Goal: Task Accomplishment & Management: Manage account settings

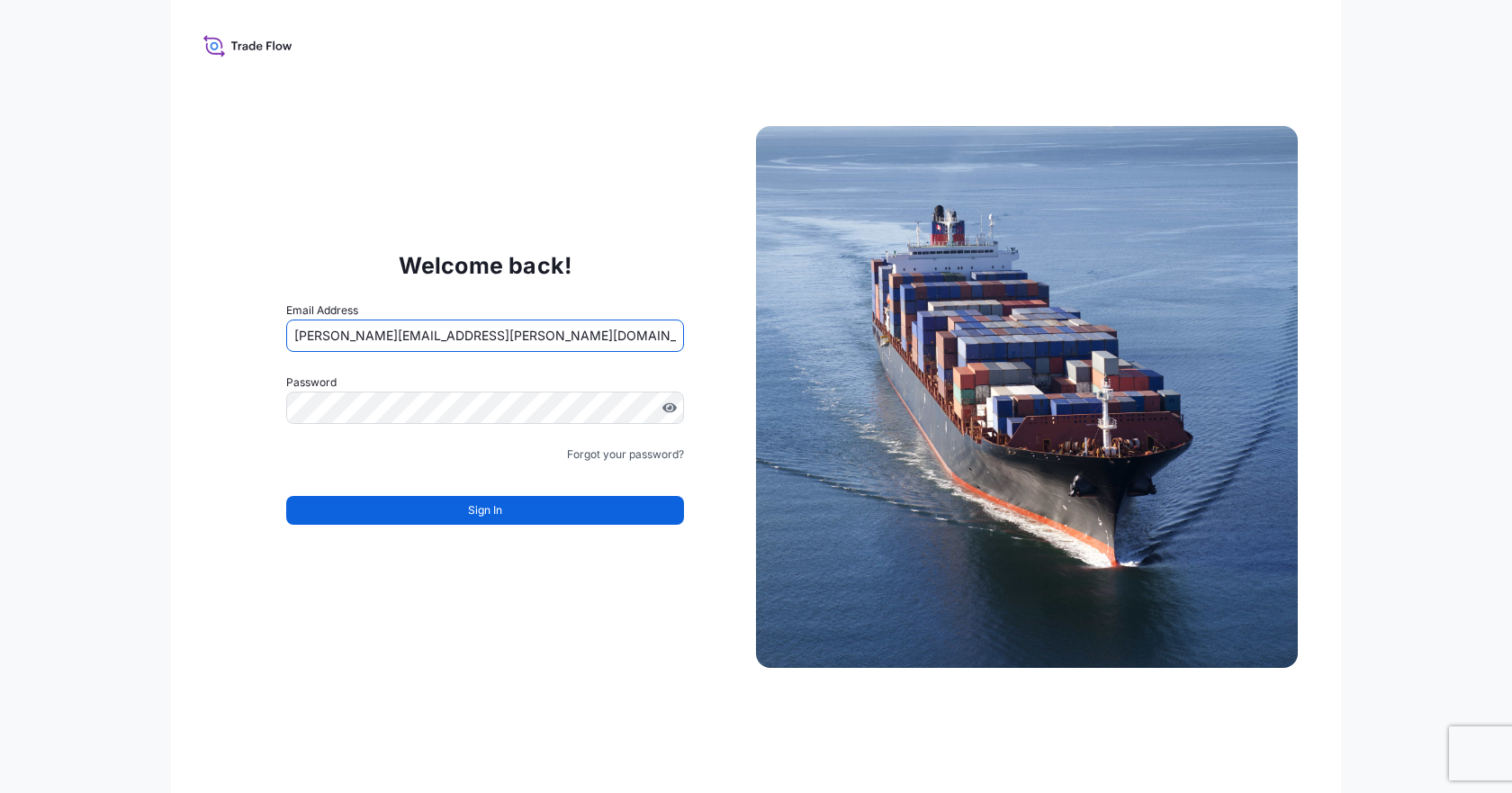
type input "[PERSON_NAME][EMAIL_ADDRESS][PERSON_NAME][DOMAIN_NAME]"
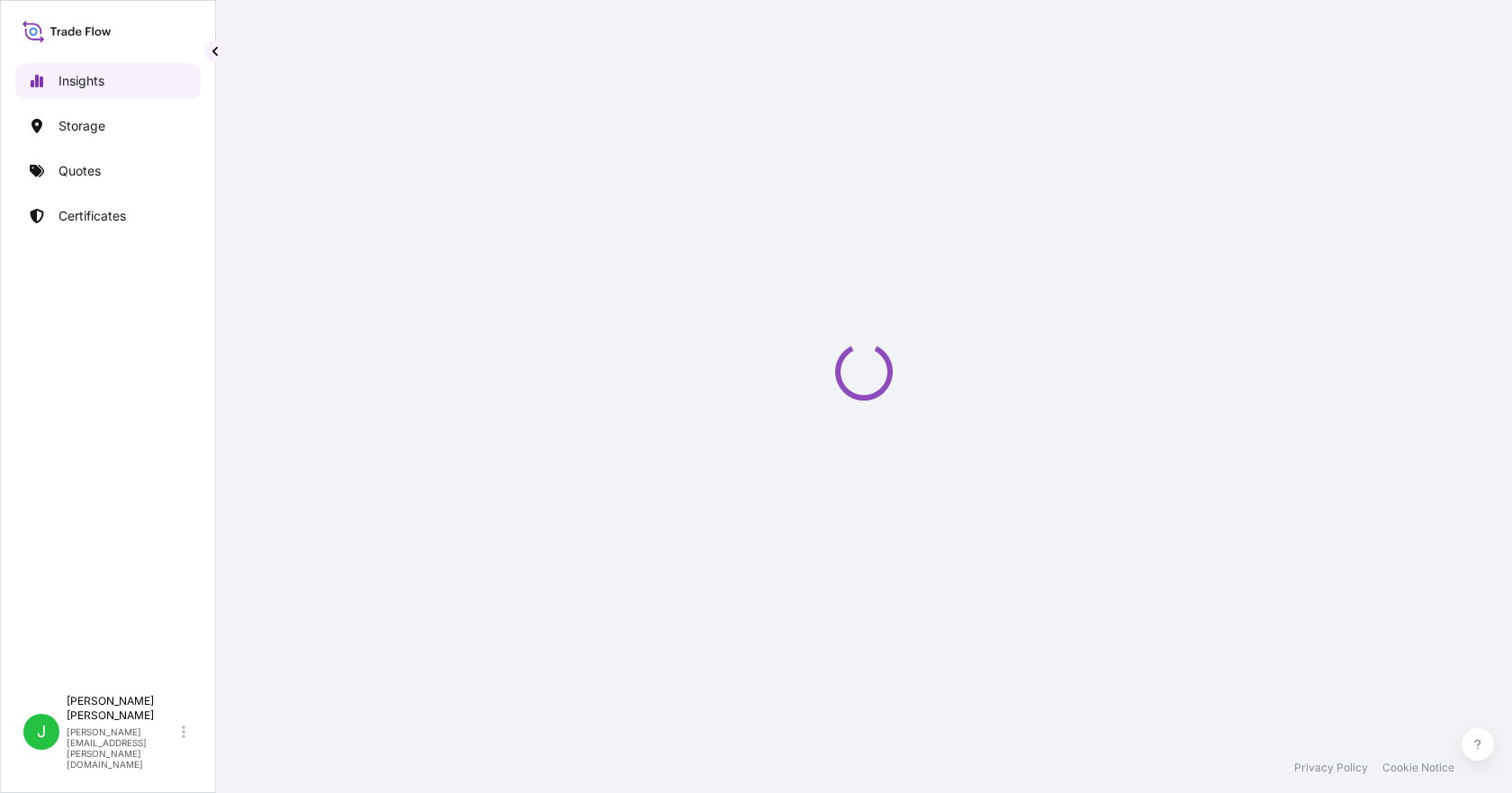
select select "2025"
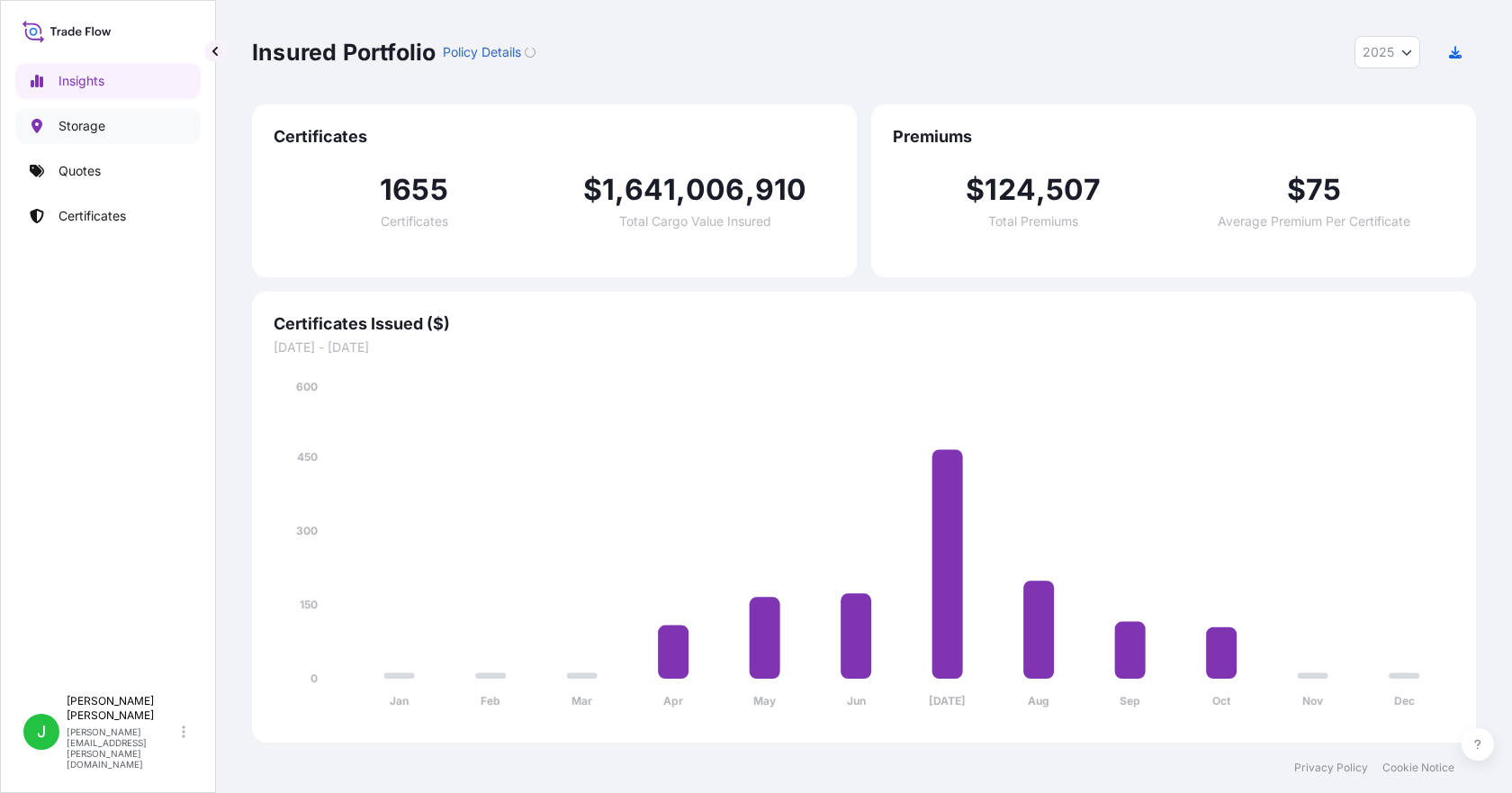
click at [97, 113] on link "Storage" at bounding box center [108, 125] width 185 height 36
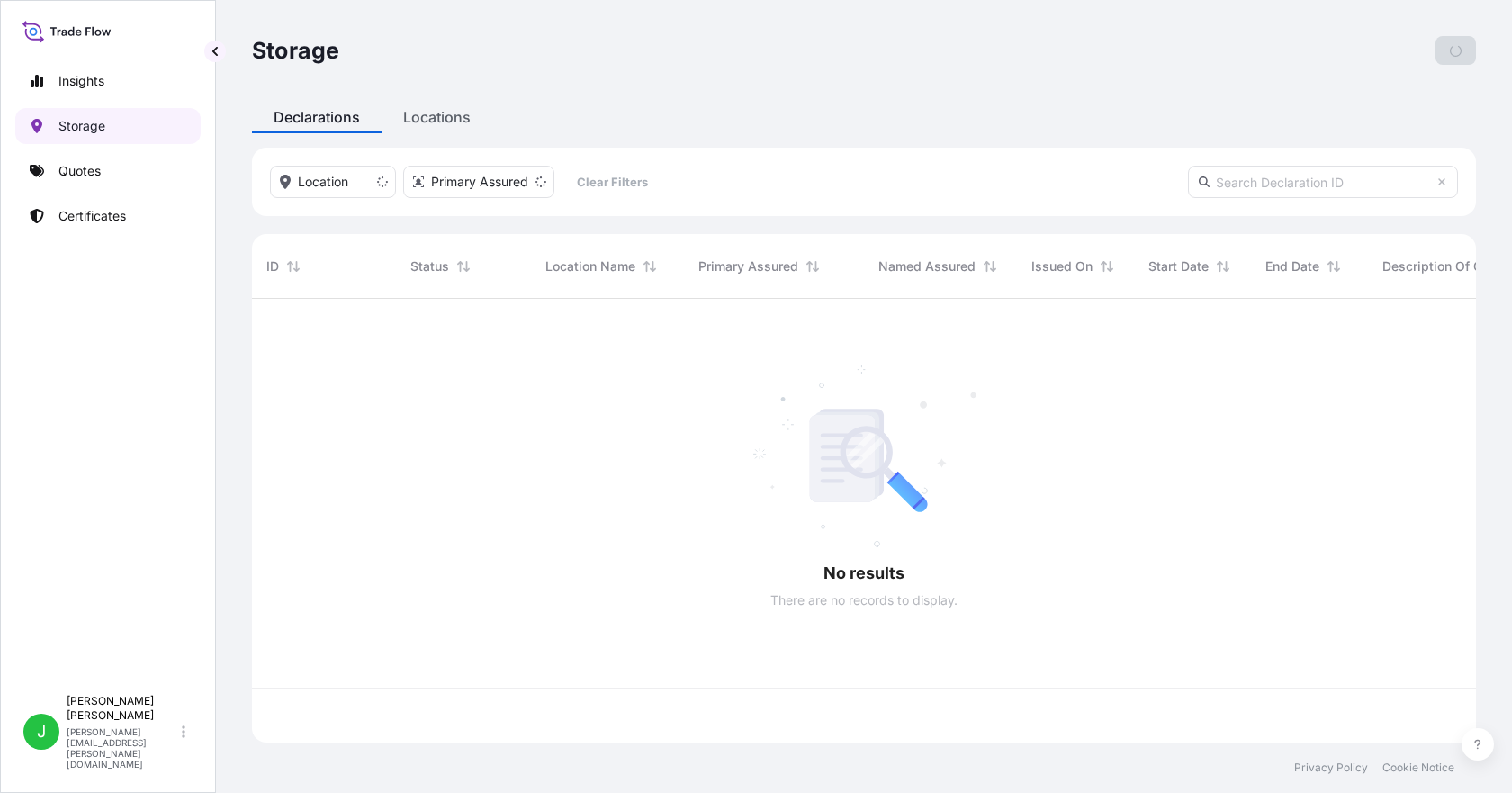
scroll to position [440, 1211]
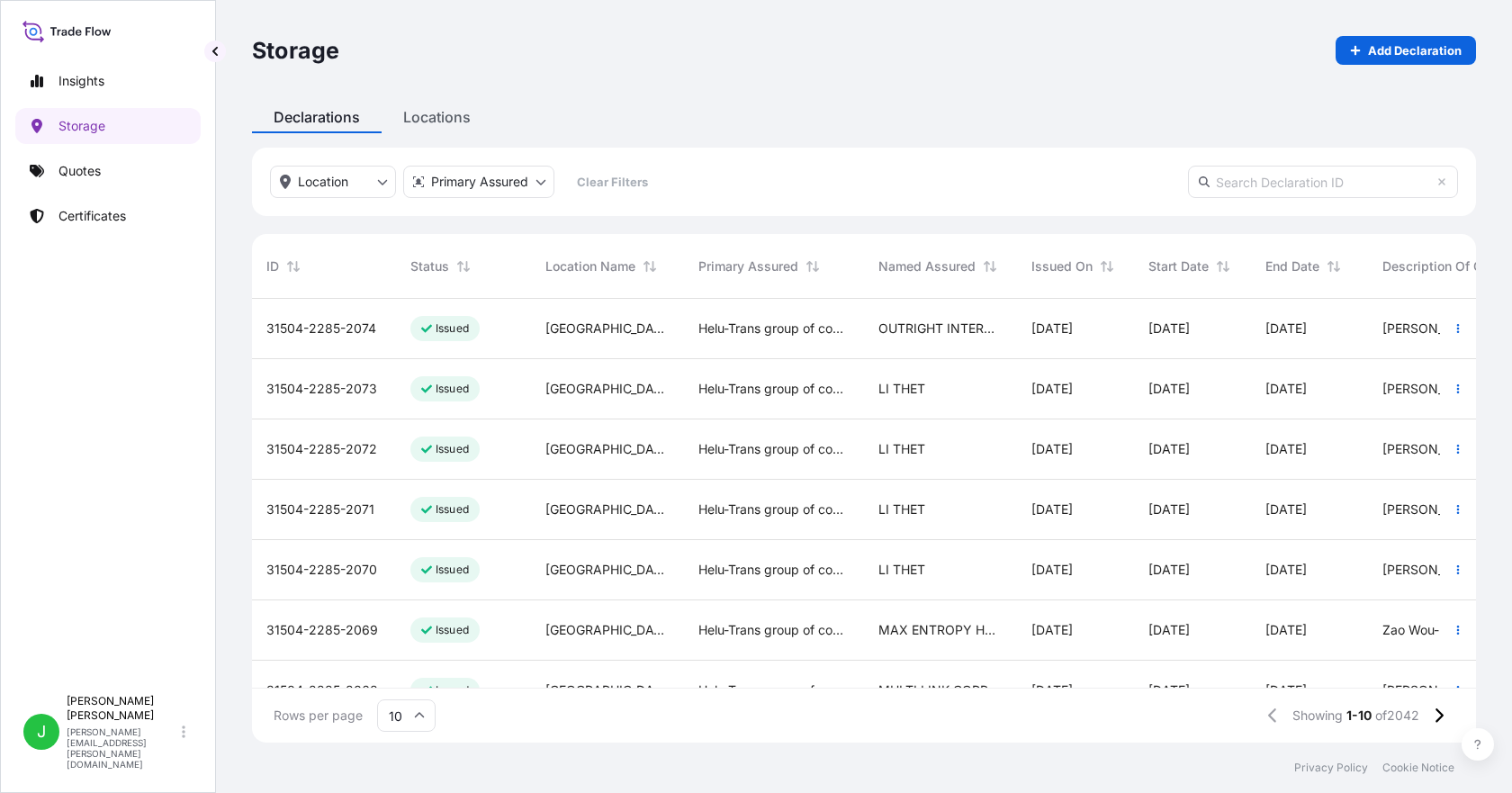
click at [328, 339] on div "31504-2285-2074" at bounding box center [324, 329] width 144 height 61
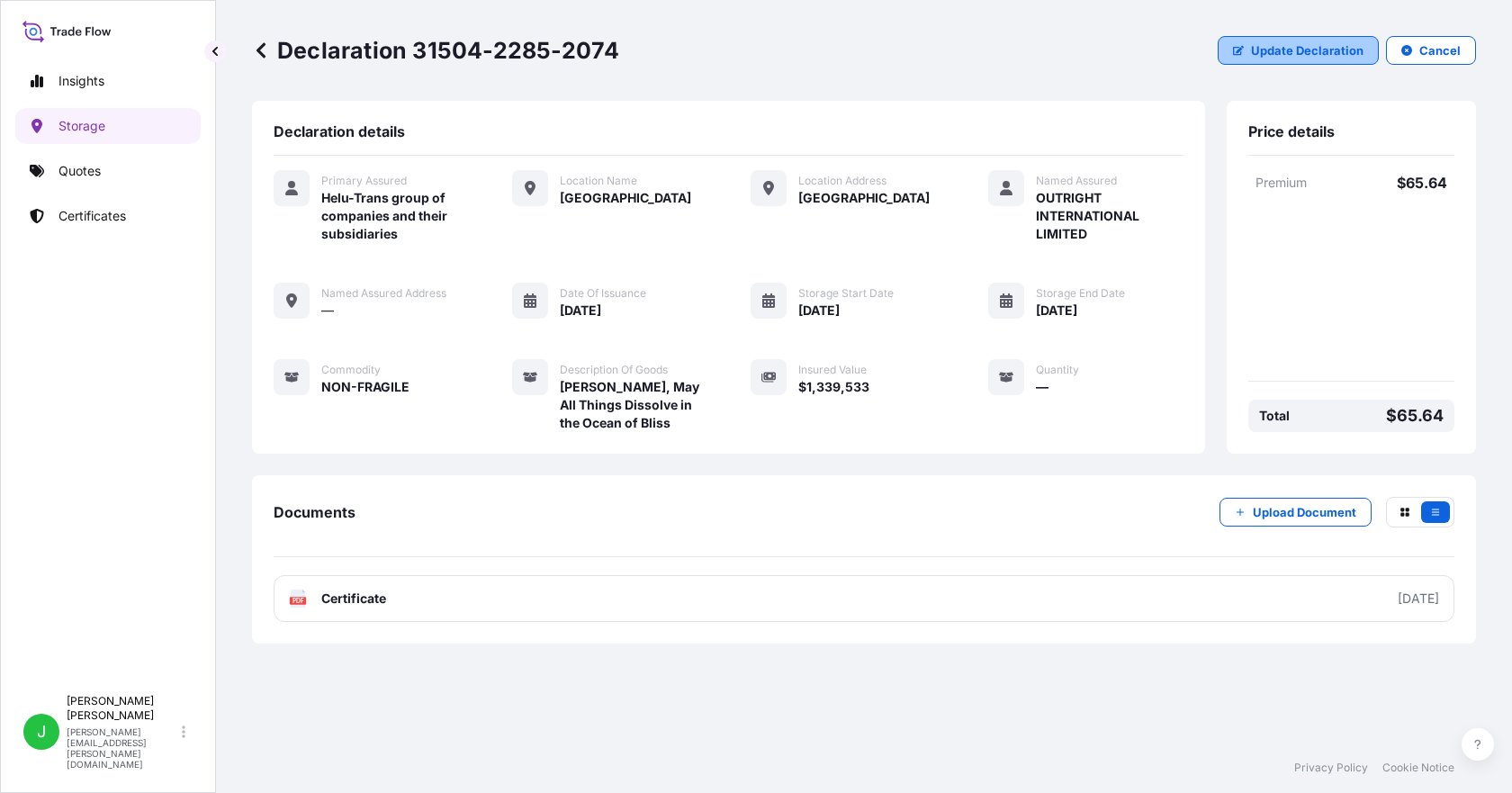
click at [1347, 39] on button "Update Declaration" at bounding box center [1298, 50] width 161 height 28
select select "HKD"
select select "mt"
click at [59, 129] on p "Storage" at bounding box center [82, 125] width 47 height 18
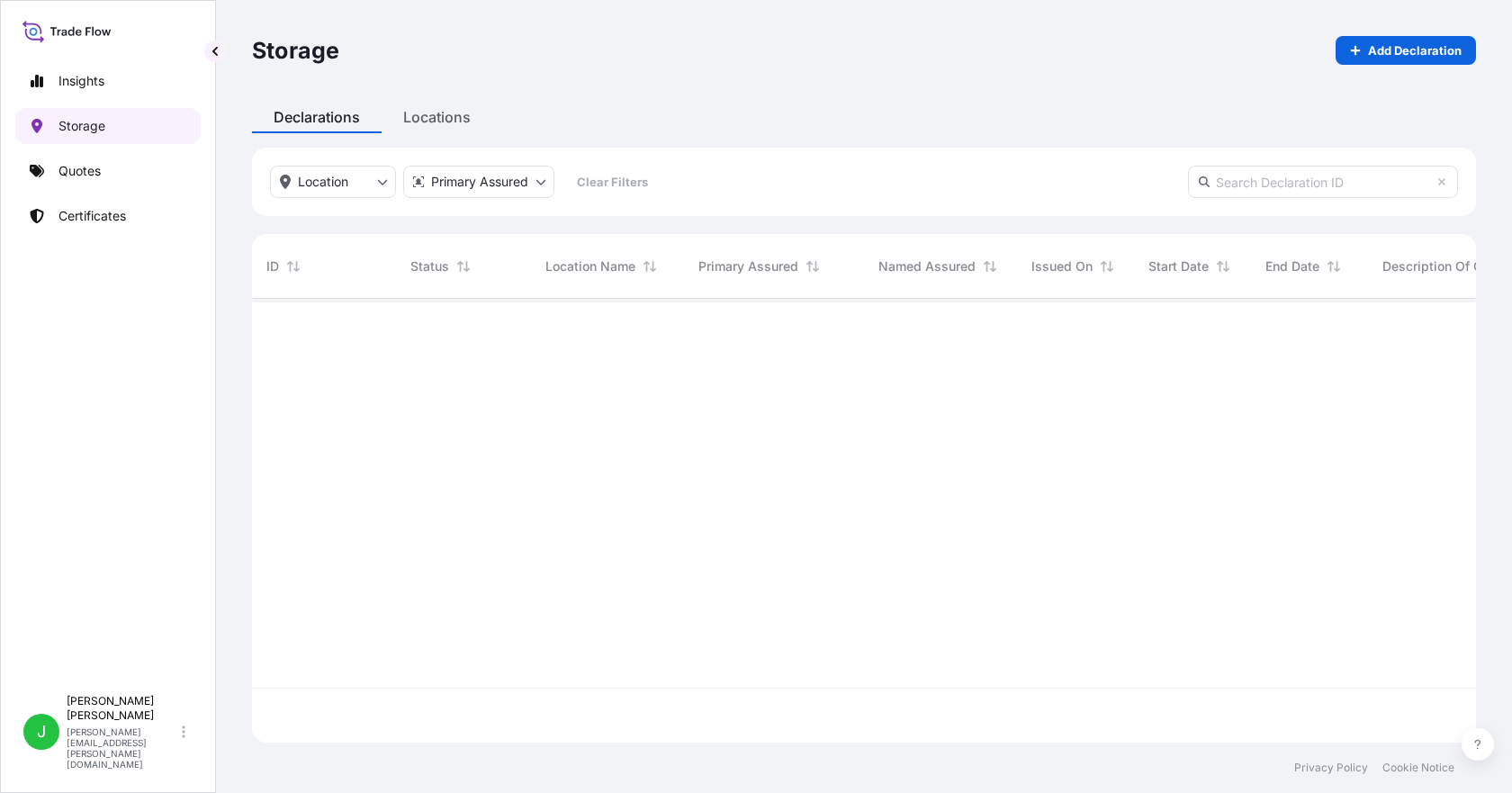
scroll to position [440, 1211]
click at [1289, 174] on input "text" at bounding box center [1323, 181] width 270 height 32
paste input "[PHONE_NUMBER]"
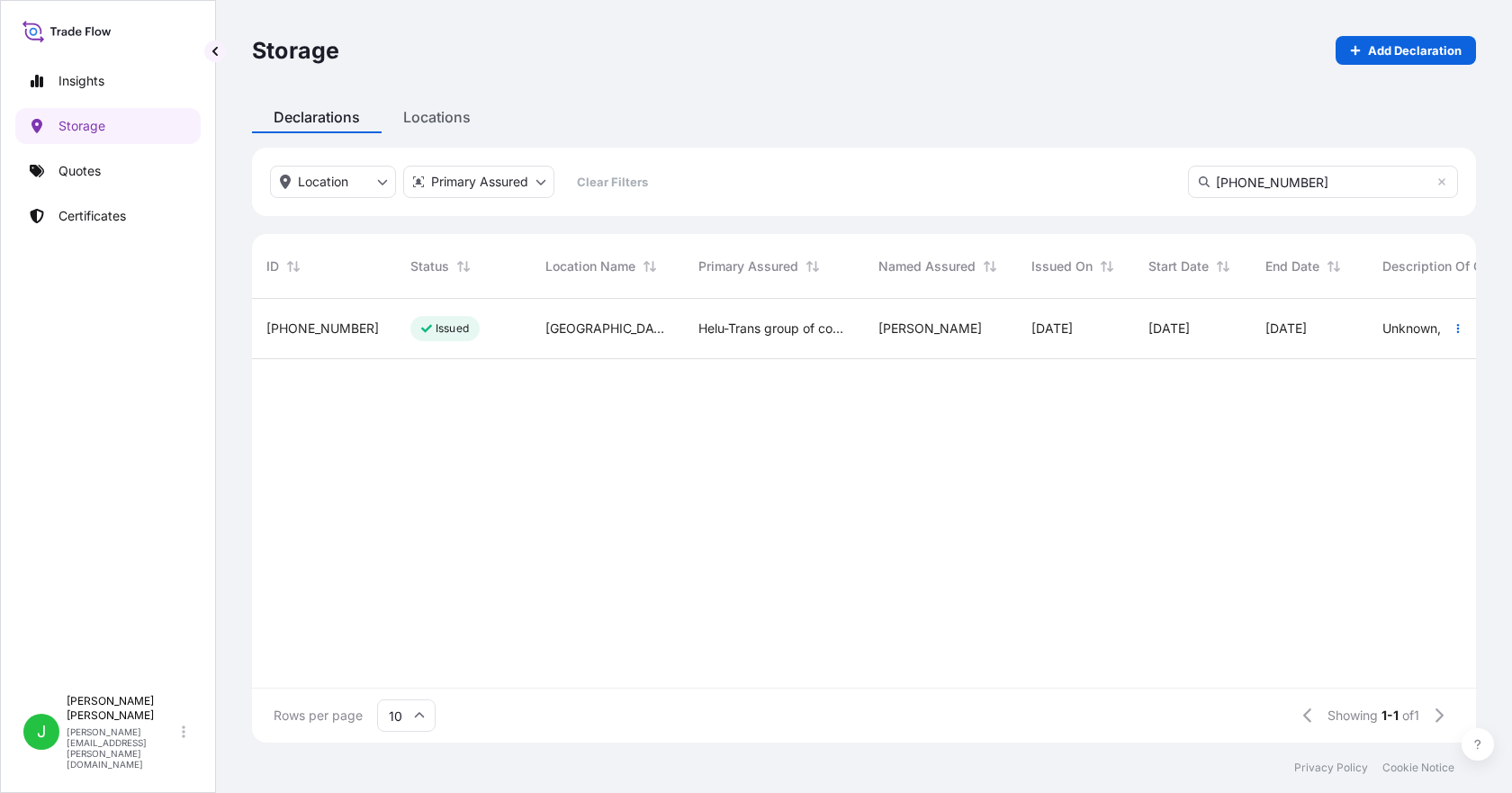
type input "[PHONE_NUMBER]"
click at [348, 342] on div "[PHONE_NUMBER]" at bounding box center [324, 329] width 144 height 61
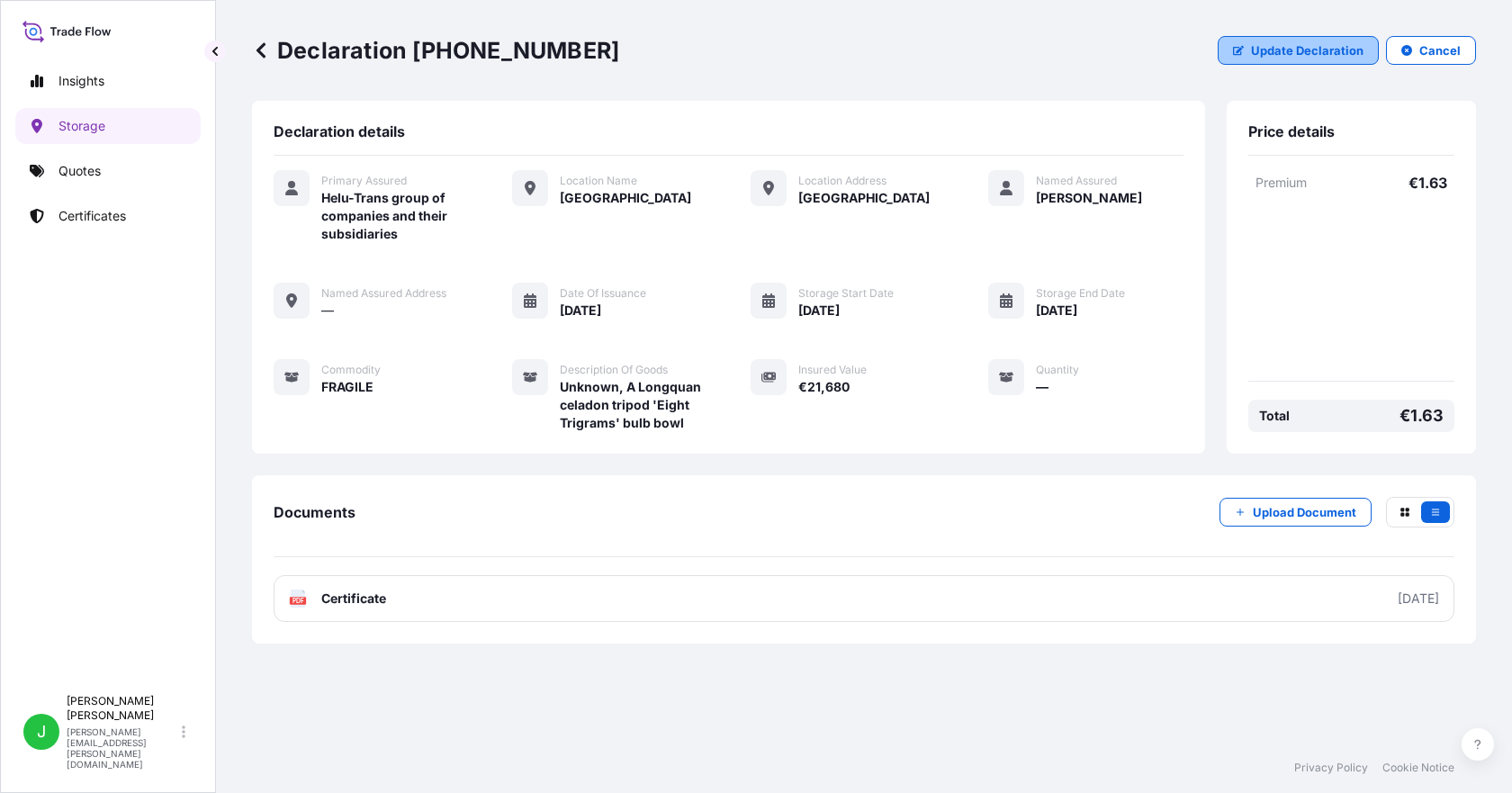
click at [1266, 54] on p "Update Declaration" at bounding box center [1307, 50] width 113 height 18
select select "EUR"
select select "mt"
click at [973, 469] on div "Declaration details Primary Assured Helu-Trans group of companies and their sub…" at bounding box center [864, 372] width 1225 height 543
click at [241, 386] on div "Declaration 31504-2285-578 Update Declaration Cancel Declaration details Primar…" at bounding box center [864, 371] width 1296 height 742
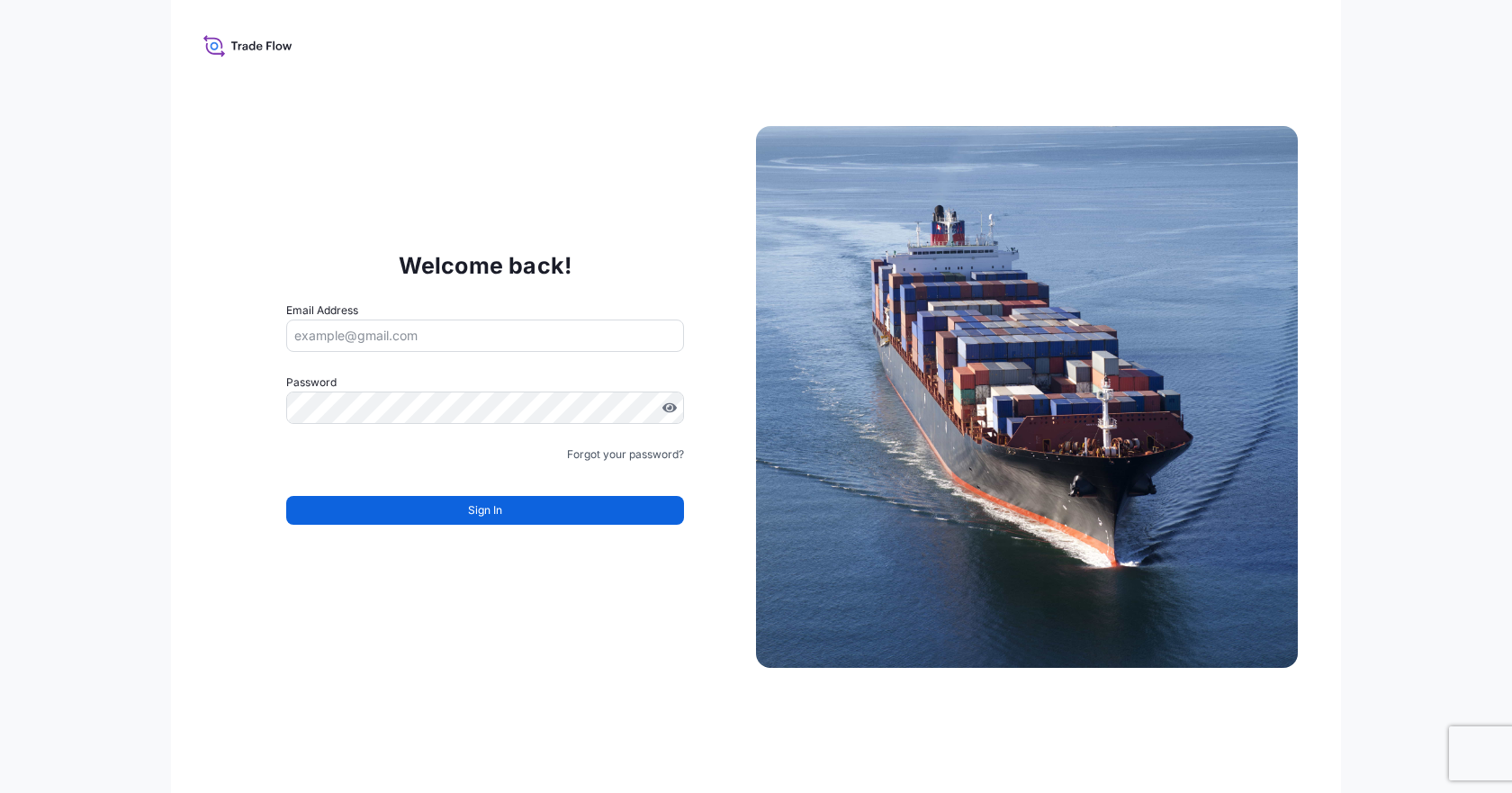
click at [362, 317] on div "Email Address" at bounding box center [485, 326] width 398 height 50
click at [374, 331] on input "Email Address" at bounding box center [485, 335] width 398 height 32
type input "[PERSON_NAME][EMAIL_ADDRESS][PERSON_NAME][DOMAIN_NAME]"
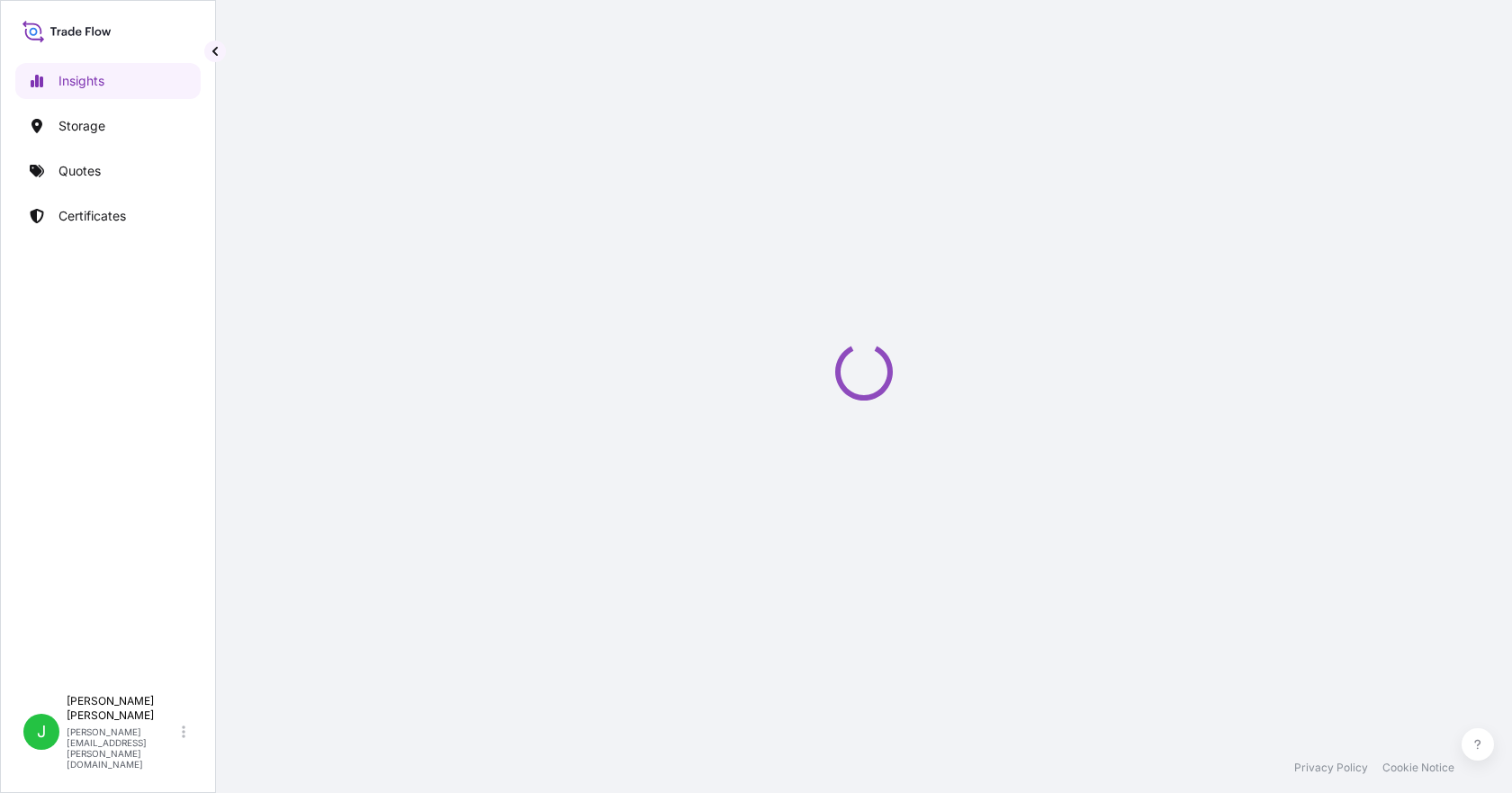
select select "2025"
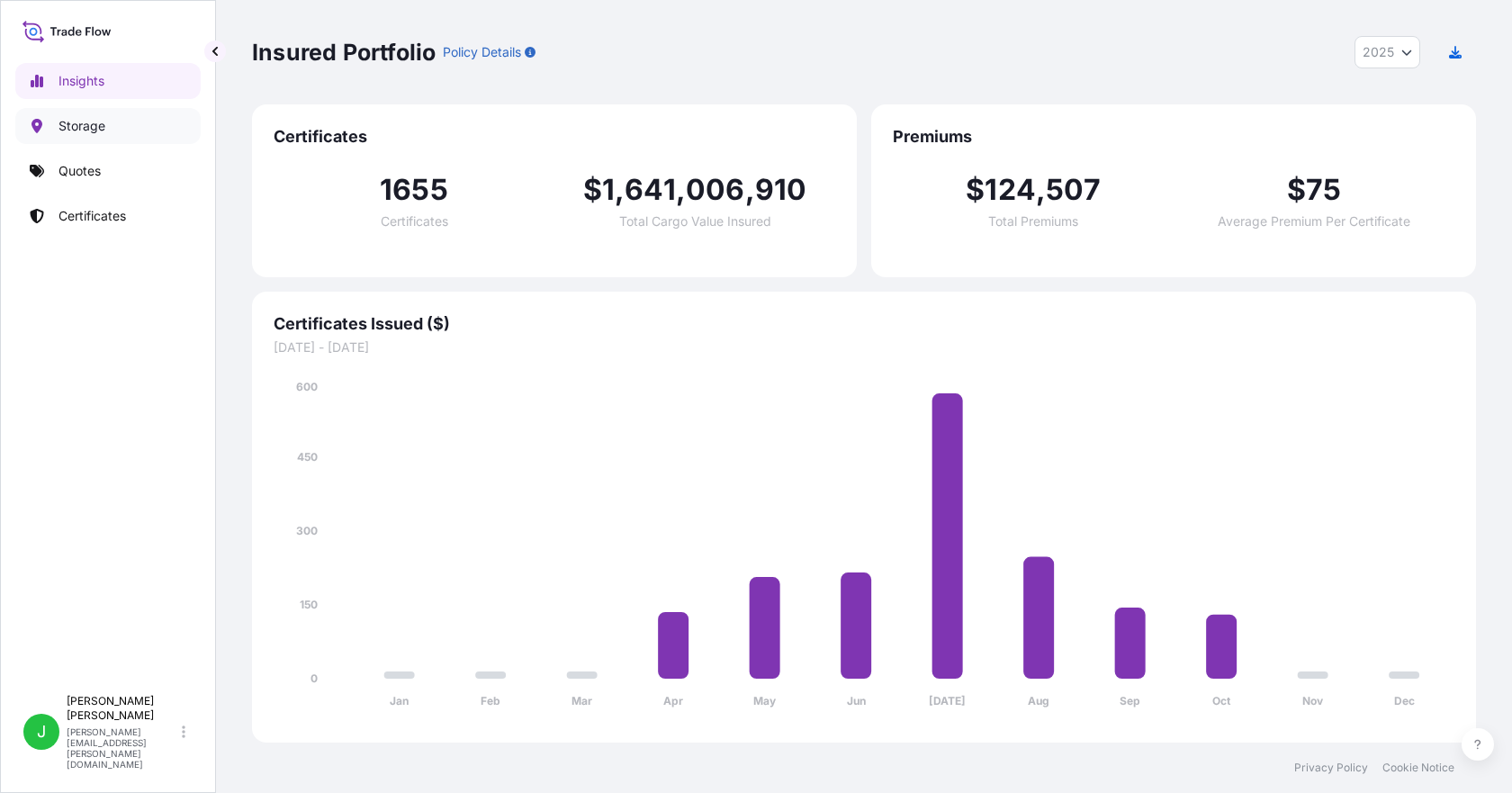
click at [120, 127] on link "Storage" at bounding box center [108, 125] width 185 height 36
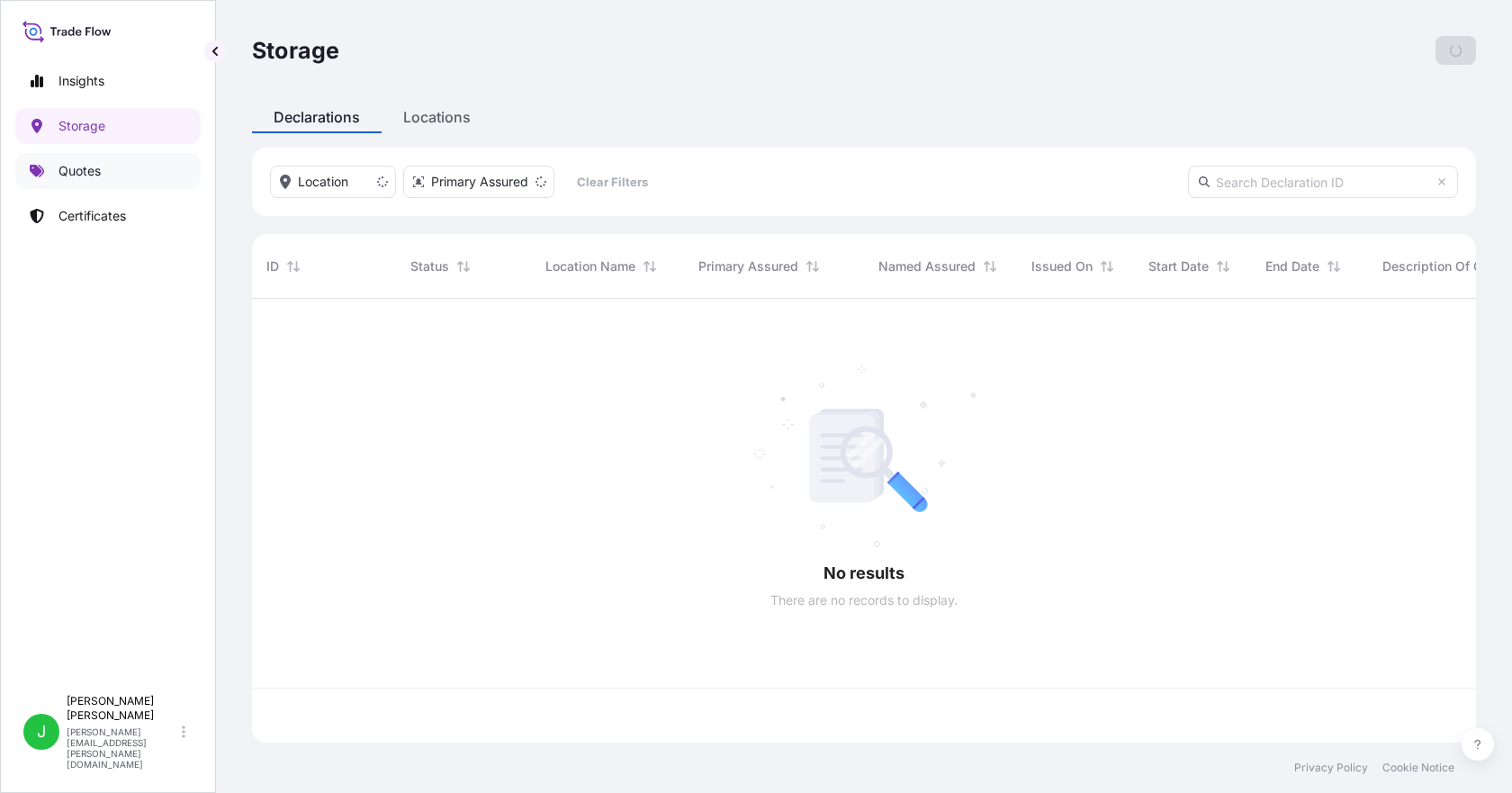
scroll to position [440, 1211]
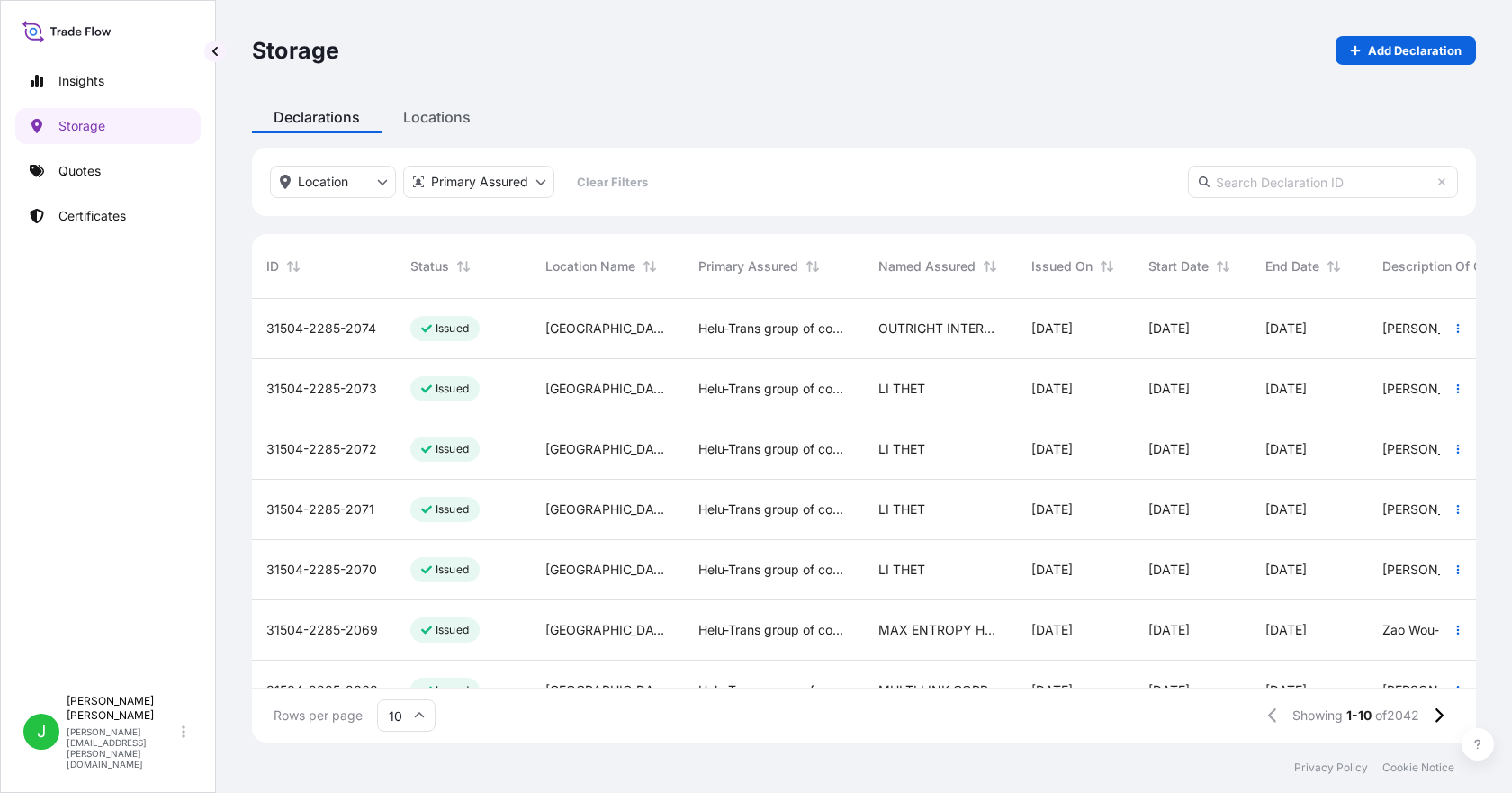
click at [1329, 182] on input "text" at bounding box center [1323, 181] width 270 height 32
paste input "[PHONE_NUMBER]"
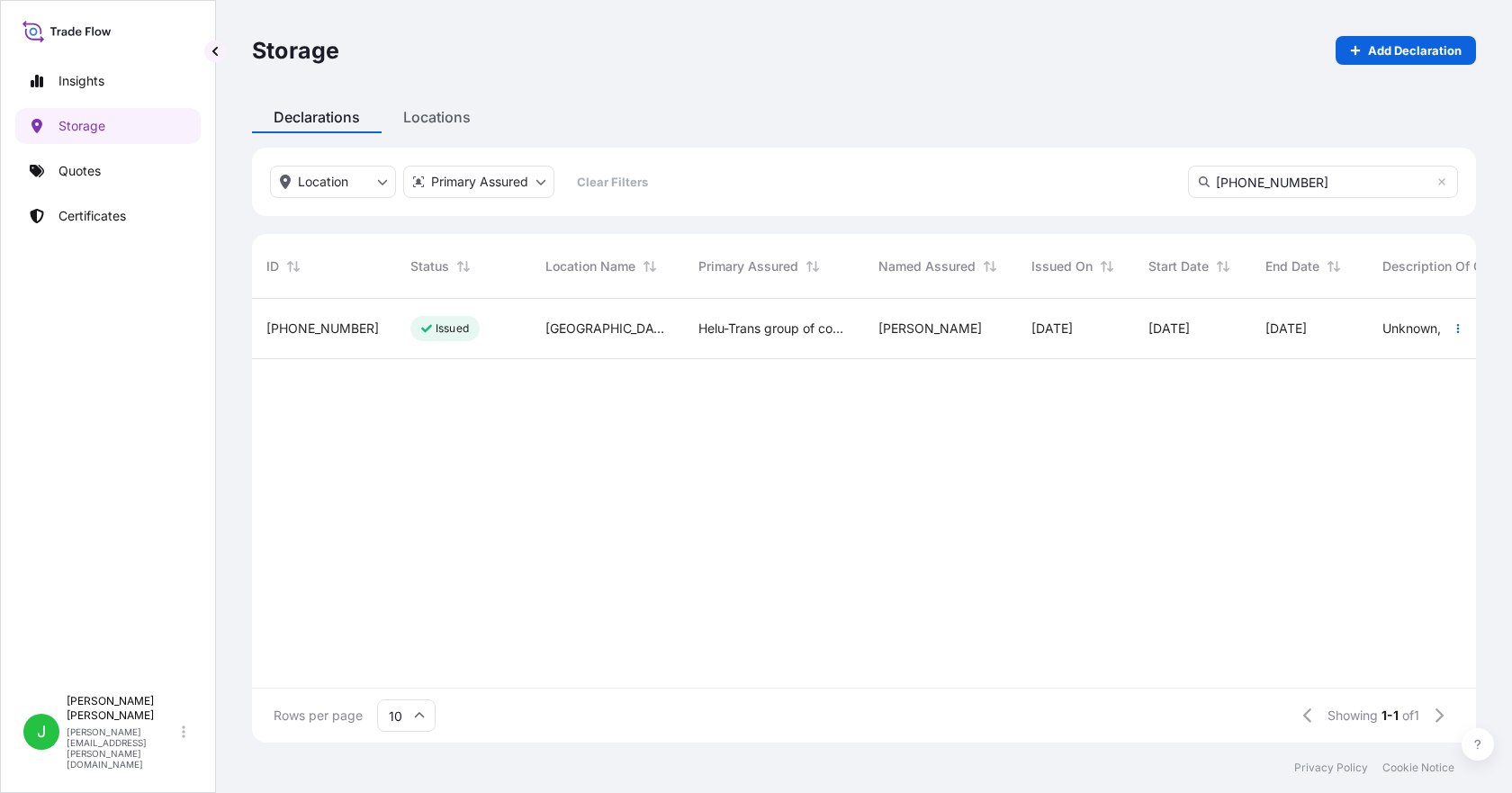
type input "[PHONE_NUMBER]"
click at [325, 327] on span "[PHONE_NUMBER]" at bounding box center [323, 328] width 113 height 18
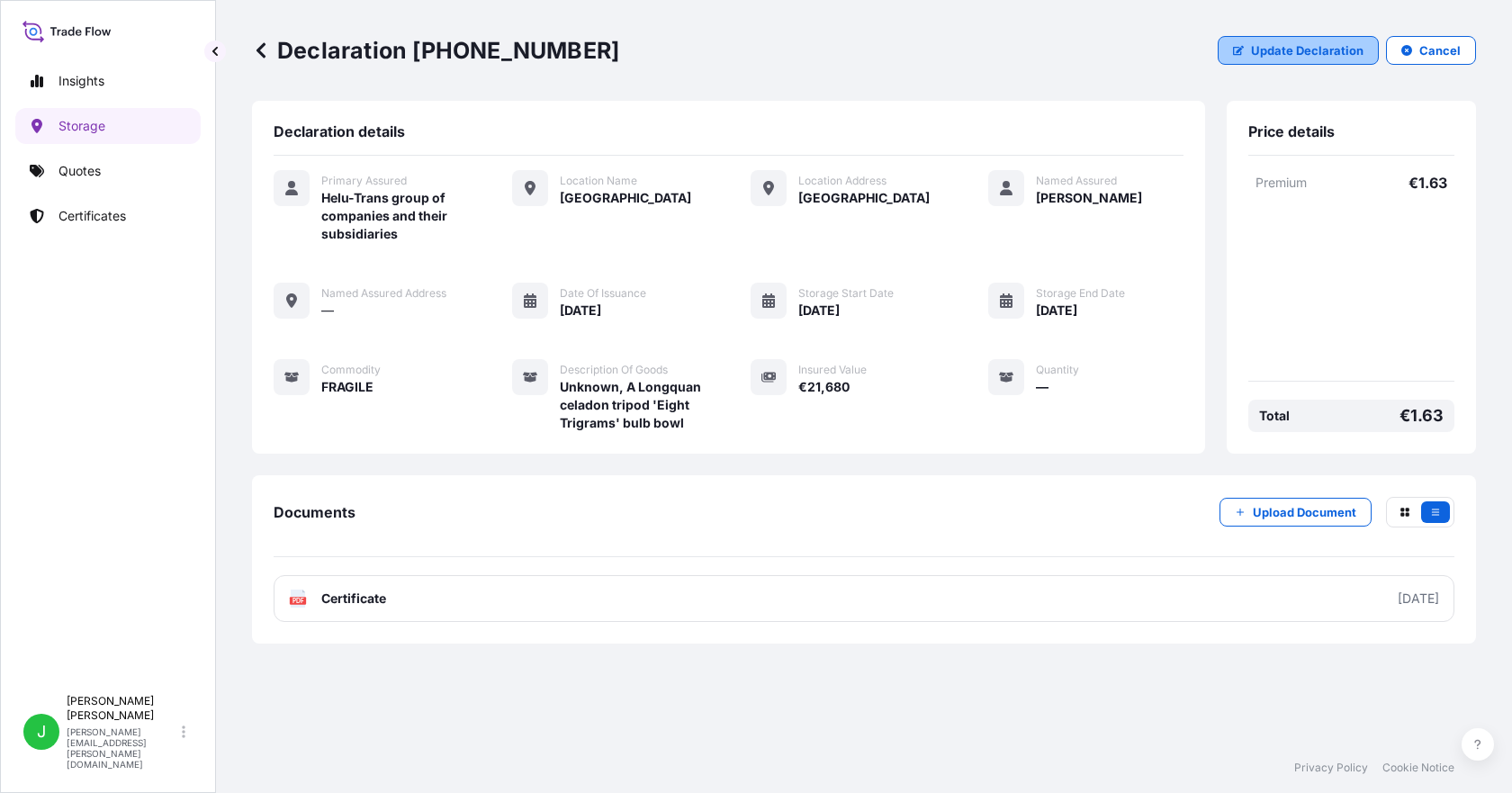
click at [1292, 64] on button "Update Declaration" at bounding box center [1298, 50] width 161 height 28
select select "EUR"
select select "mt"
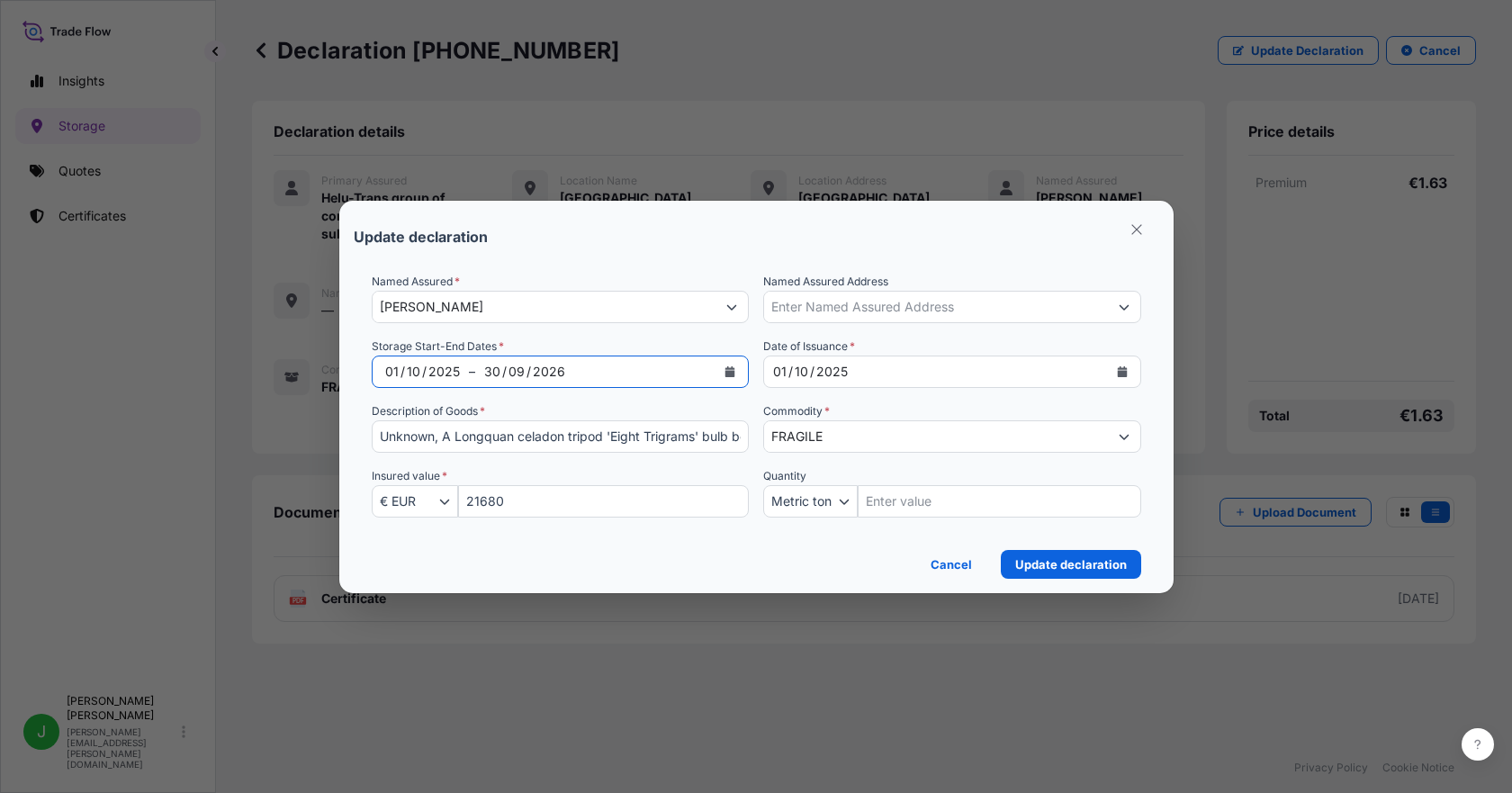
click at [726, 372] on icon "Calendar" at bounding box center [731, 372] width 10 height 11
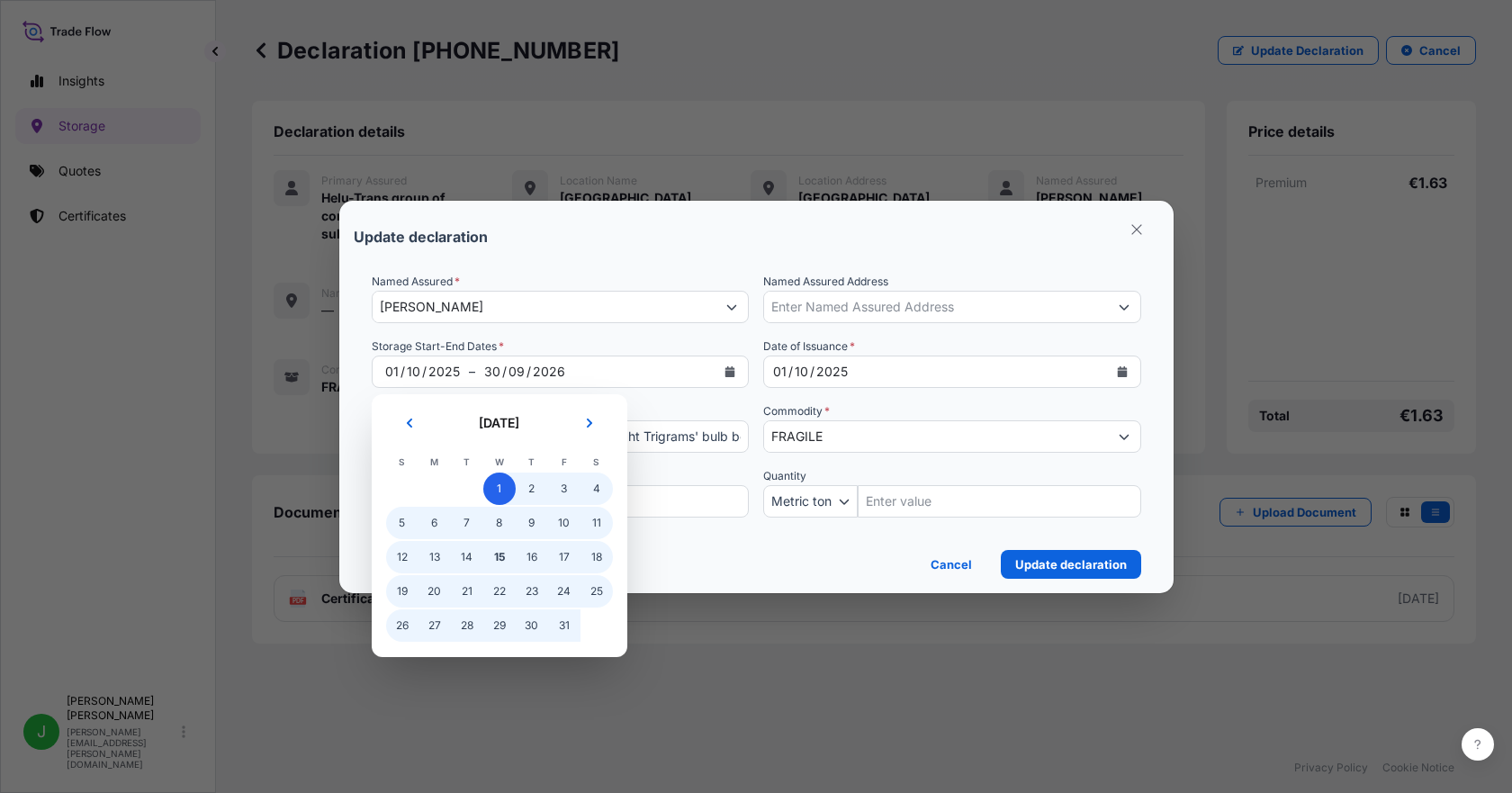
click at [498, 489] on span "1" at bounding box center [499, 488] width 32 height 32
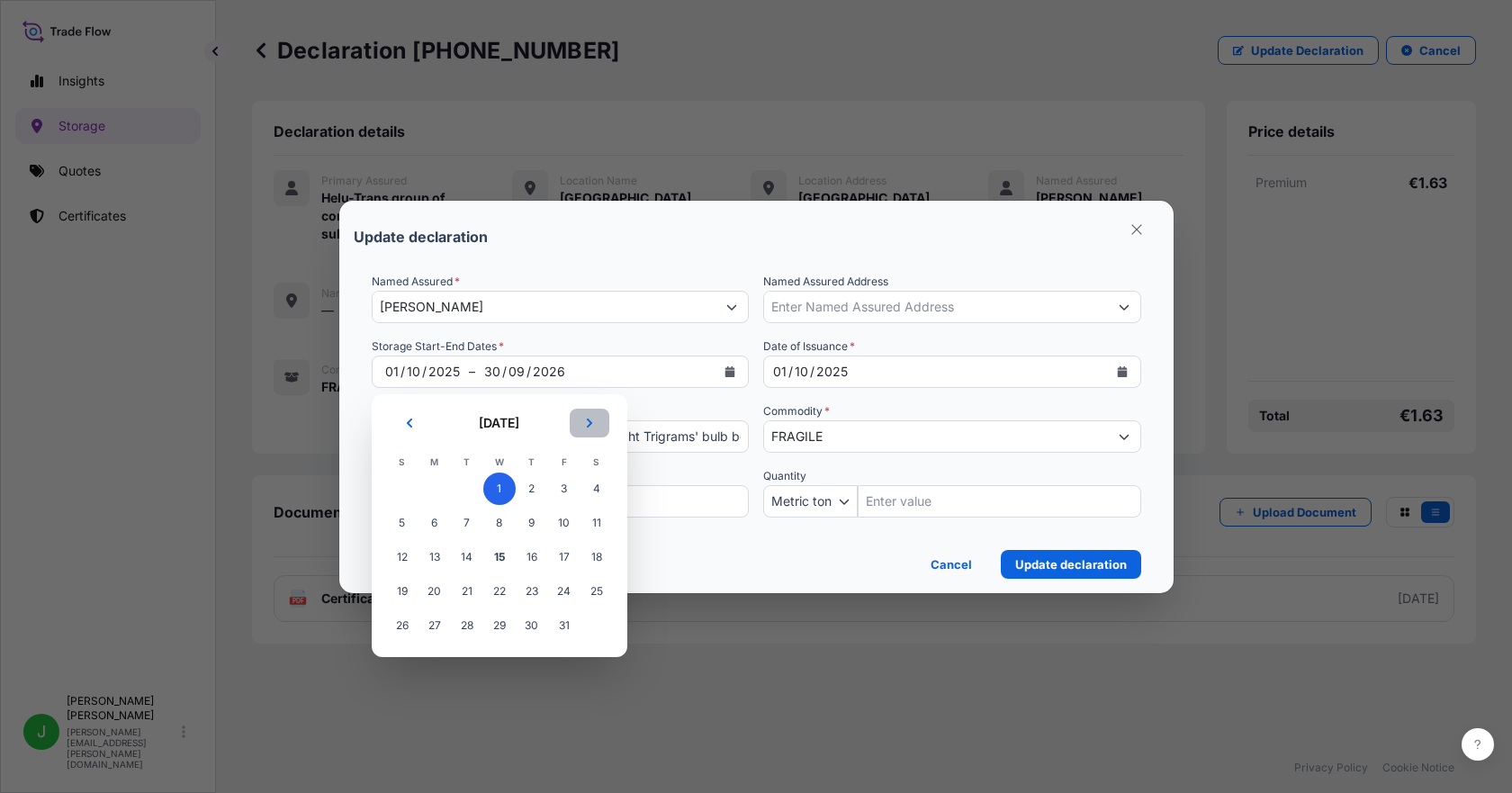
click at [597, 412] on button "Next" at bounding box center [589, 422] width 39 height 28
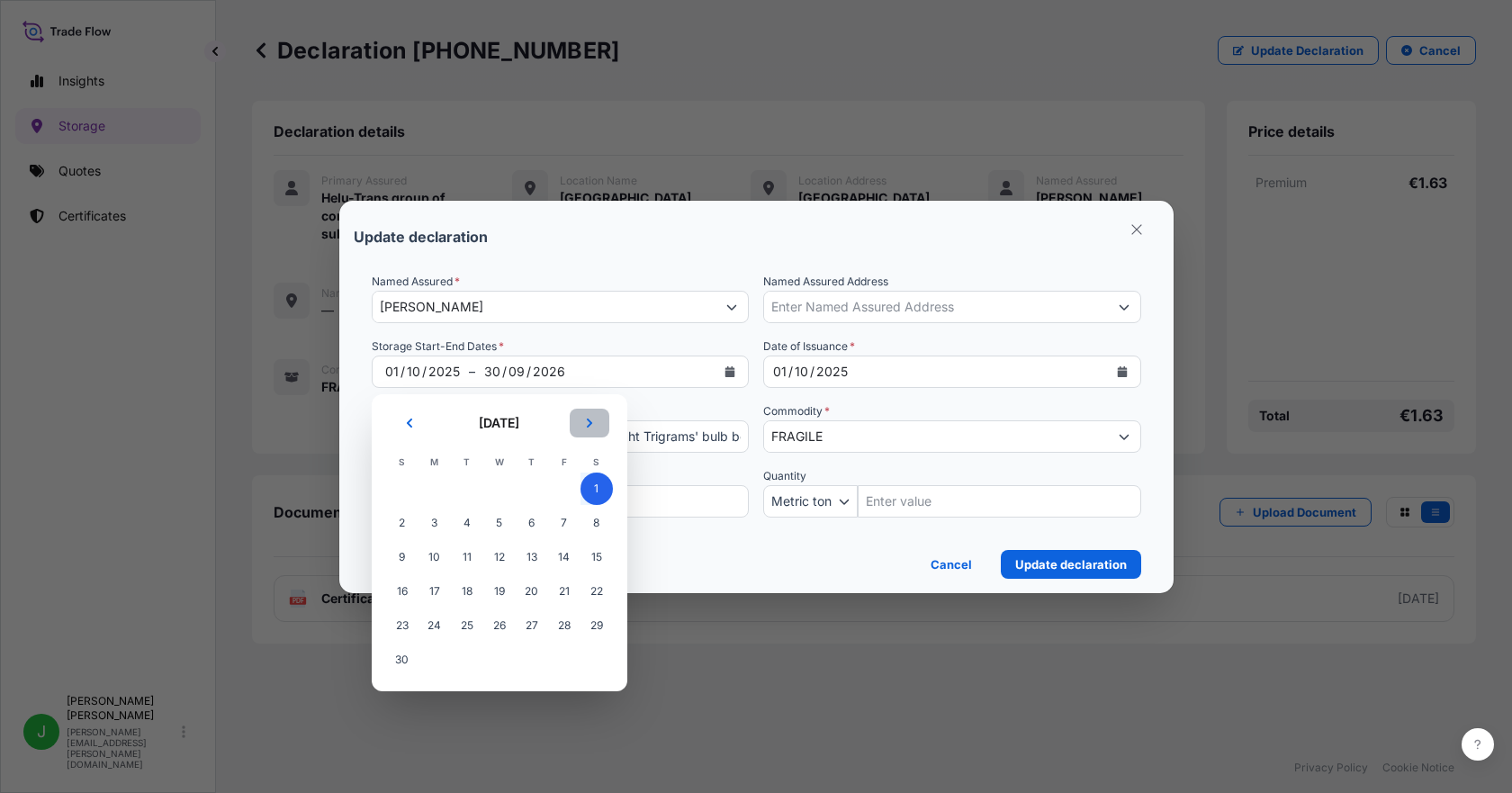
click at [597, 412] on button "Next" at bounding box center [589, 422] width 39 height 28
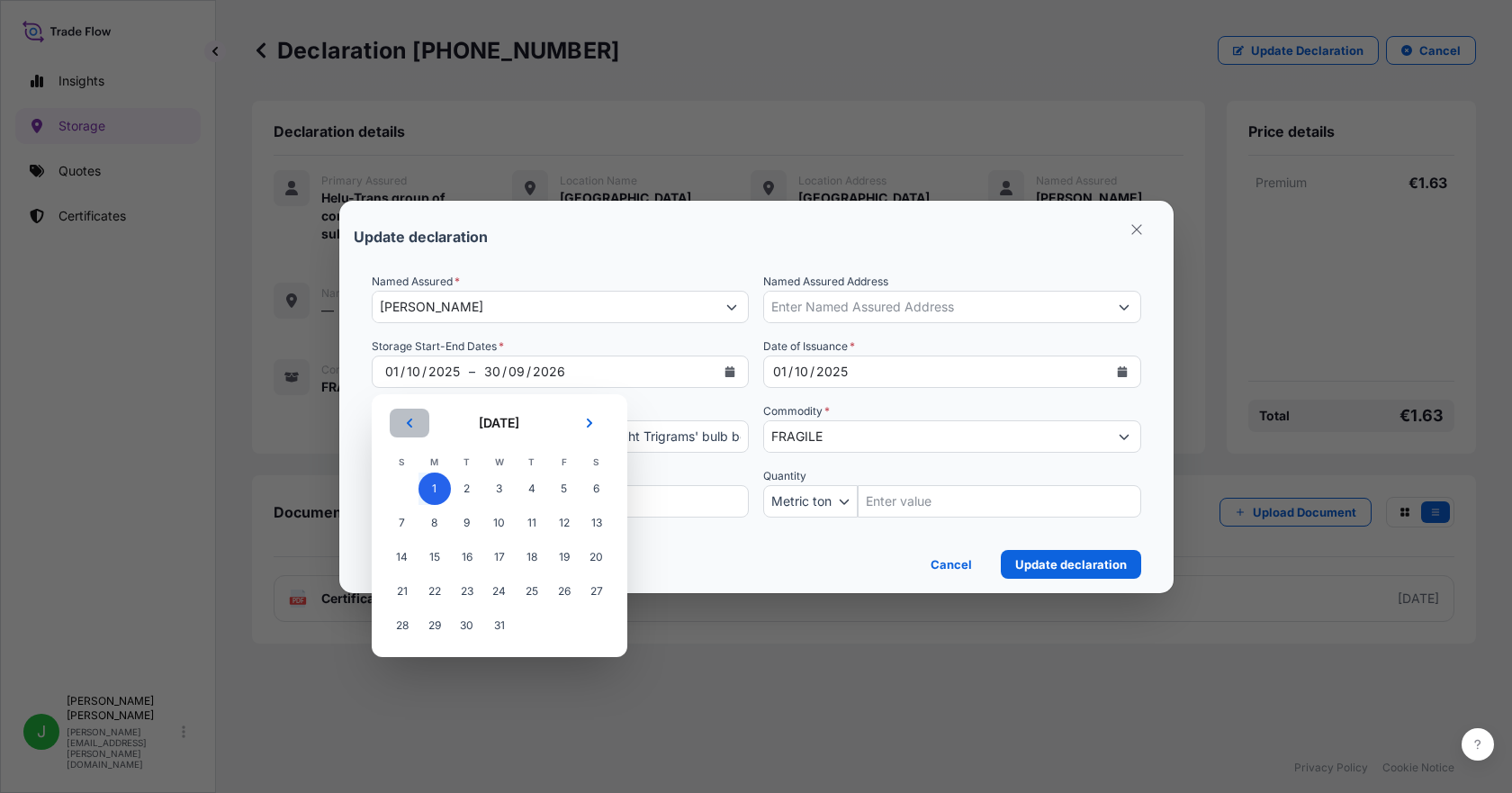
click at [400, 422] on button "Previous" at bounding box center [410, 422] width 39 height 28
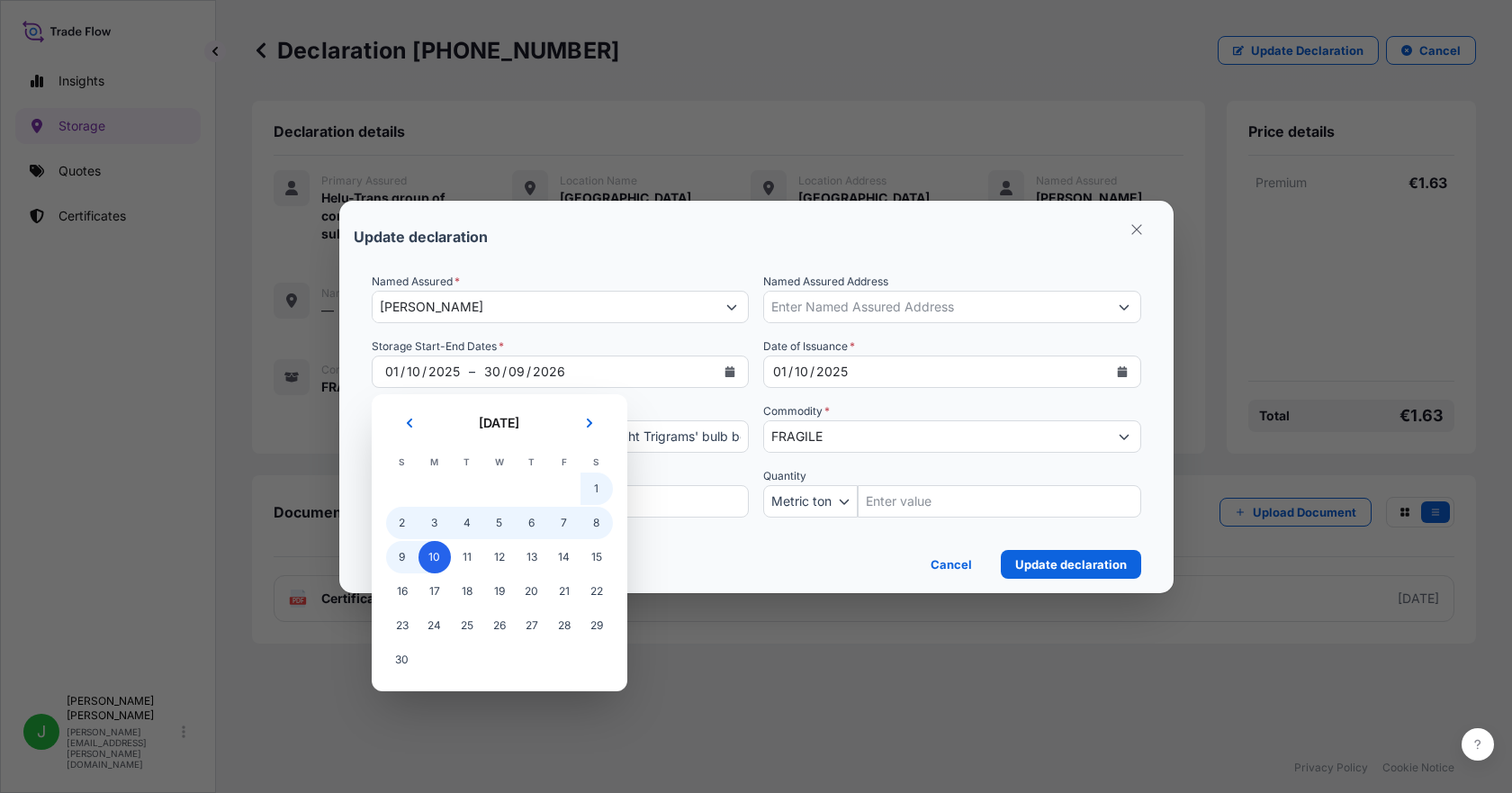
click at [434, 551] on span "10" at bounding box center [434, 557] width 32 height 32
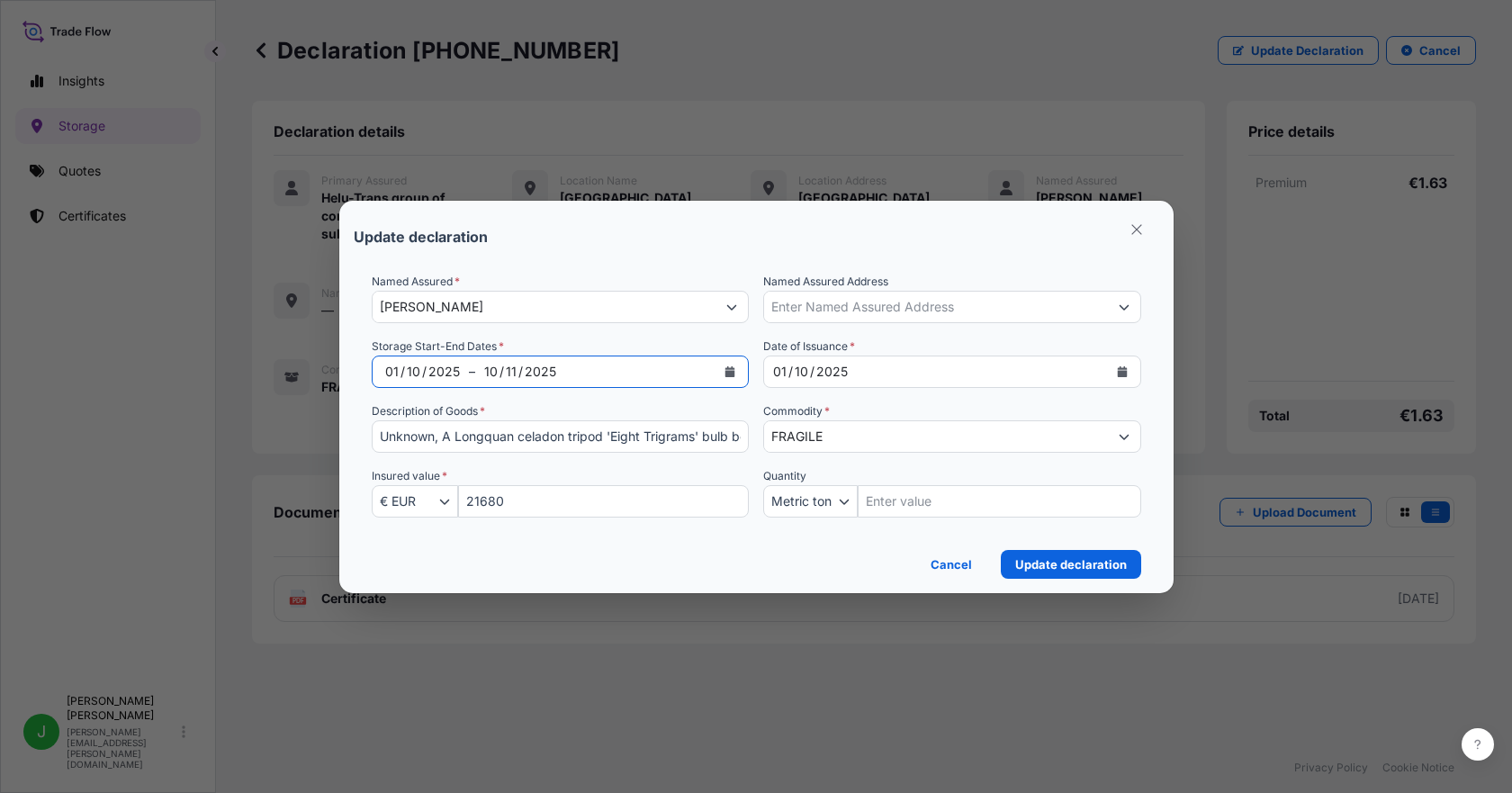
click at [726, 374] on icon "Calendar" at bounding box center [731, 372] width 10 height 11
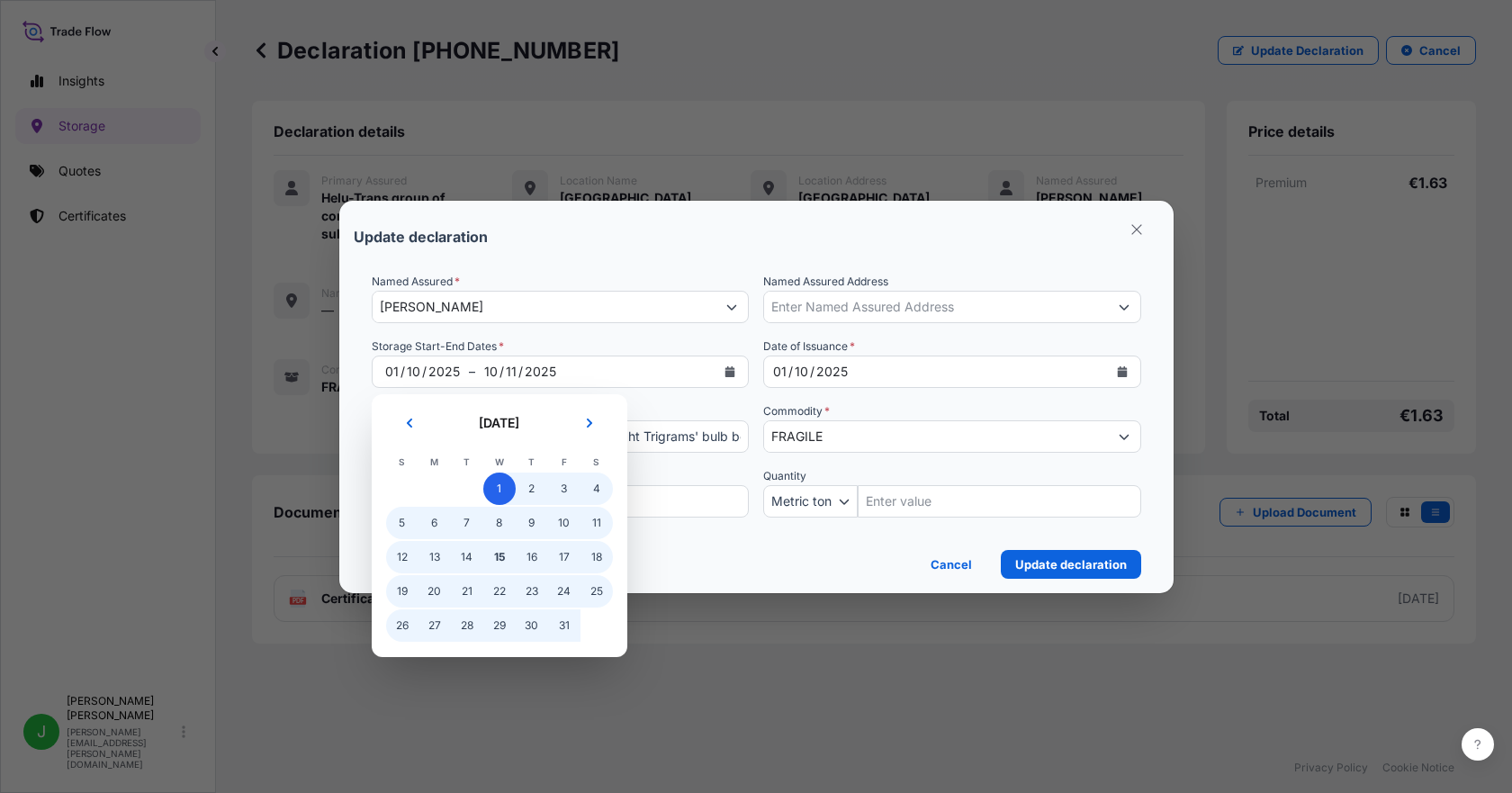
click at [501, 478] on span "1" at bounding box center [499, 488] width 32 height 32
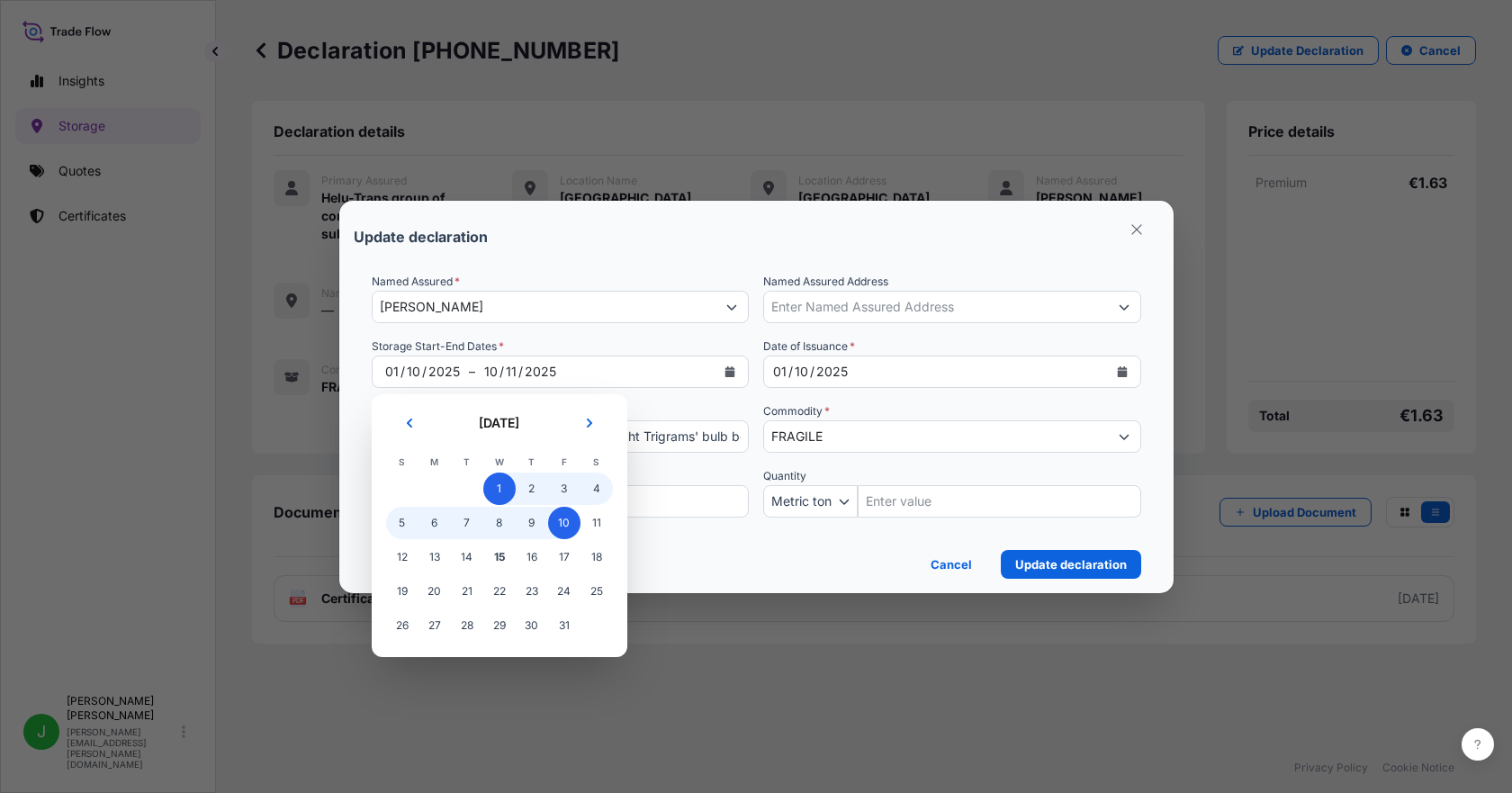
click at [558, 528] on span "10" at bounding box center [564, 522] width 32 height 32
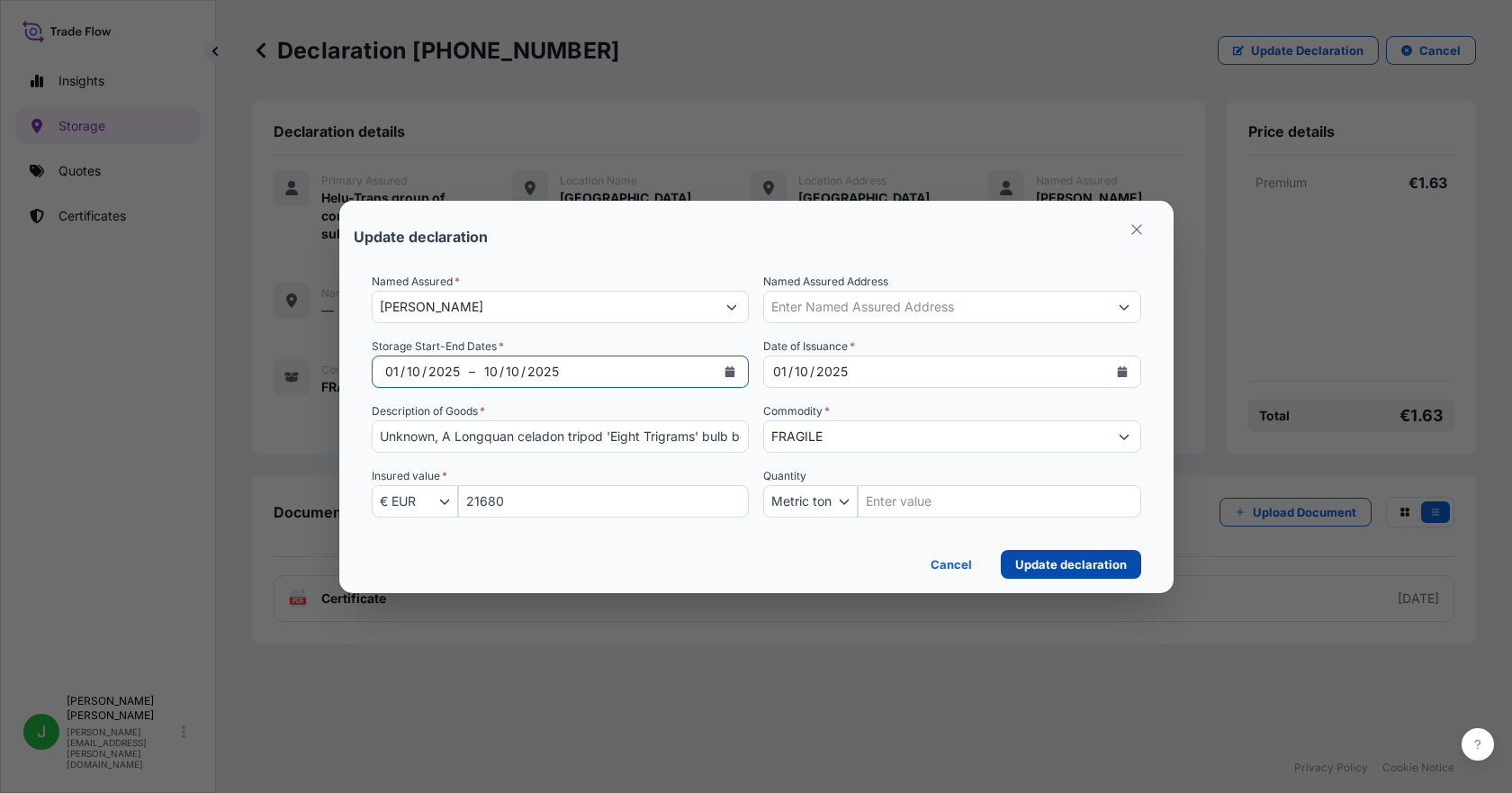
click at [1091, 563] on p "Update declaration" at bounding box center [1072, 564] width 112 height 18
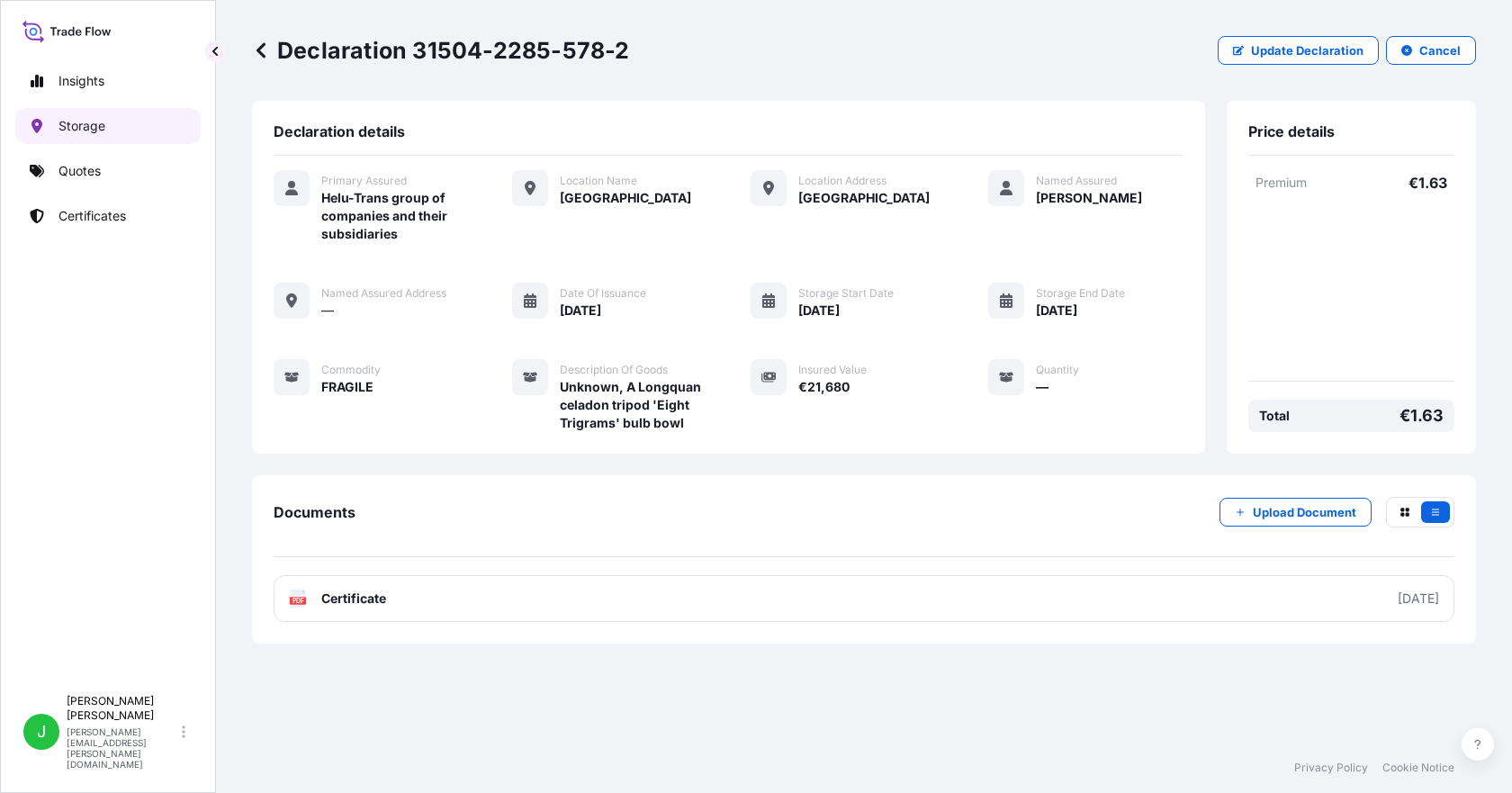
click at [82, 126] on p "Storage" at bounding box center [82, 125] width 47 height 18
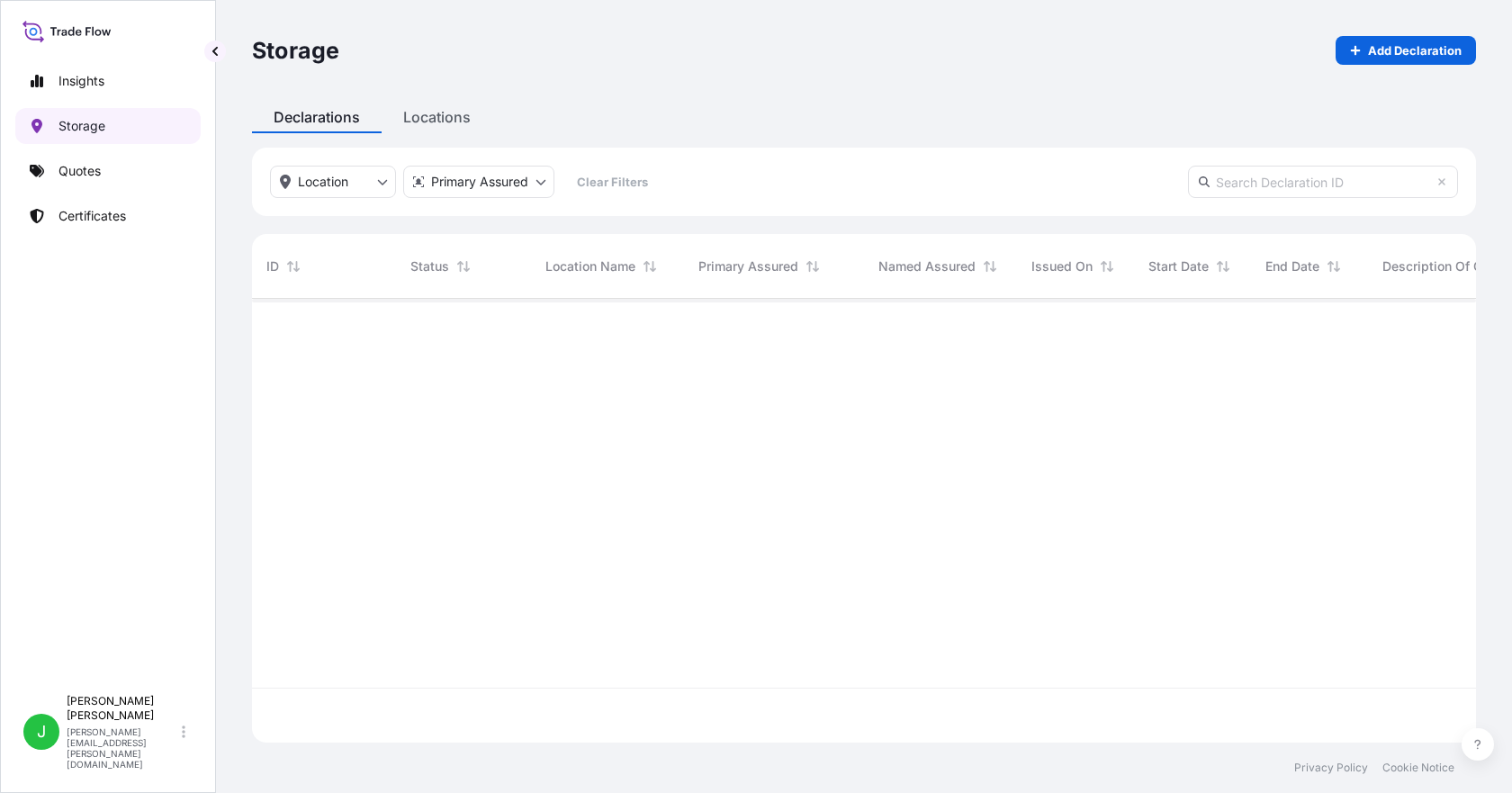
scroll to position [440, 1211]
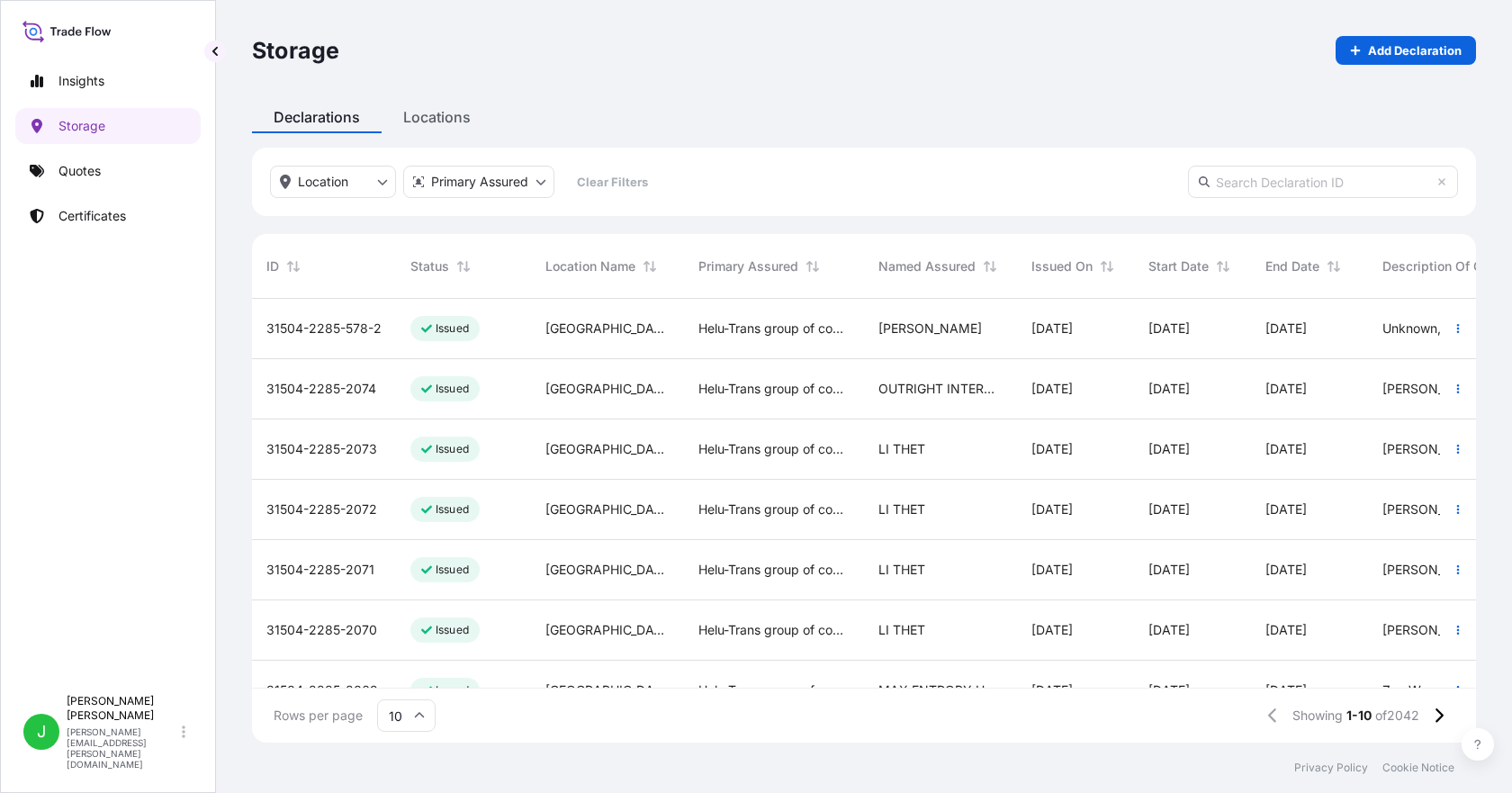
click at [1298, 176] on input "text" at bounding box center [1323, 181] width 270 height 32
paste input "[PHONE_NUMBER]"
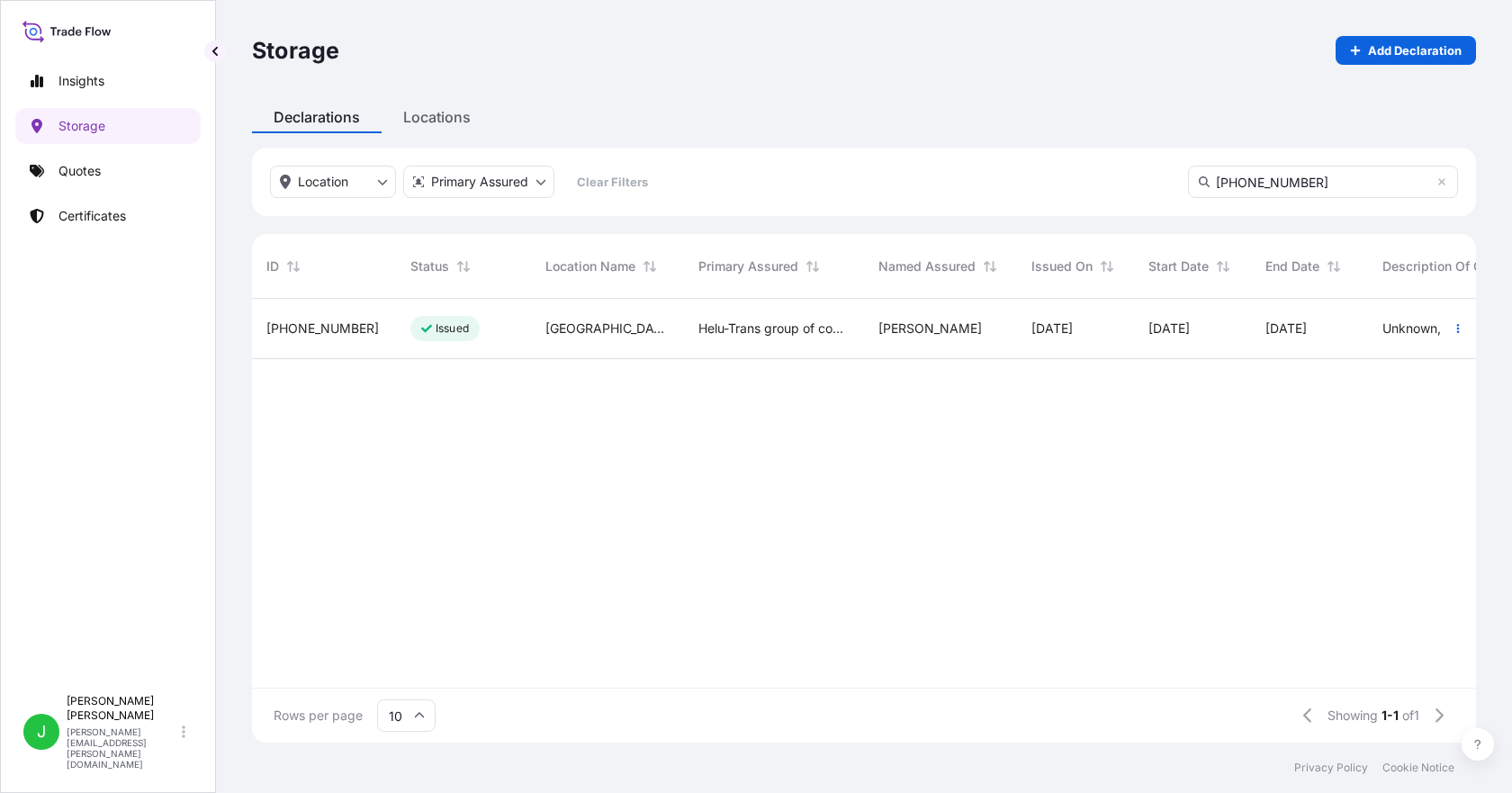
type input "[PHONE_NUMBER]"
click at [281, 322] on span "[PHONE_NUMBER]" at bounding box center [323, 328] width 113 height 18
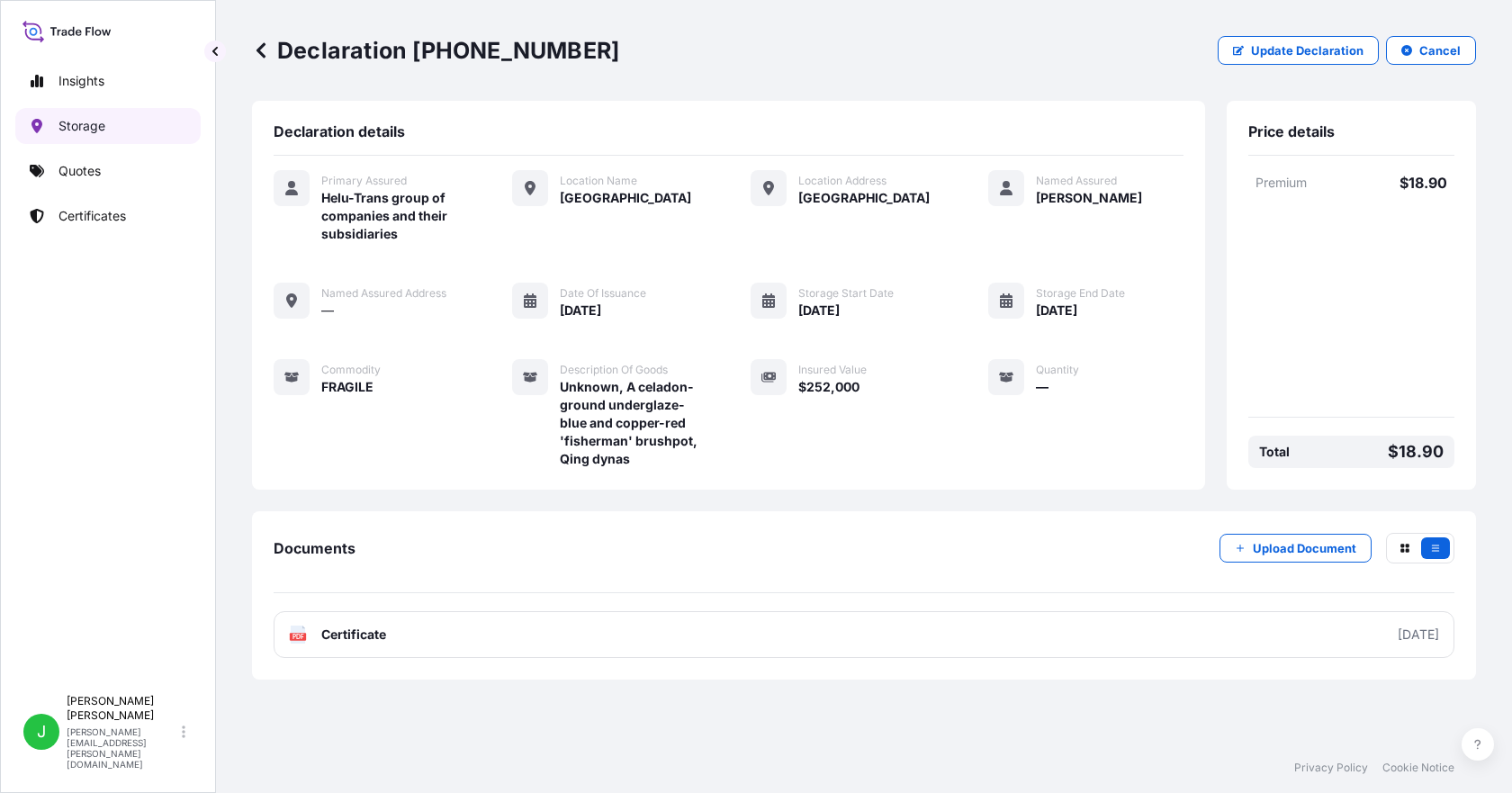
click at [72, 116] on link "Storage" at bounding box center [108, 125] width 185 height 36
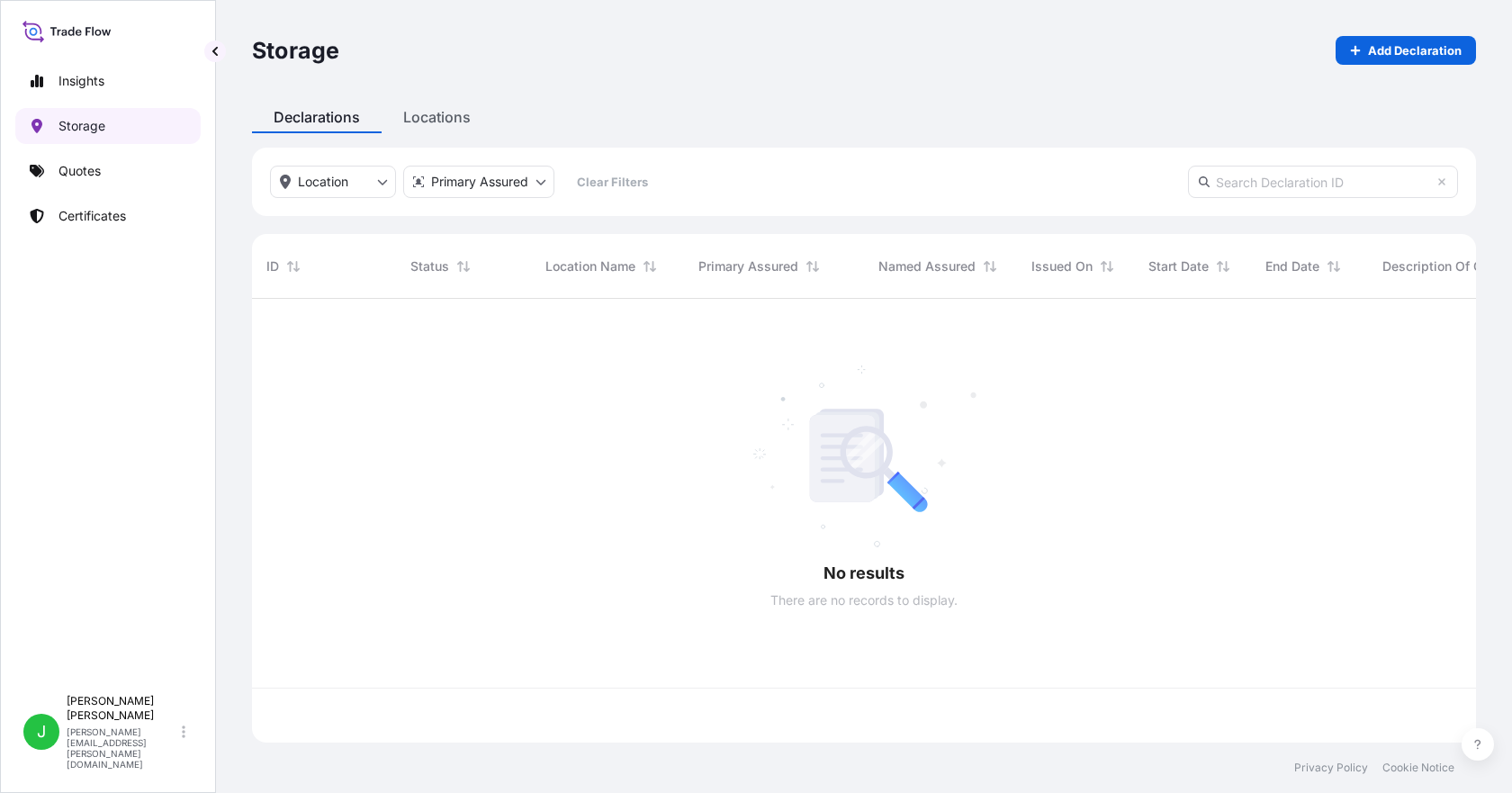
scroll to position [440, 1211]
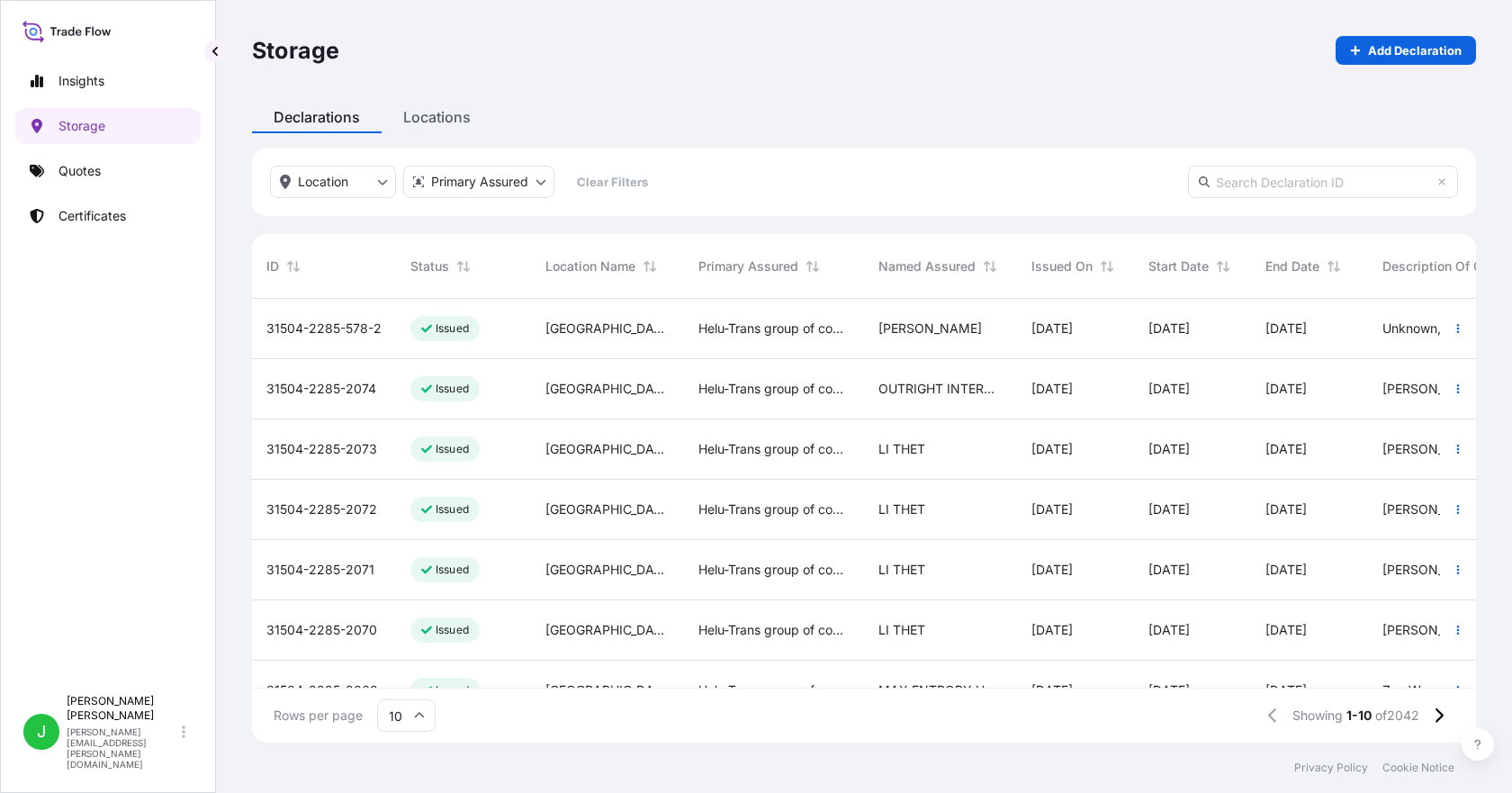
click at [1288, 179] on input "text" at bounding box center [1323, 181] width 270 height 32
paste input "[PHONE_NUMBER]"
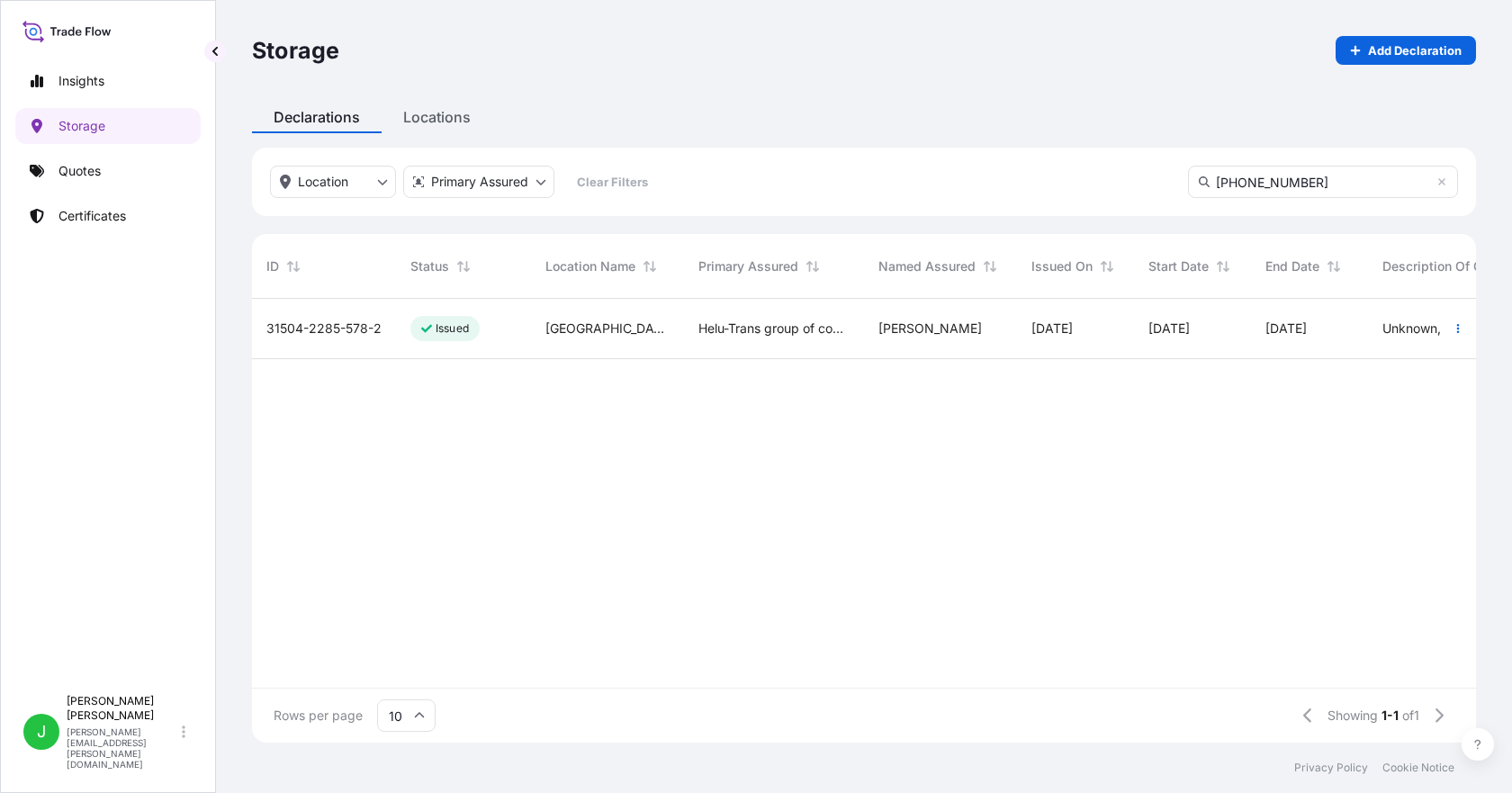
type input "[PHONE_NUMBER]"
click at [368, 323] on span "31504-2285-578-2" at bounding box center [325, 328] width 116 height 18
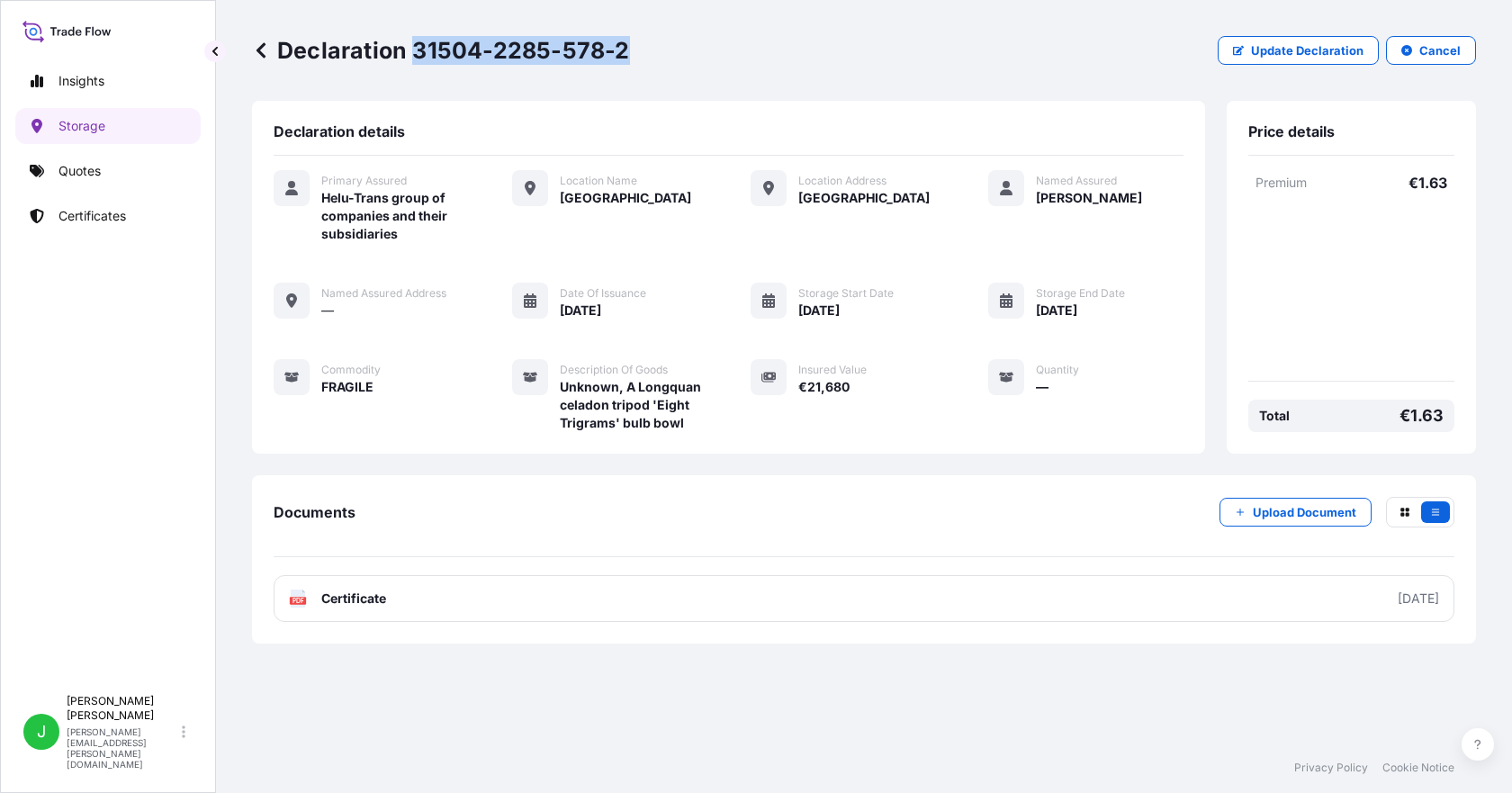
drag, startPoint x: 414, startPoint y: 51, endPoint x: 624, endPoint y: 49, distance: 210.0
click at [624, 49] on p "Declaration 31504-2285-578-2" at bounding box center [441, 50] width 378 height 28
copy p "31504-2285-578-2"
click at [98, 130] on p "Storage" at bounding box center [82, 125] width 47 height 18
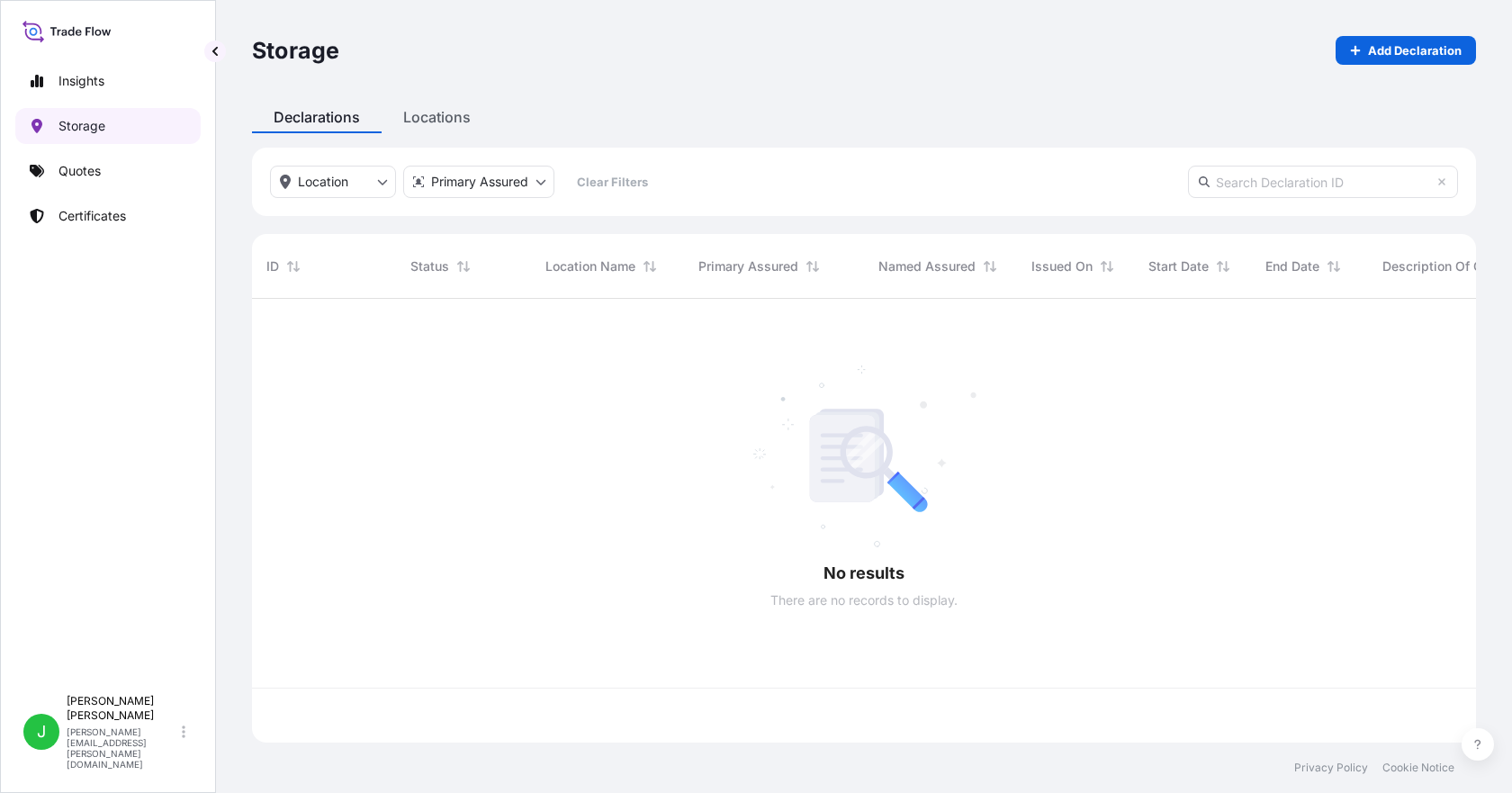
scroll to position [440, 1211]
click at [1331, 185] on input "text" at bounding box center [1323, 181] width 270 height 32
paste input "[PHONE_NUMBER]"
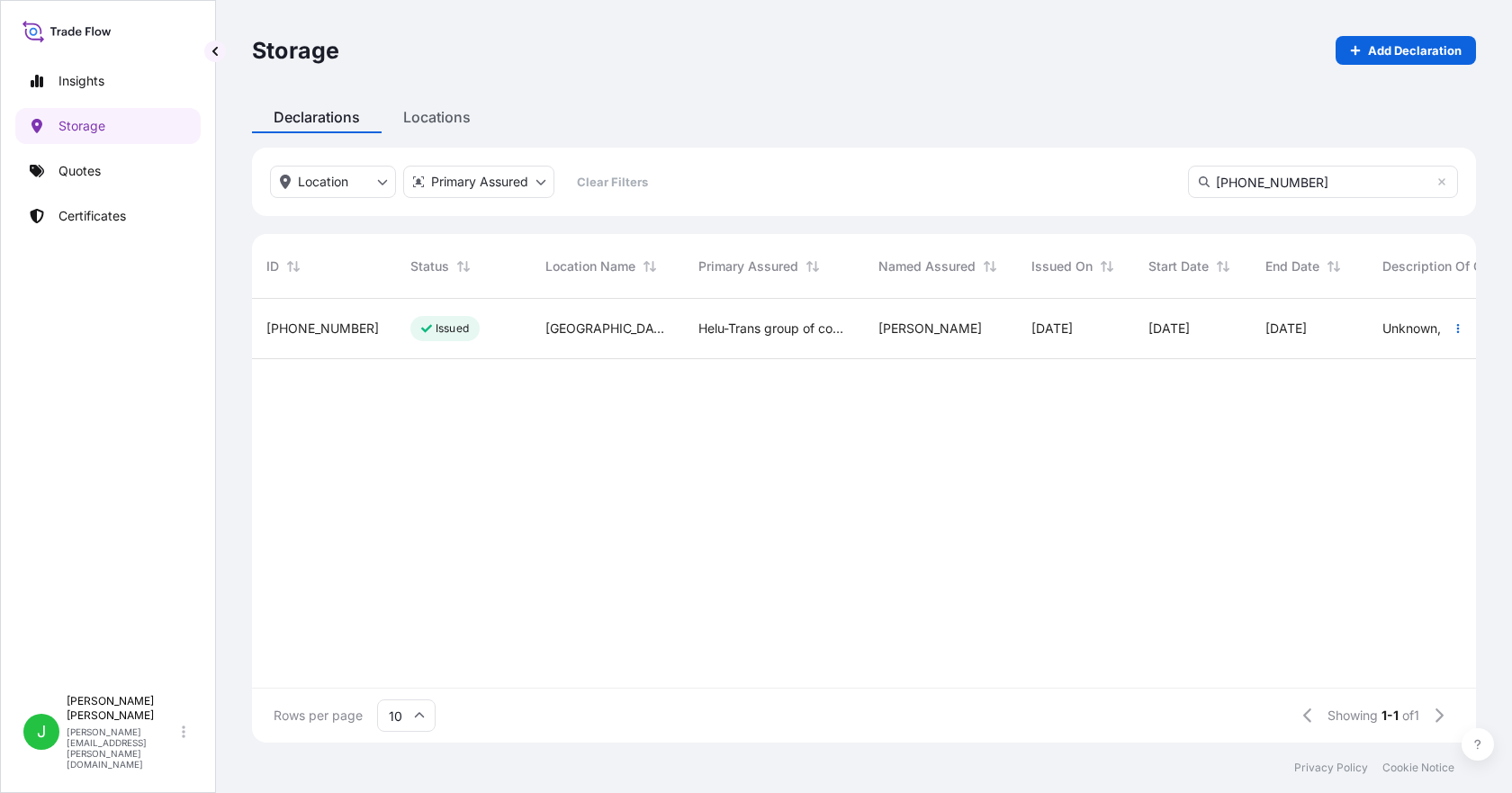
type input "[PHONE_NUMBER]"
click at [318, 327] on span "[PHONE_NUMBER]" at bounding box center [323, 328] width 113 height 18
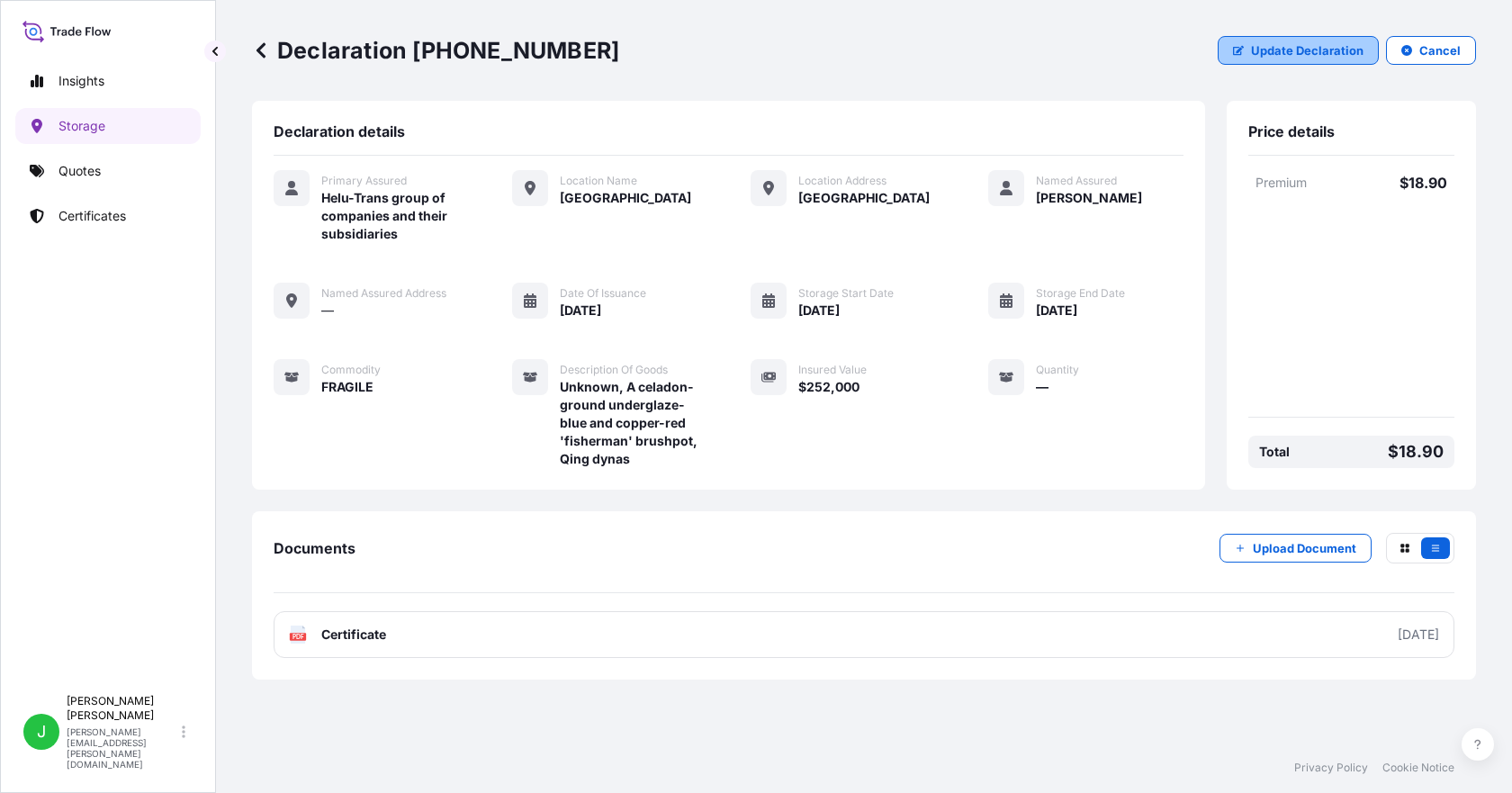
click at [1282, 51] on p "Update Declaration" at bounding box center [1307, 50] width 113 height 18
select select "HKD"
select select "mt"
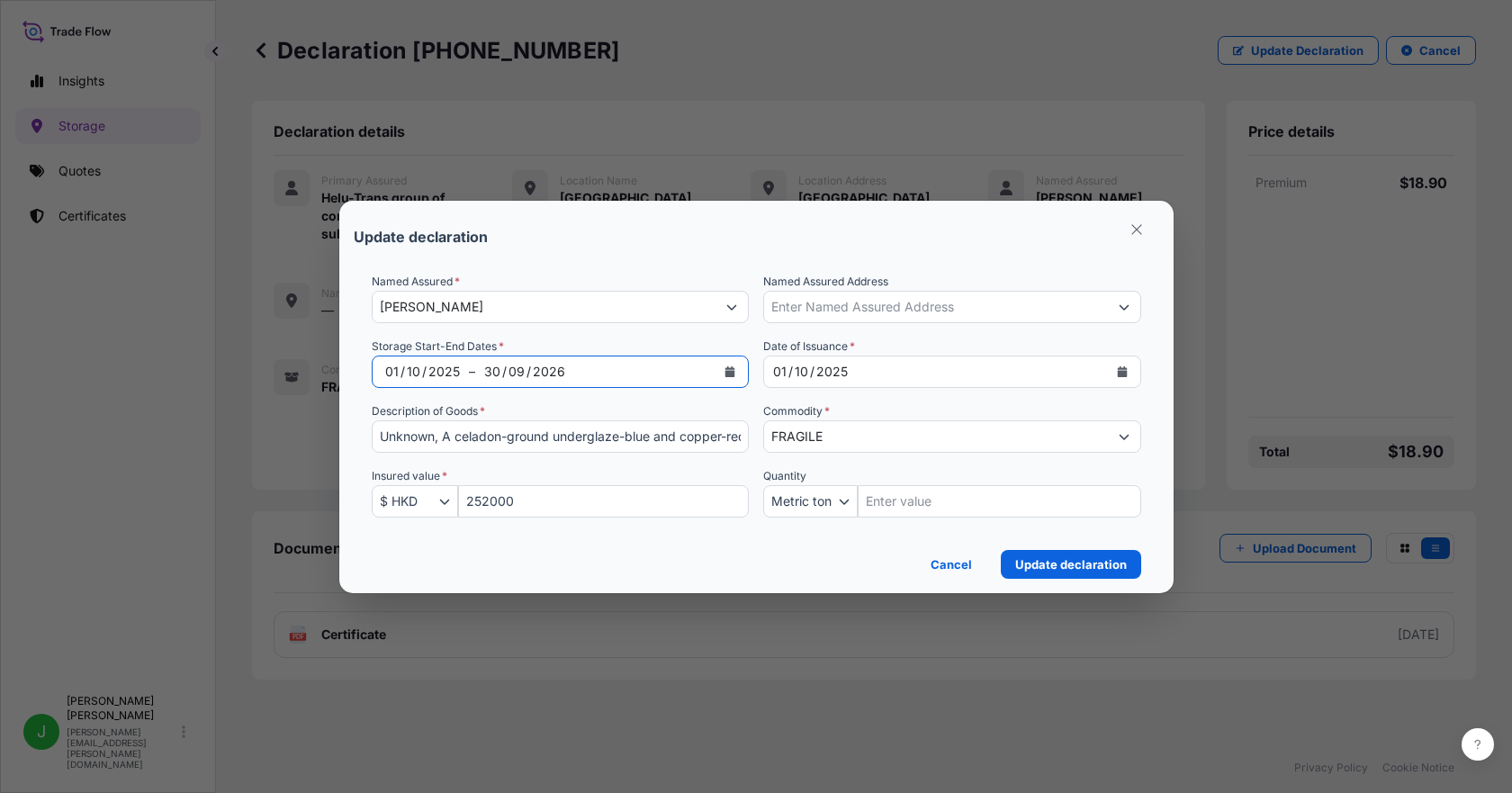
click at [745, 374] on div "[DATE] – [DATE]" at bounding box center [561, 372] width 378 height 32
click at [738, 369] on button "Calendar" at bounding box center [730, 371] width 28 height 28
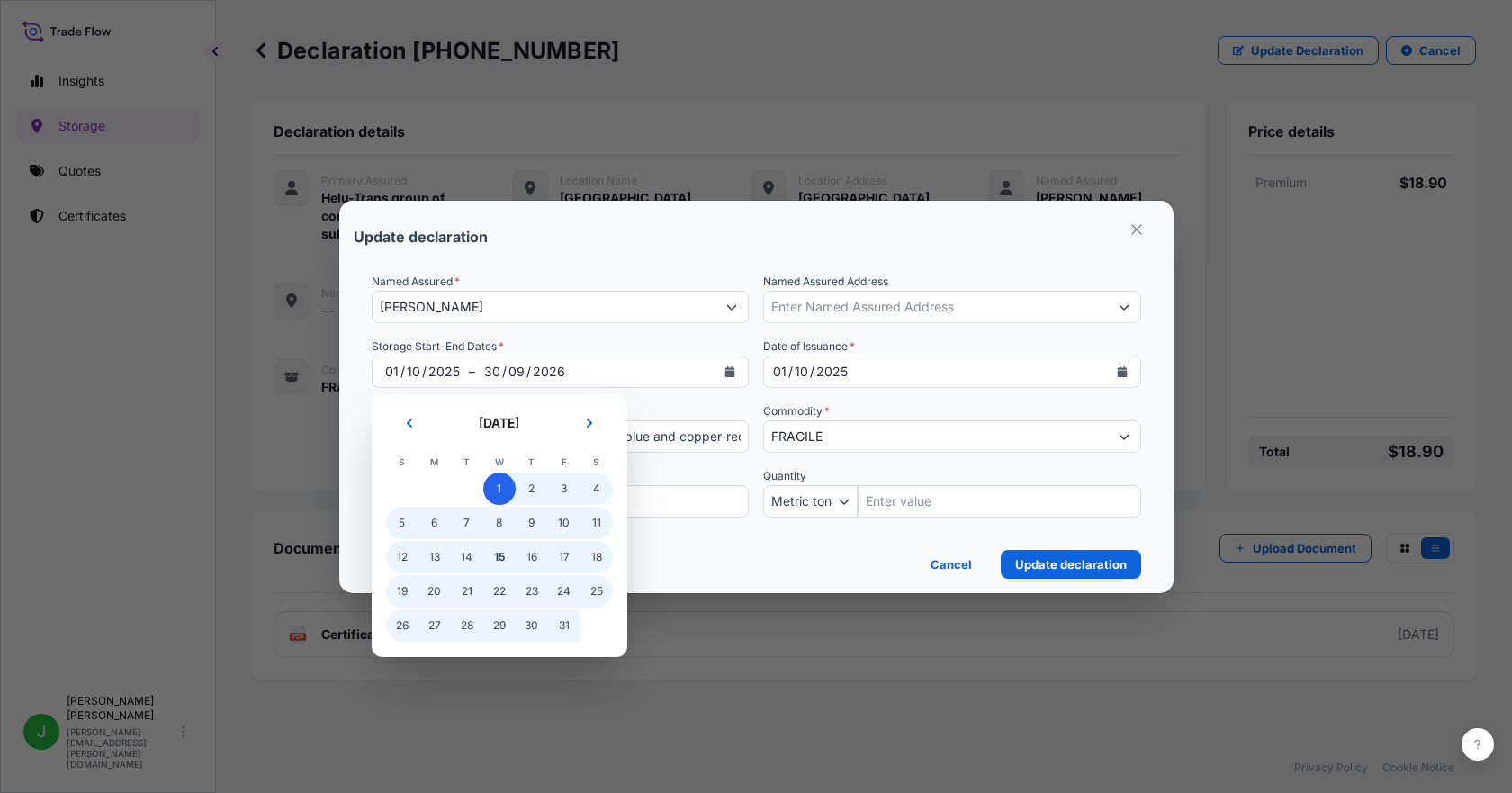
click at [501, 496] on span "1" at bounding box center [499, 488] width 32 height 32
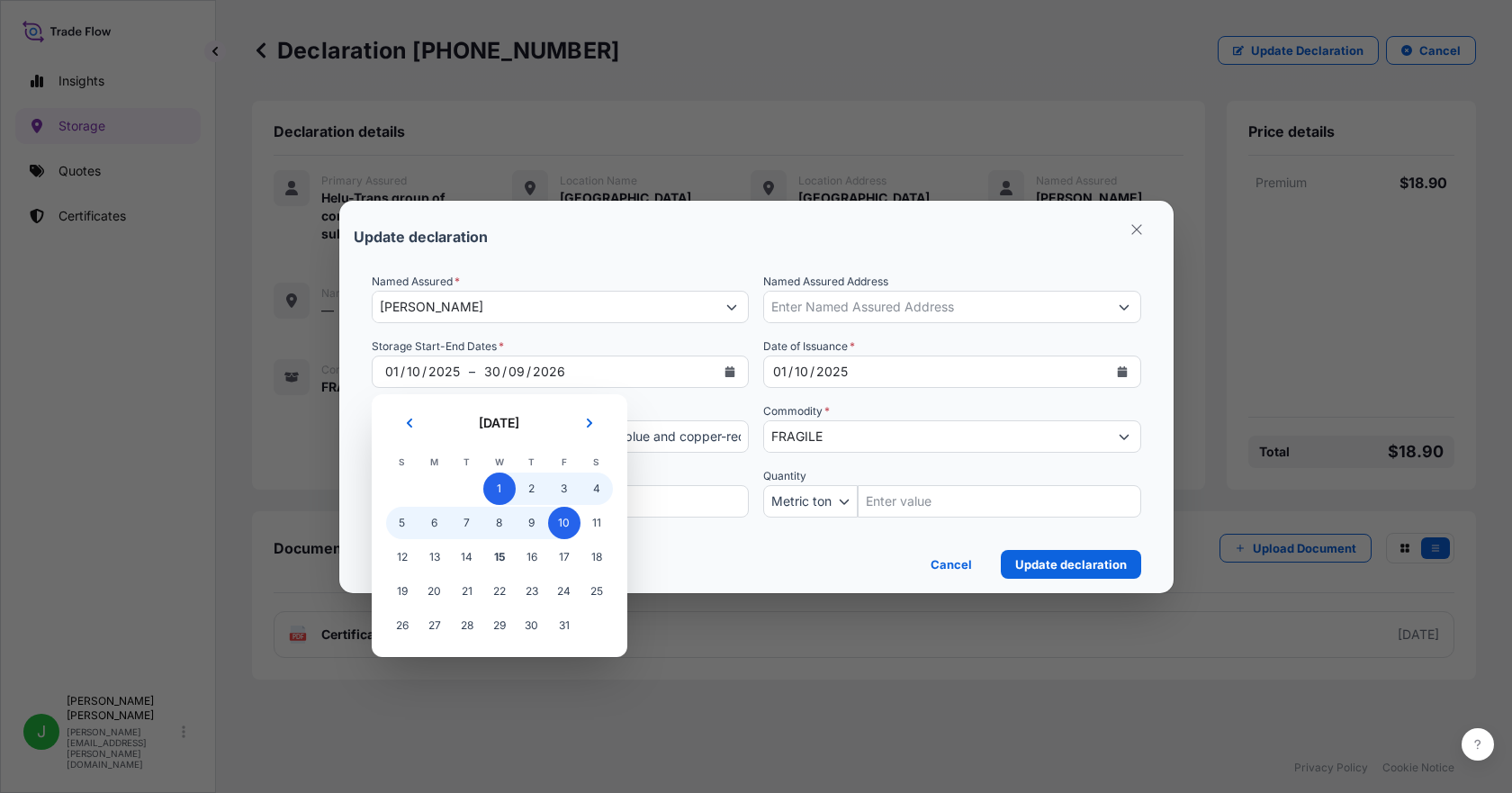
click at [552, 520] on span "10" at bounding box center [564, 522] width 32 height 32
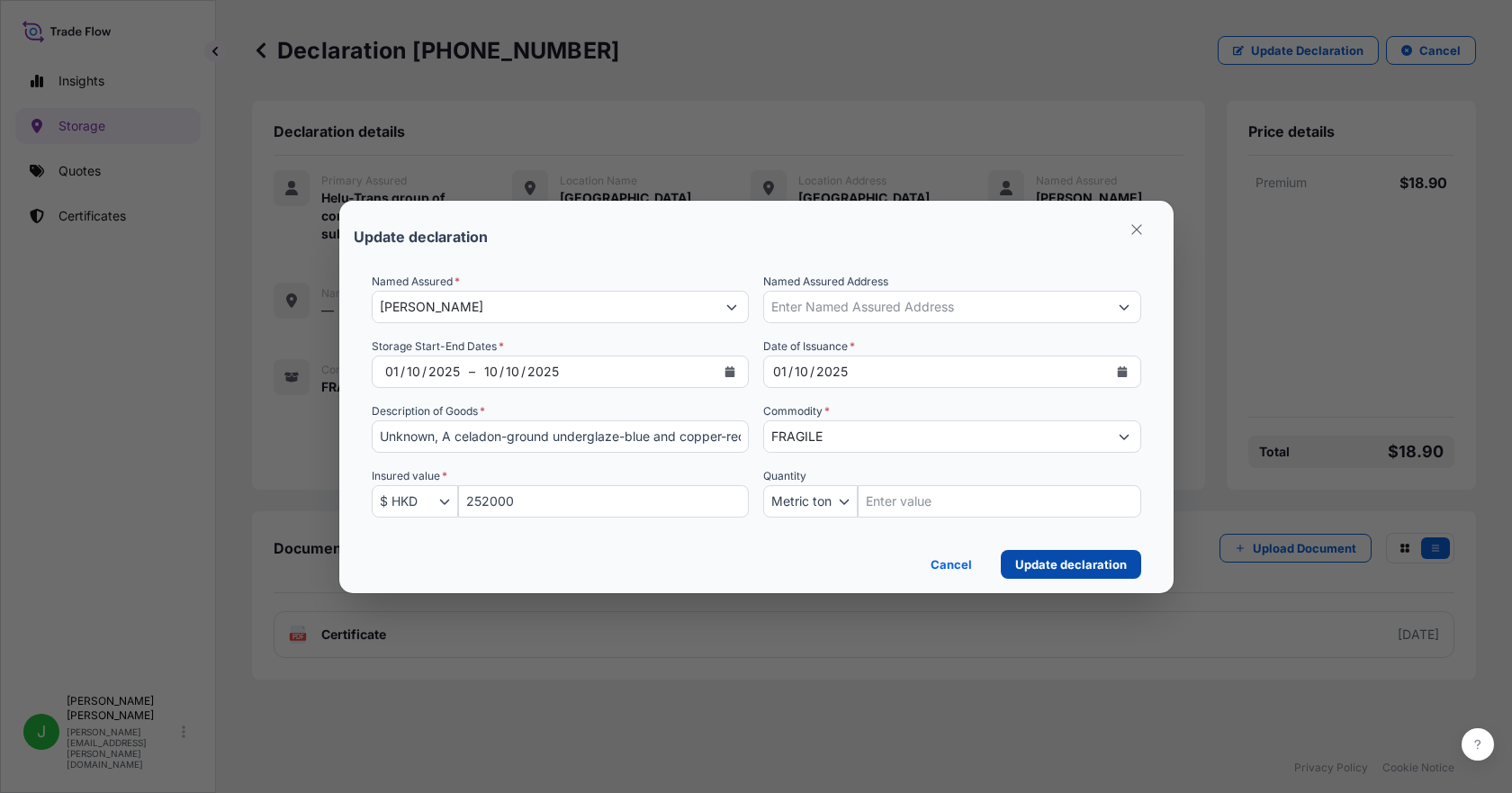
click at [1081, 570] on p "Update declaration" at bounding box center [1072, 564] width 112 height 18
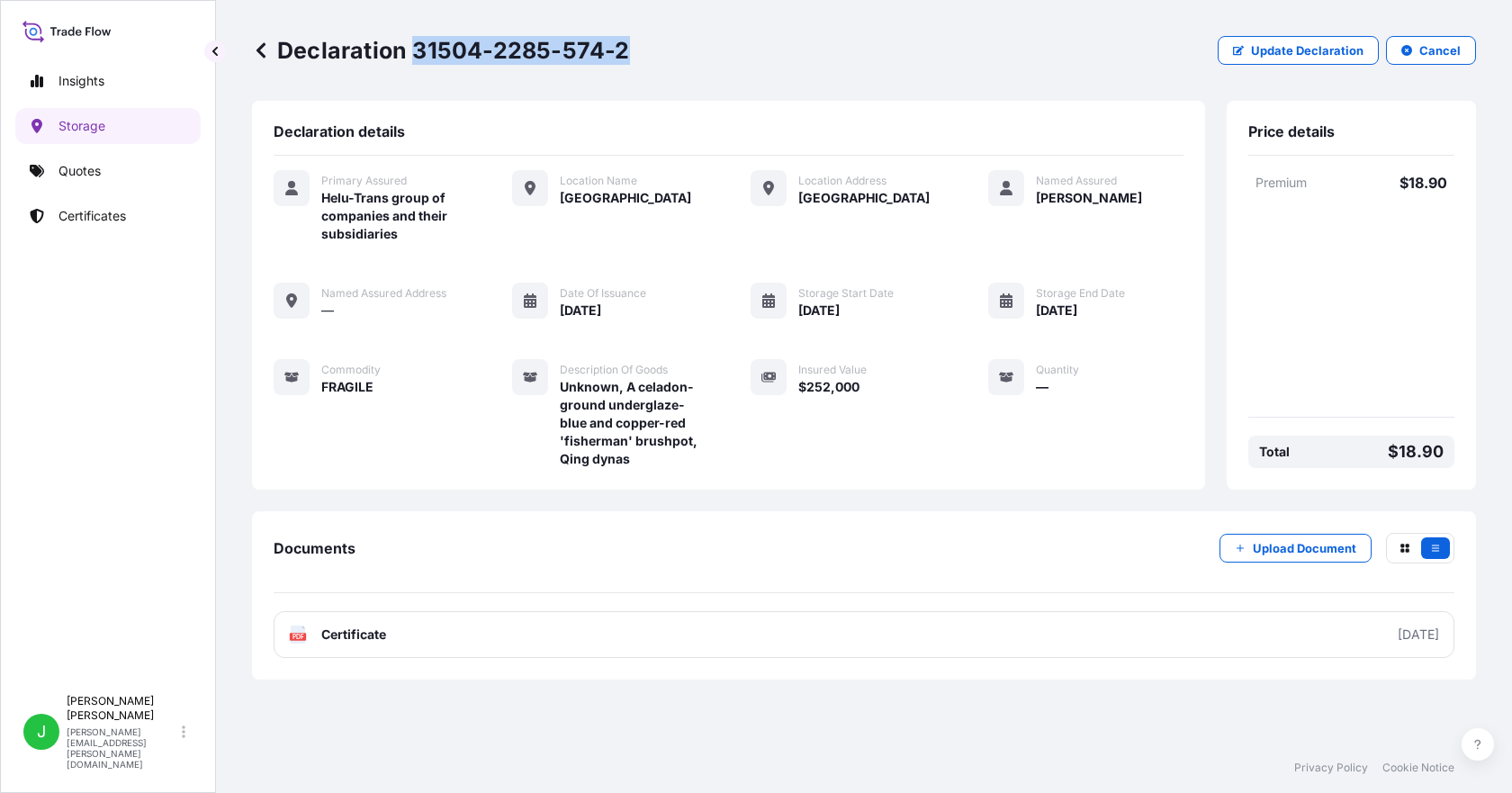
drag, startPoint x: 416, startPoint y: 55, endPoint x: 633, endPoint y: 65, distance: 217.2
click at [633, 65] on div "Declaration 31504-2285-574-2 Update Declaration Cancel" at bounding box center [864, 50] width 1225 height 101
copy p "31504-2285-574-2"
click at [68, 116] on link "Storage" at bounding box center [108, 125] width 185 height 36
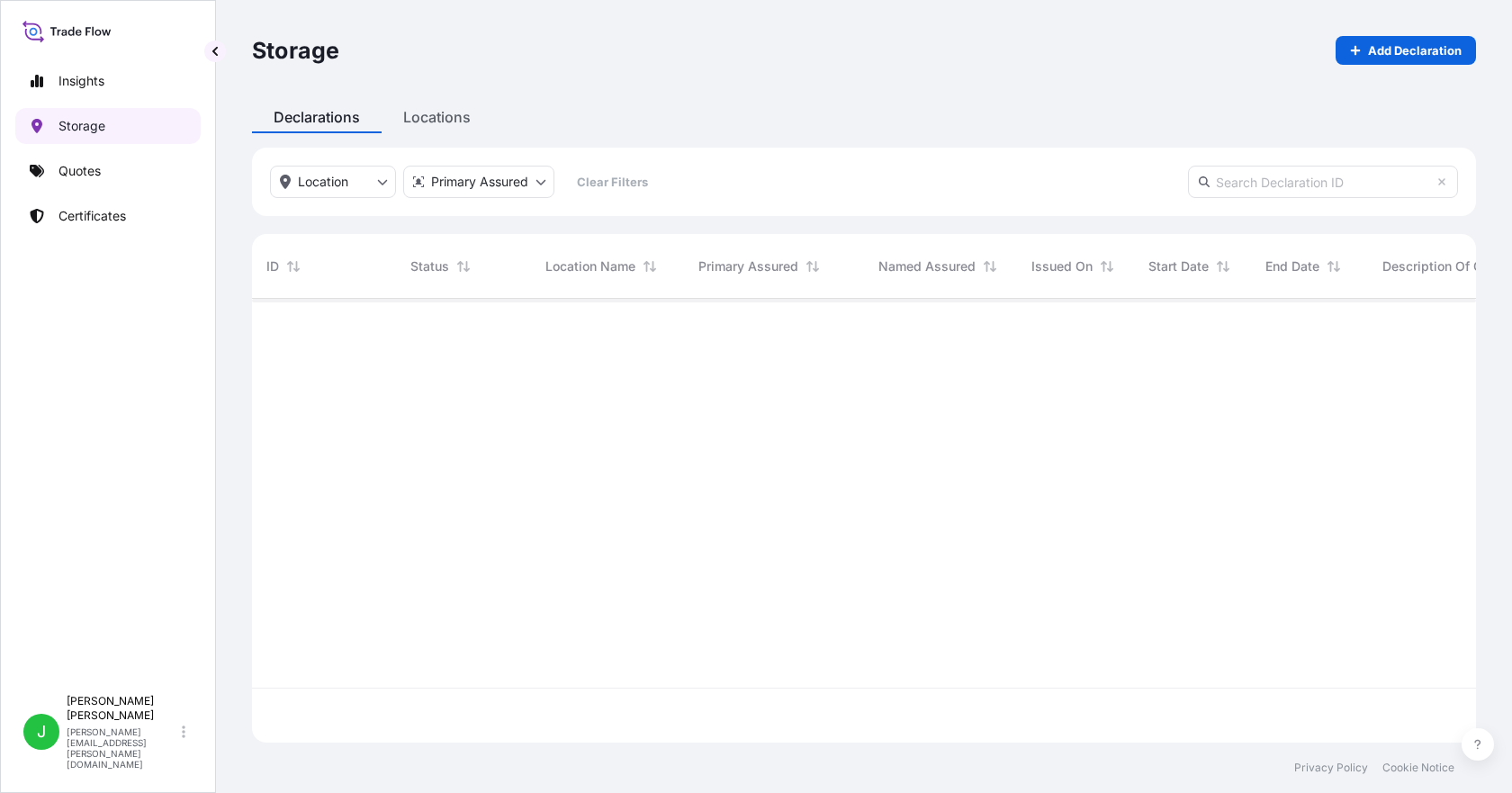
scroll to position [440, 1211]
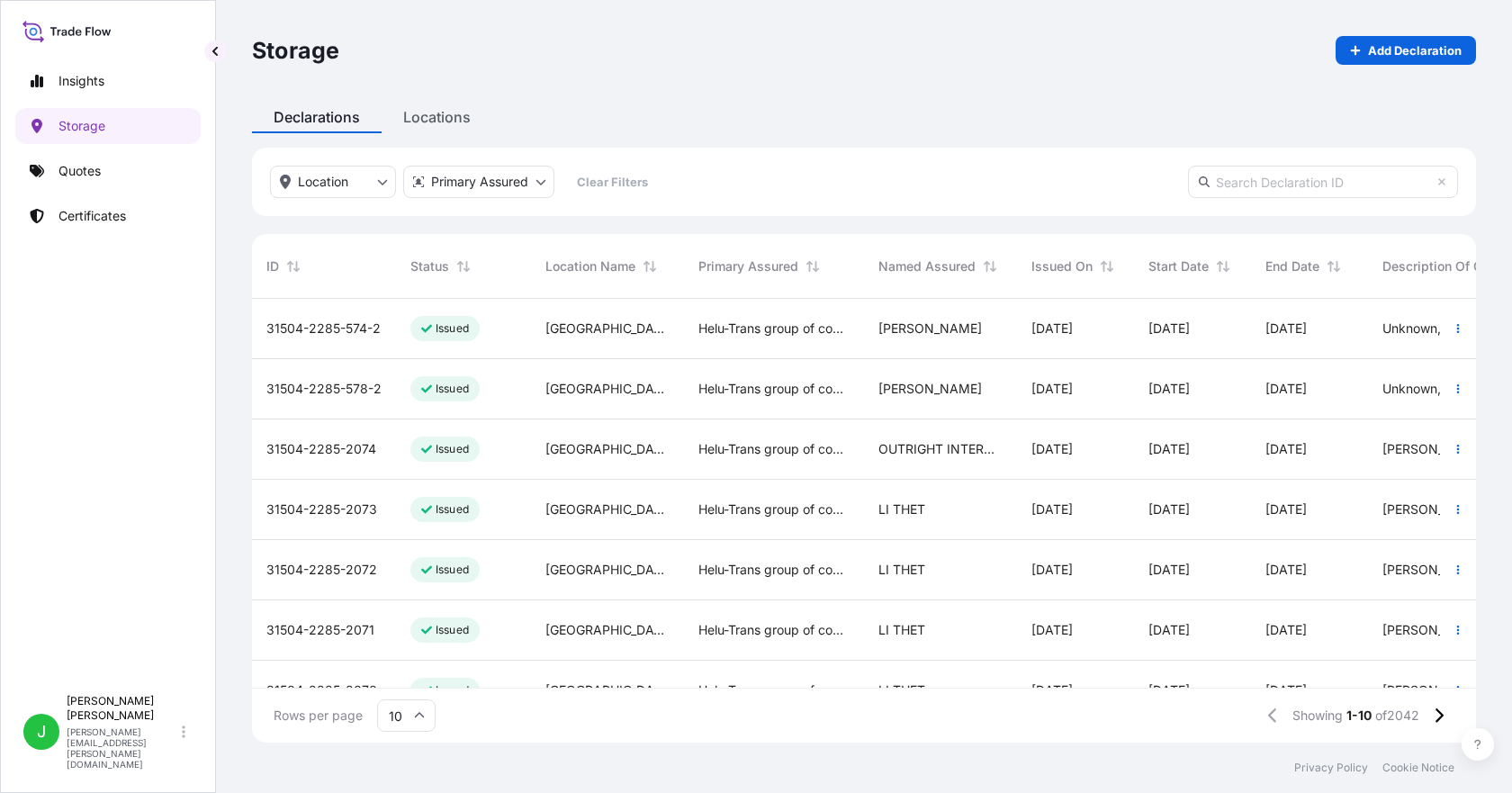
click at [1281, 176] on input "text" at bounding box center [1323, 181] width 270 height 32
paste input "[PHONE_NUMBER]"
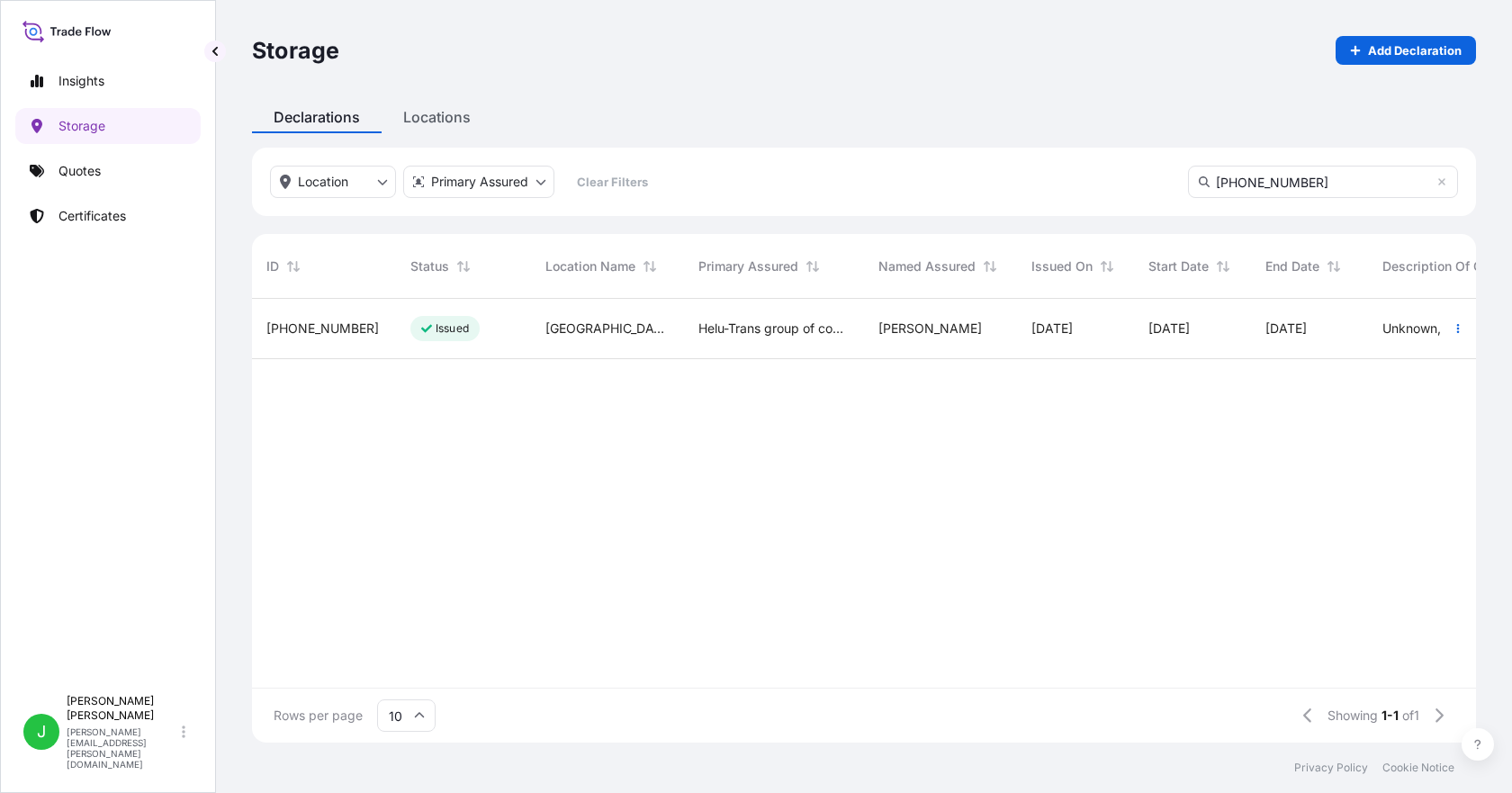
type input "[PHONE_NUMBER]"
click at [325, 325] on span "[PHONE_NUMBER]" at bounding box center [323, 328] width 113 height 18
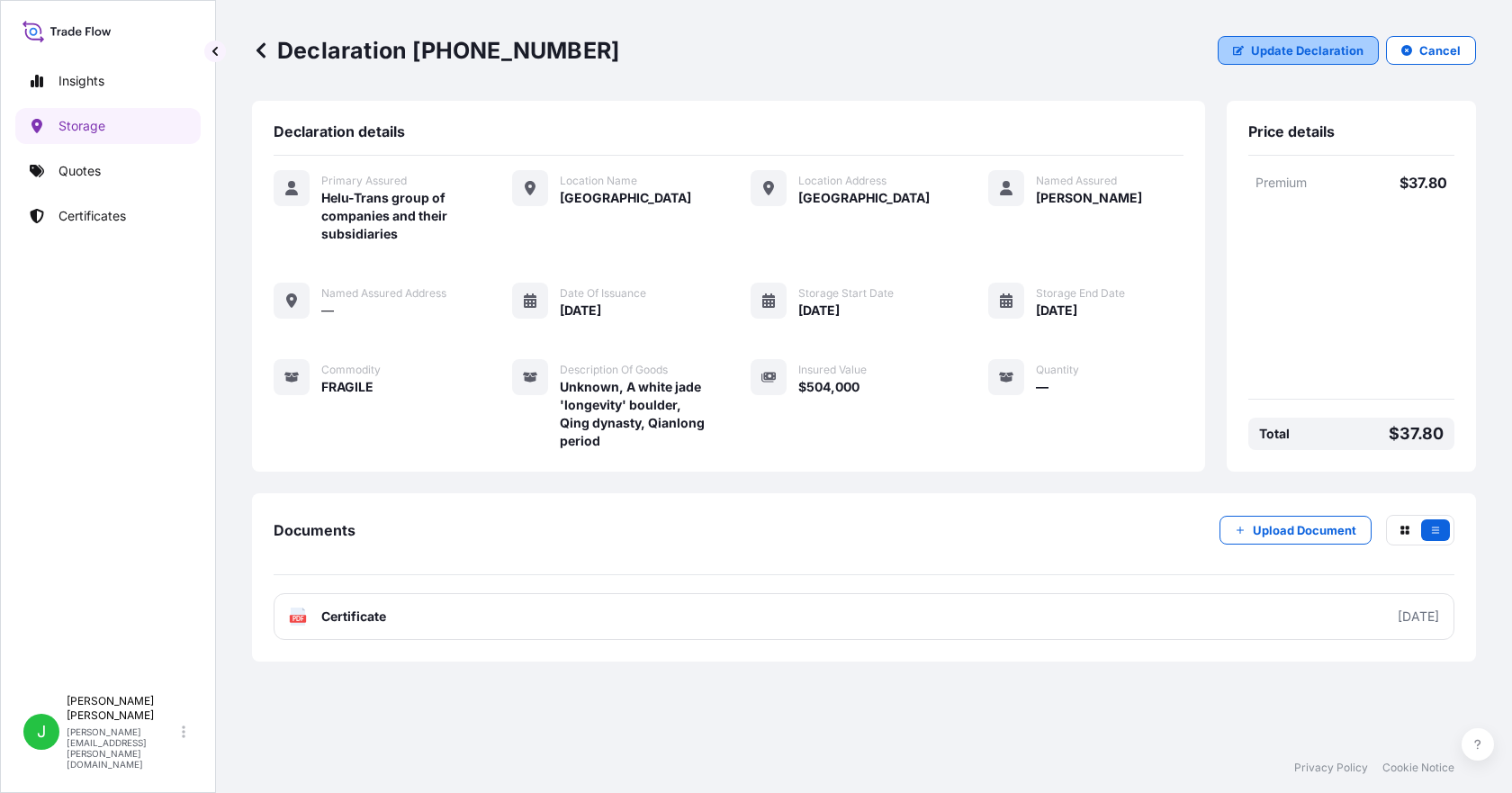
click at [1317, 55] on p "Update Declaration" at bounding box center [1307, 50] width 113 height 18
select select "HKD"
select select "mt"
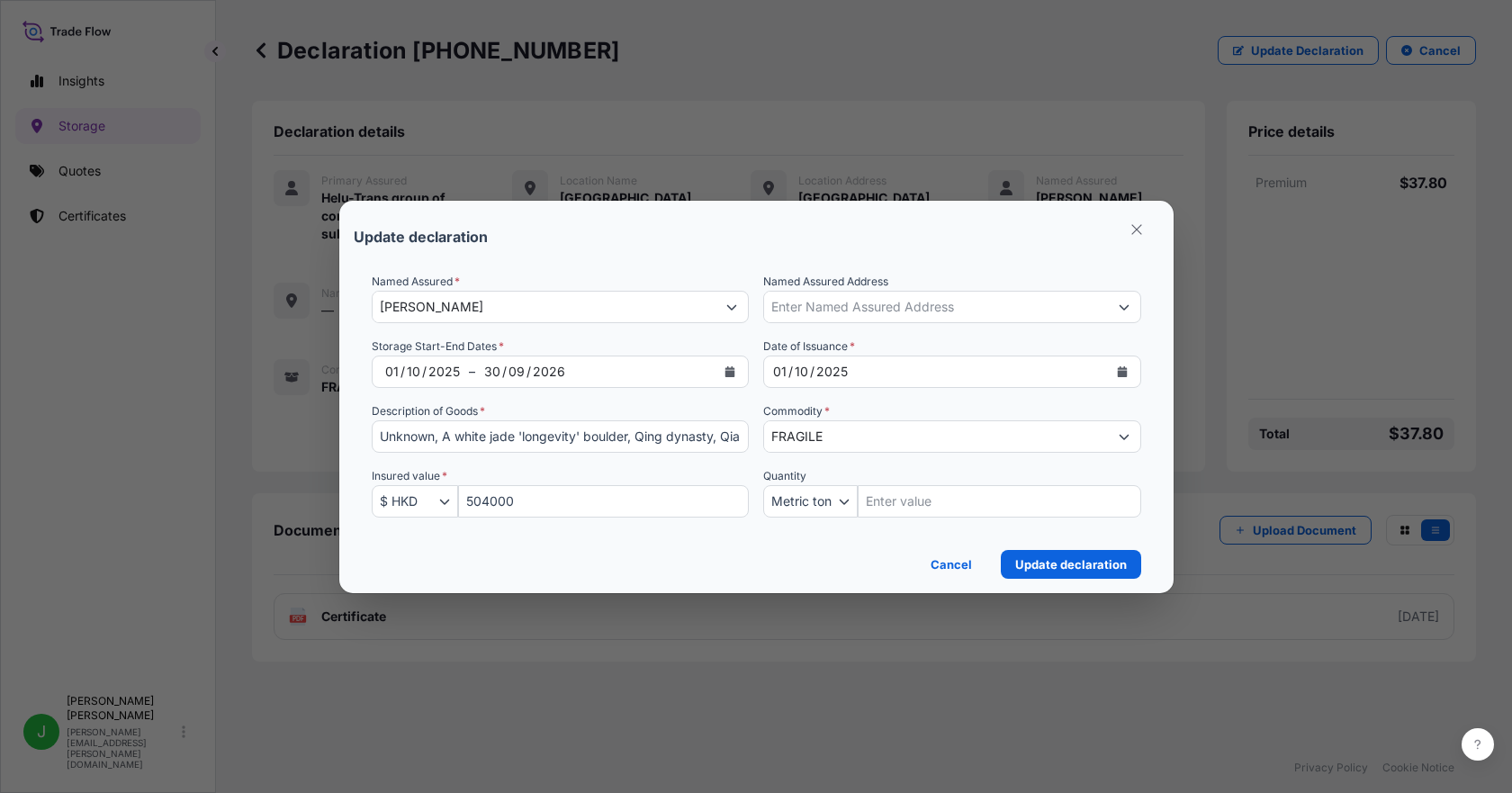
click at [729, 372] on icon "Calendar" at bounding box center [731, 372] width 10 height 11
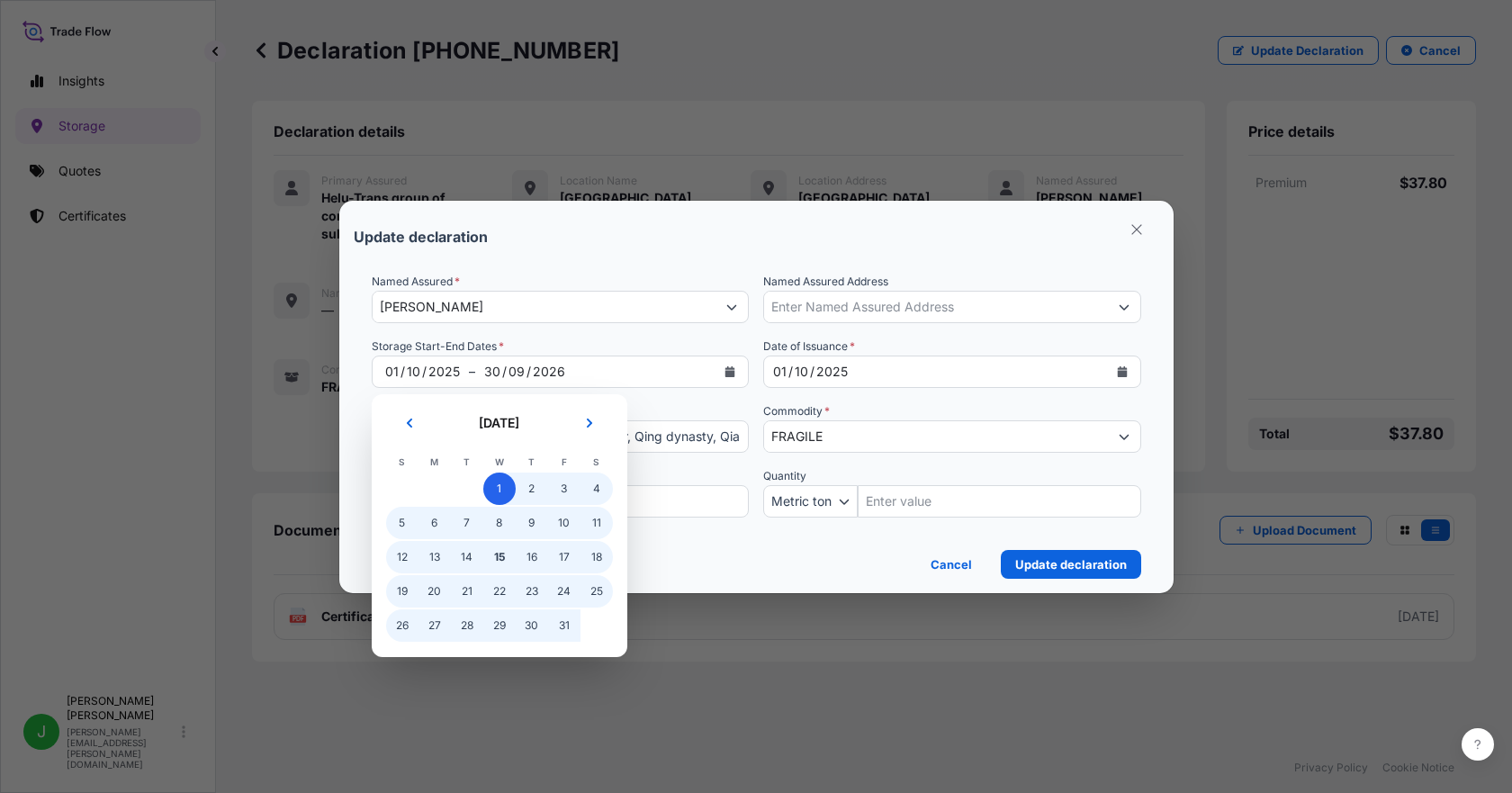
click at [493, 492] on span "1" at bounding box center [499, 488] width 32 height 32
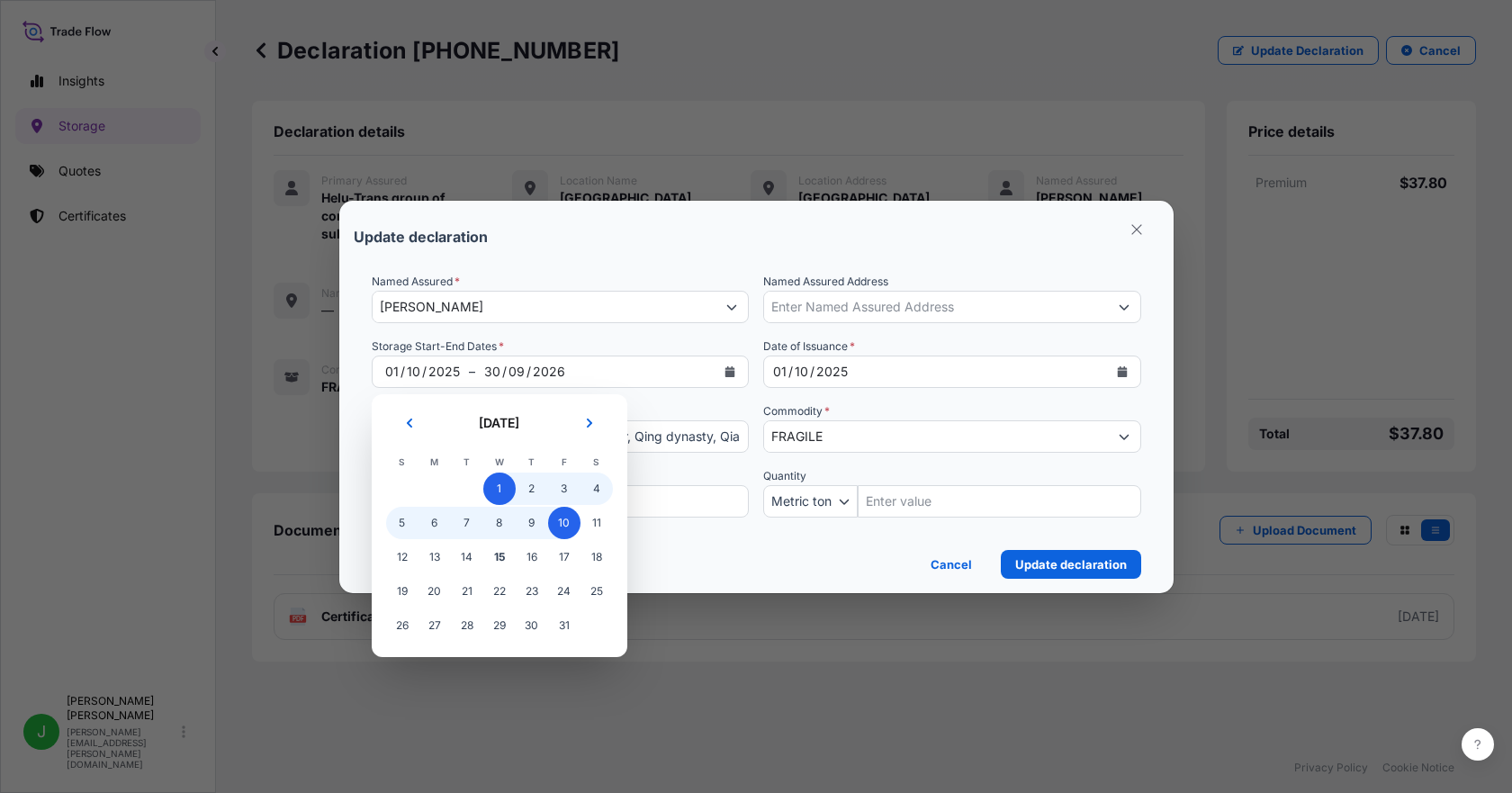
click at [555, 523] on span "10" at bounding box center [564, 522] width 32 height 32
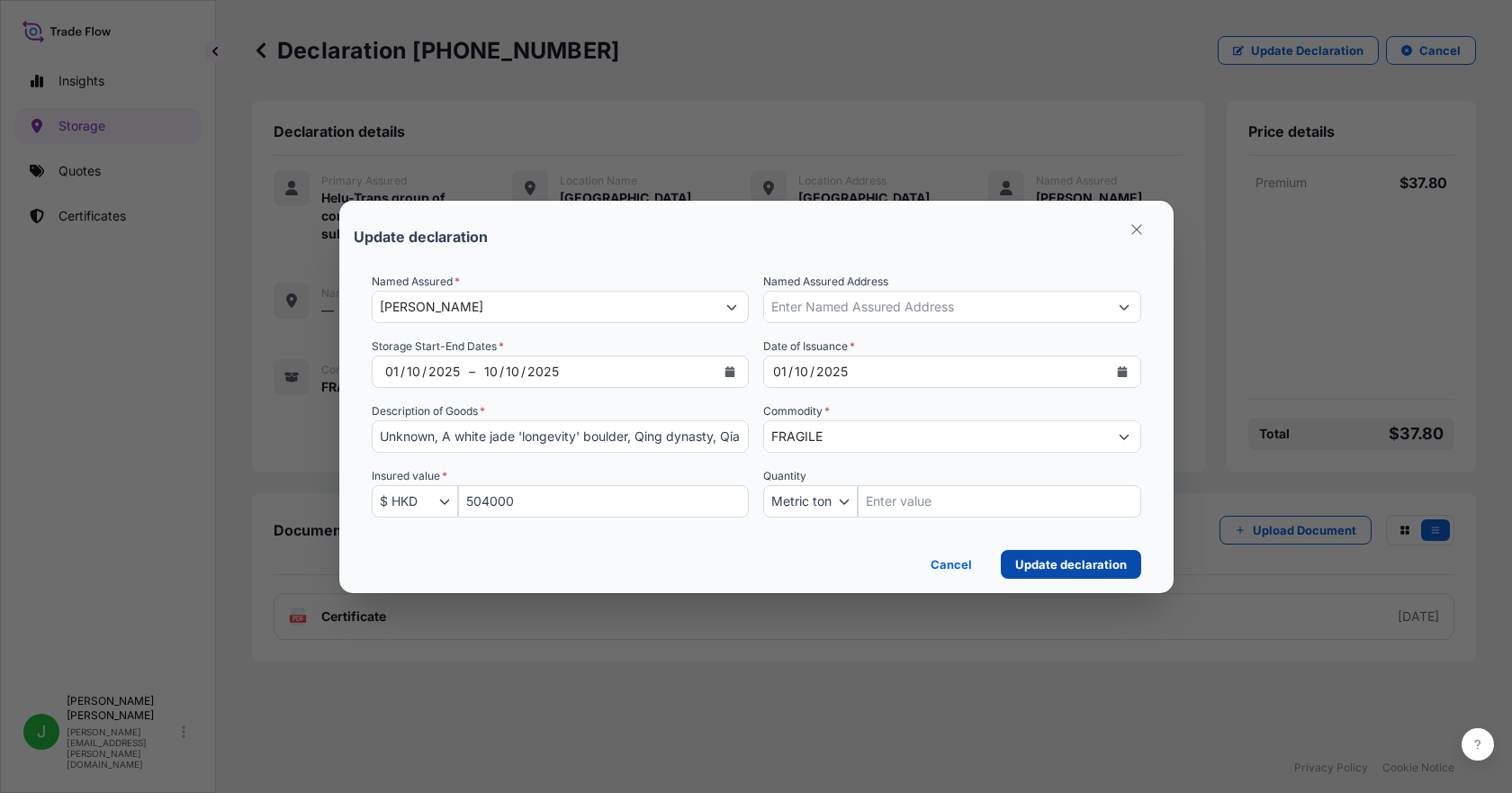
click at [1040, 568] on p "Update declaration" at bounding box center [1072, 564] width 112 height 18
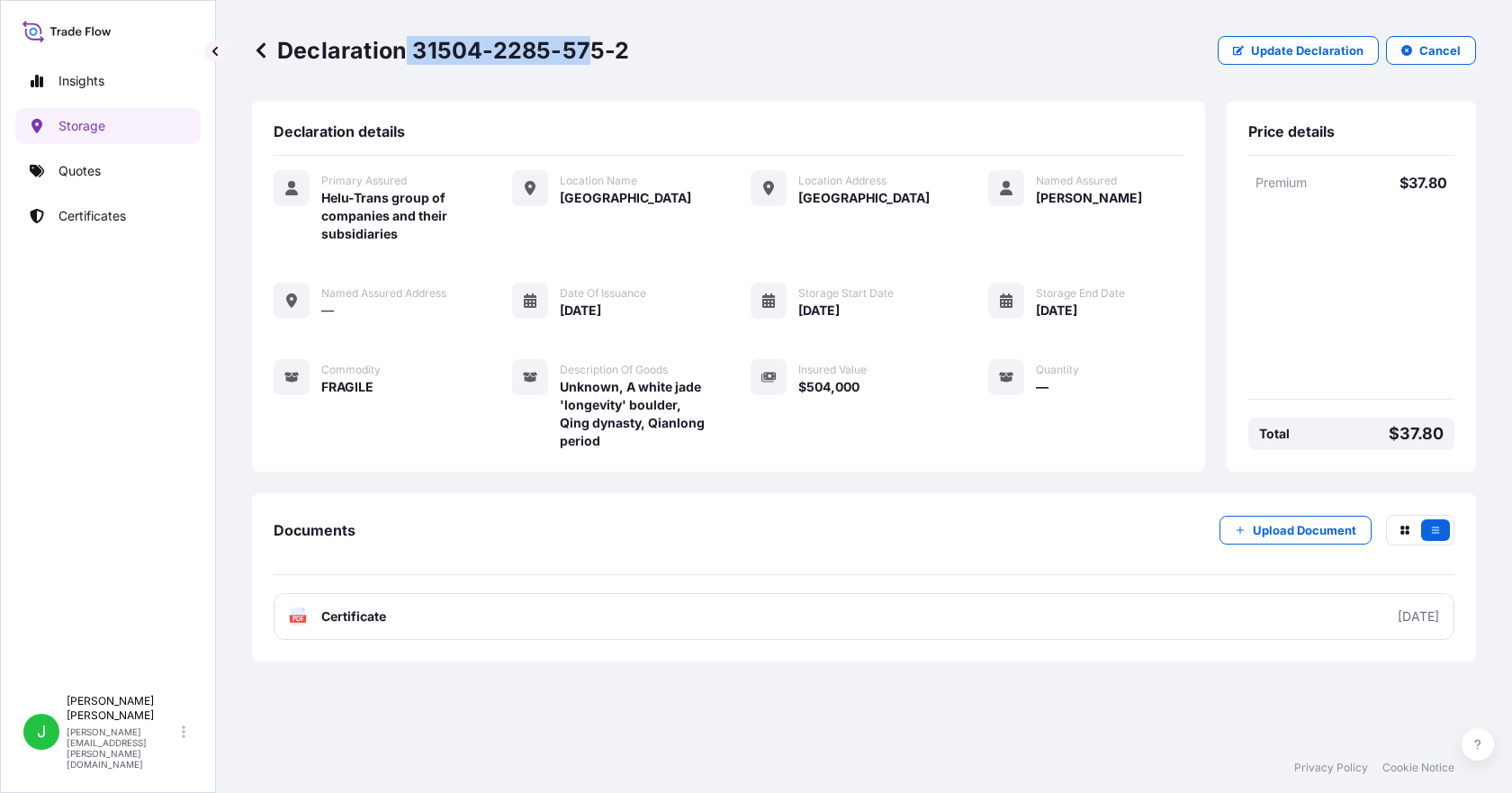
drag, startPoint x: 408, startPoint y: 49, endPoint x: 591, endPoint y: 49, distance: 183.0
click at [591, 49] on p "Declaration 31504-2285-575-2" at bounding box center [441, 50] width 378 height 28
drag, startPoint x: 413, startPoint y: 53, endPoint x: 624, endPoint y: 59, distance: 211.1
click at [624, 59] on p "Declaration 31504-2285-575-2" at bounding box center [441, 50] width 378 height 28
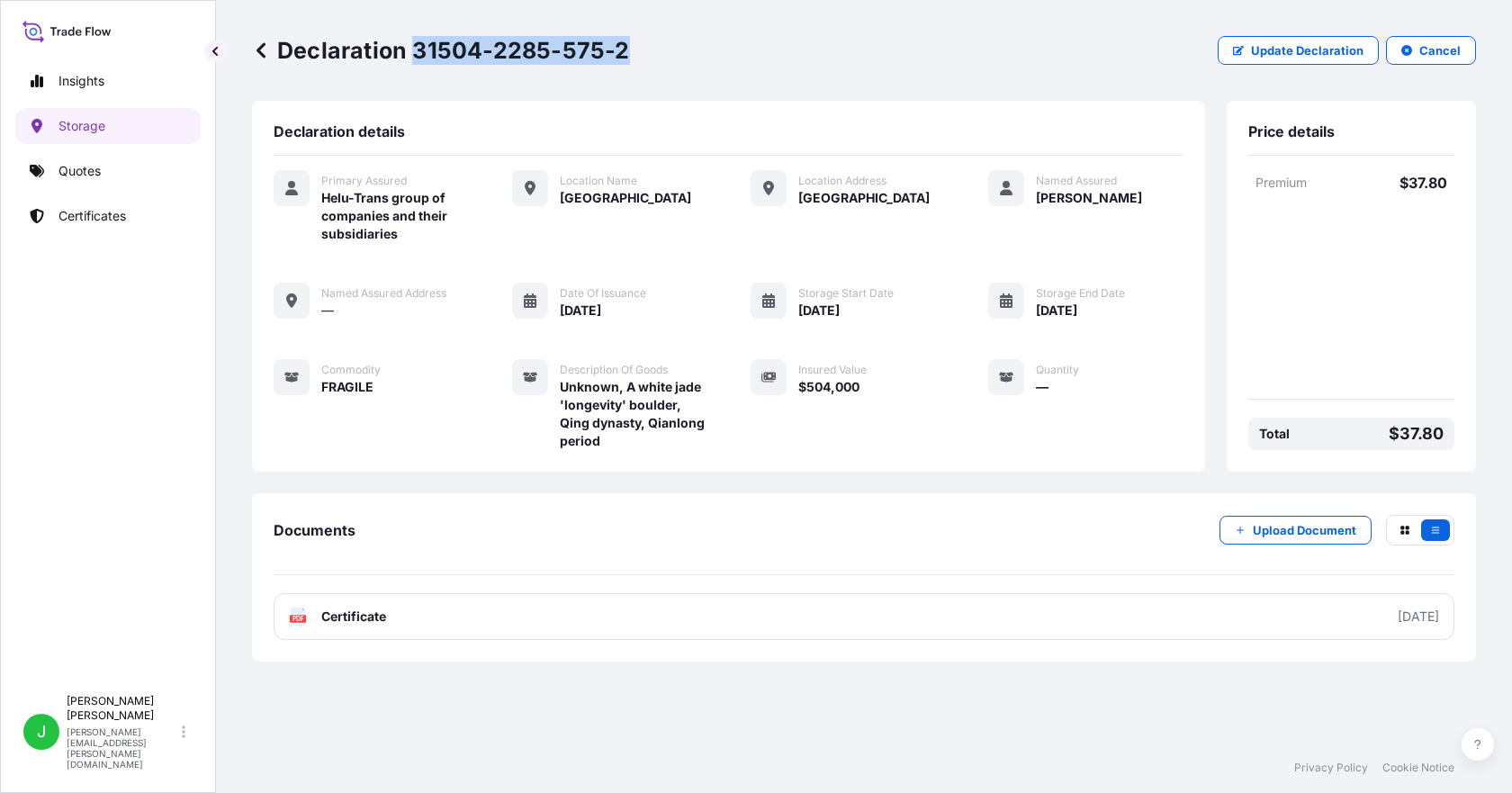
copy p "31504-2285-575-2"
click at [128, 133] on link "Storage" at bounding box center [108, 125] width 185 height 36
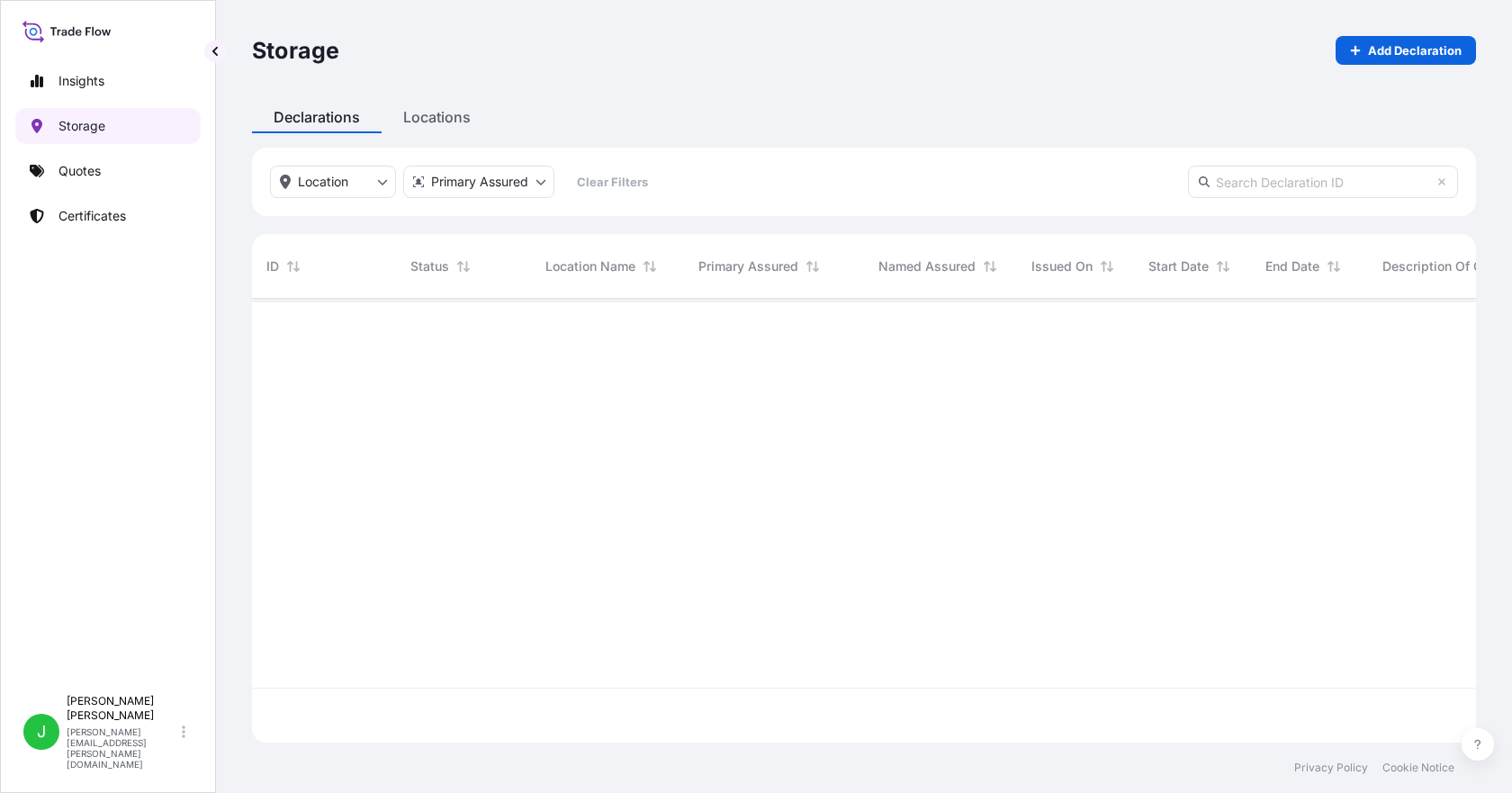
scroll to position [440, 1211]
click at [1291, 168] on input "text" at bounding box center [1323, 181] width 270 height 32
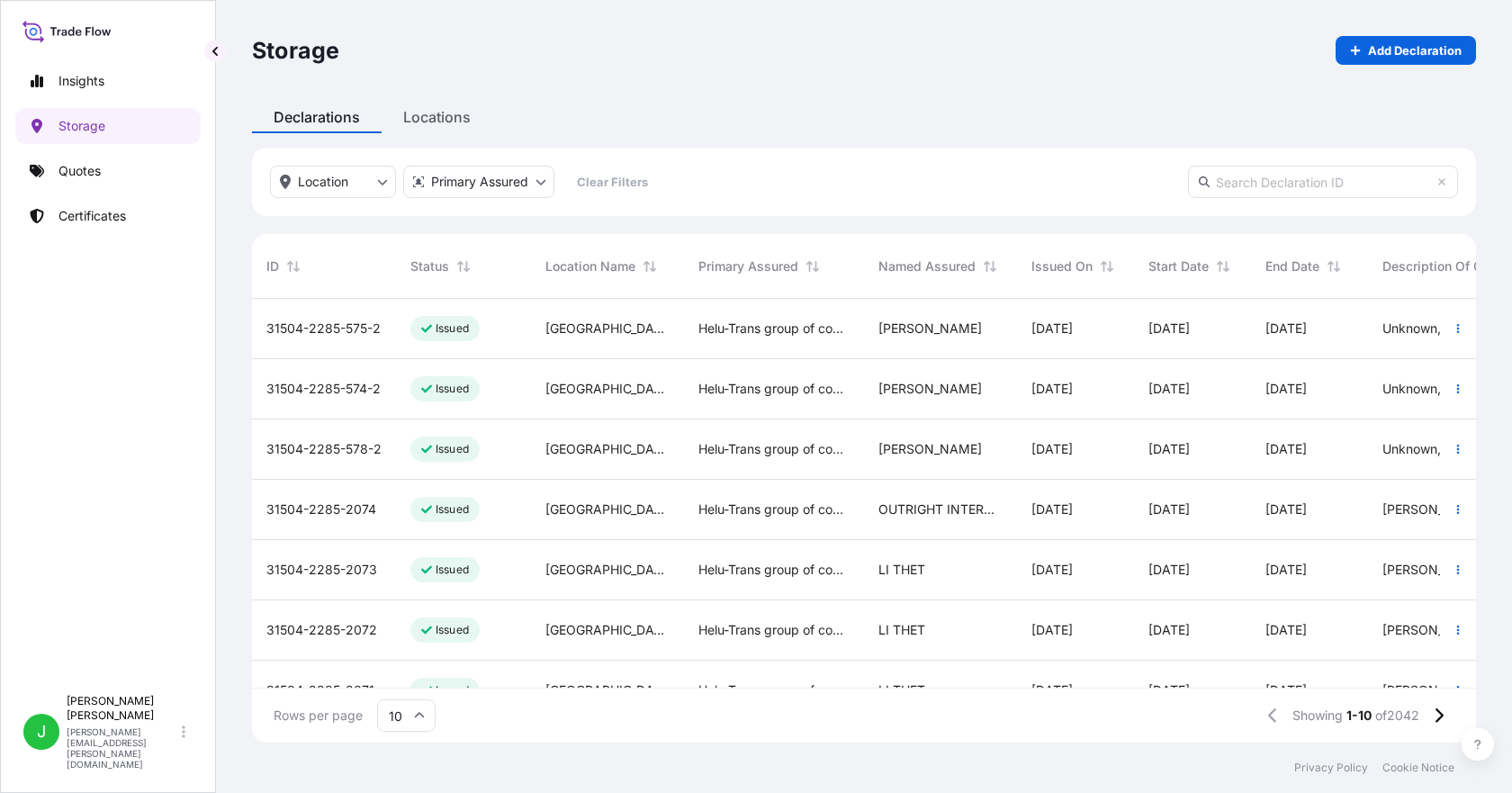
paste input "[PHONE_NUMBER]"
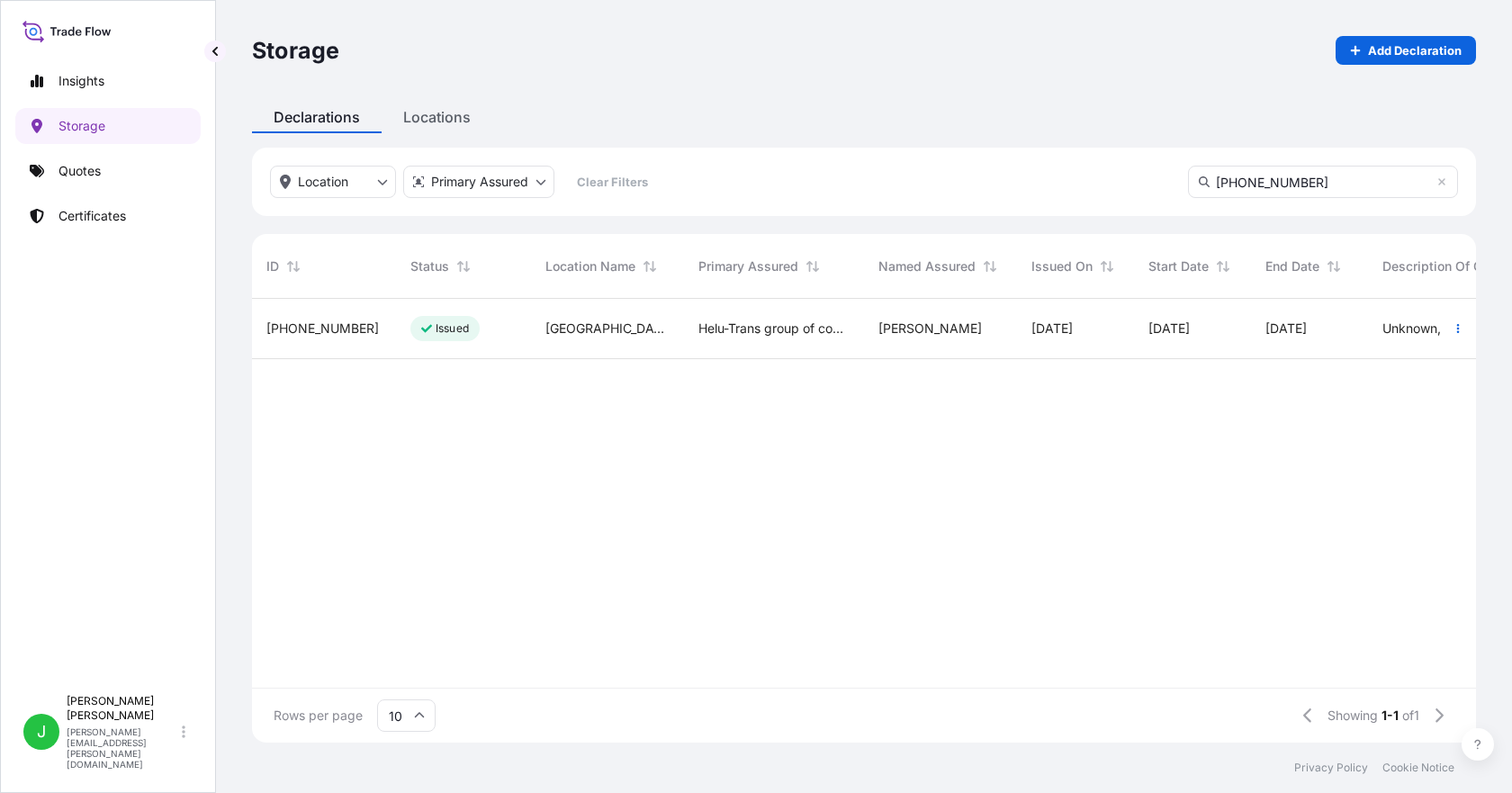
type input "[PHONE_NUMBER]"
click at [320, 331] on span "[PHONE_NUMBER]" at bounding box center [323, 328] width 113 height 18
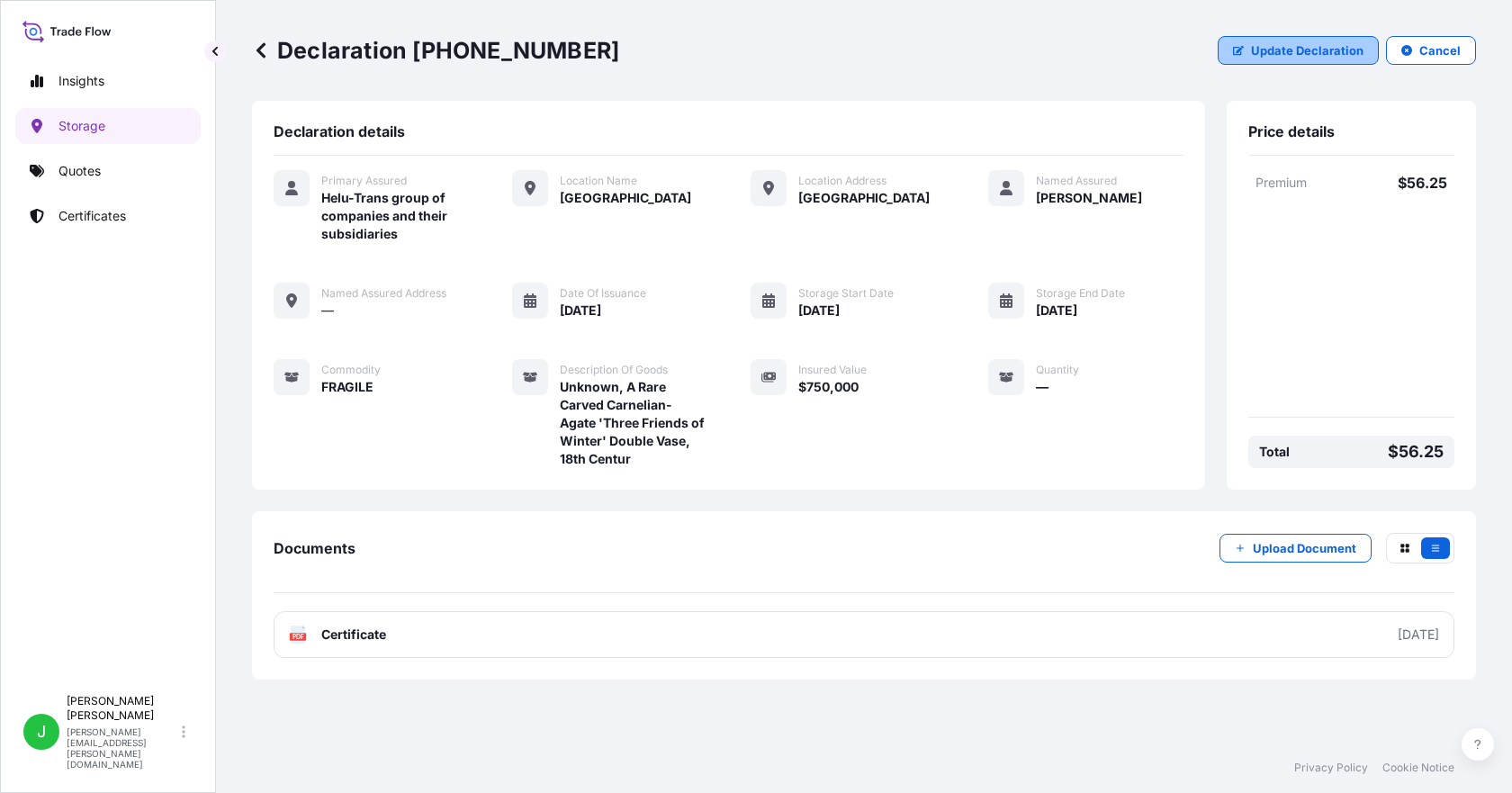
click at [1281, 52] on p "Update Declaration" at bounding box center [1307, 50] width 113 height 18
select select "HKD"
select select "mt"
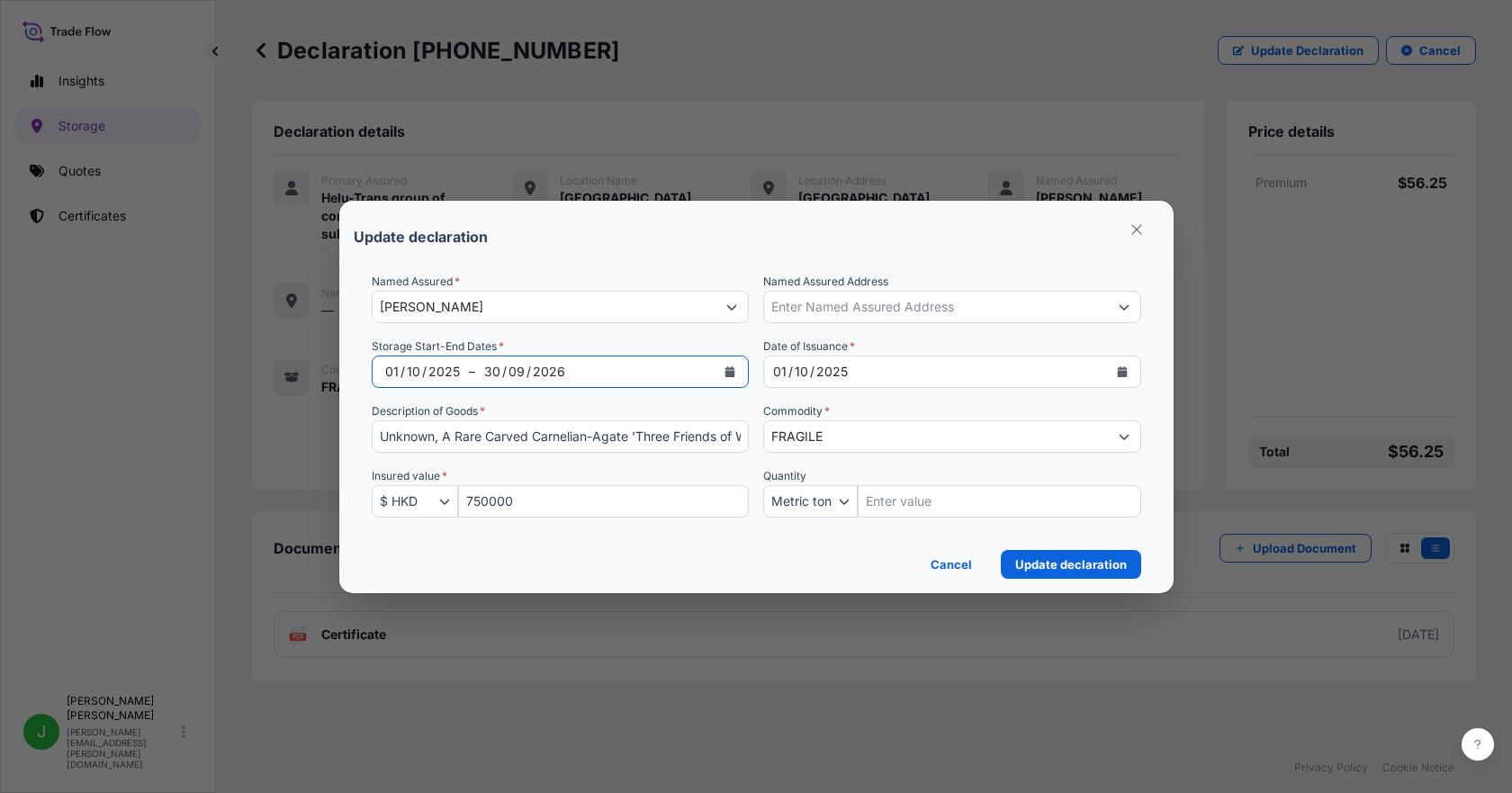
click at [730, 367] on icon "Calendar" at bounding box center [730, 372] width 11 height 11
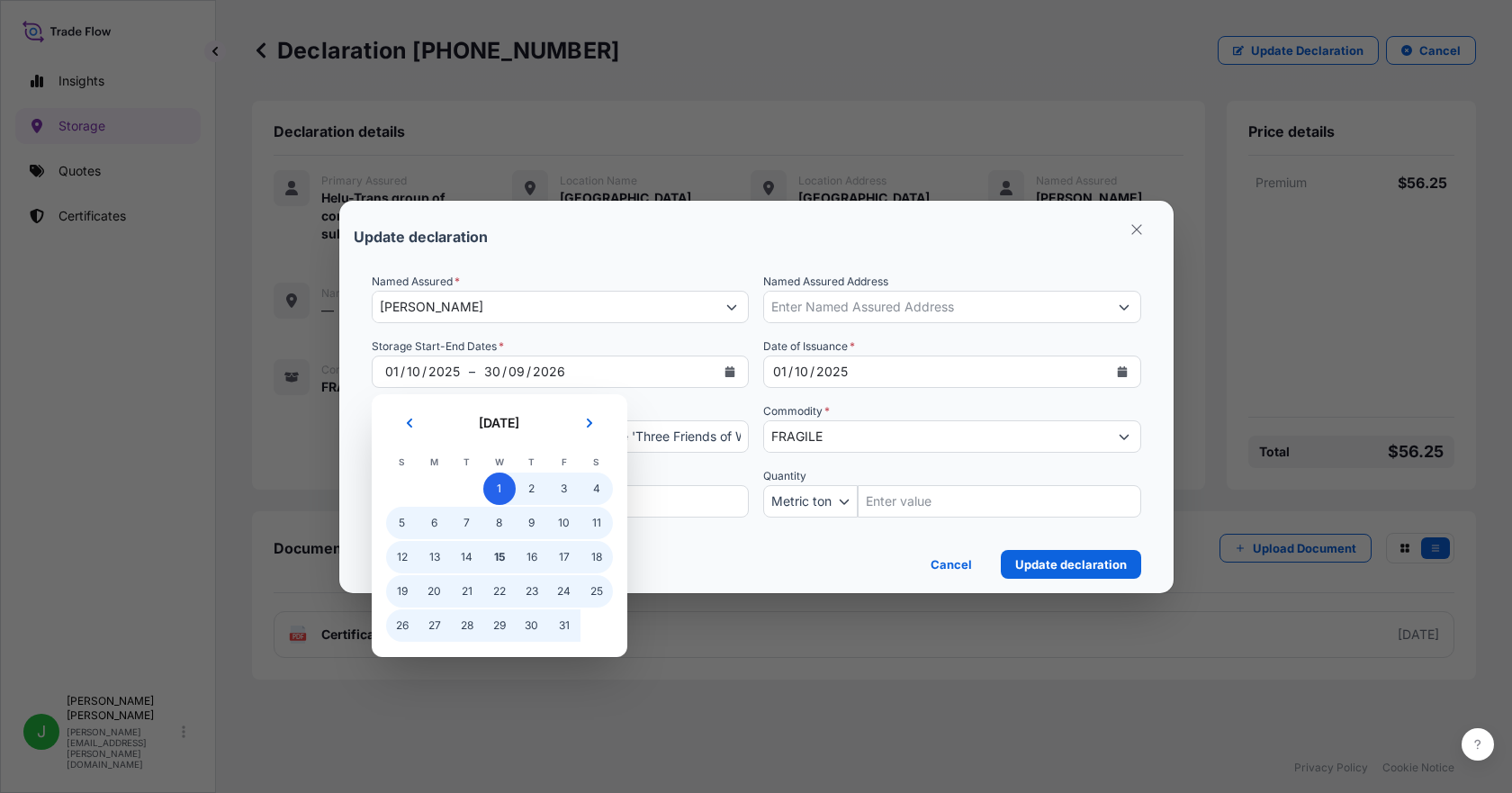
click at [500, 483] on span "1" at bounding box center [499, 488] width 32 height 32
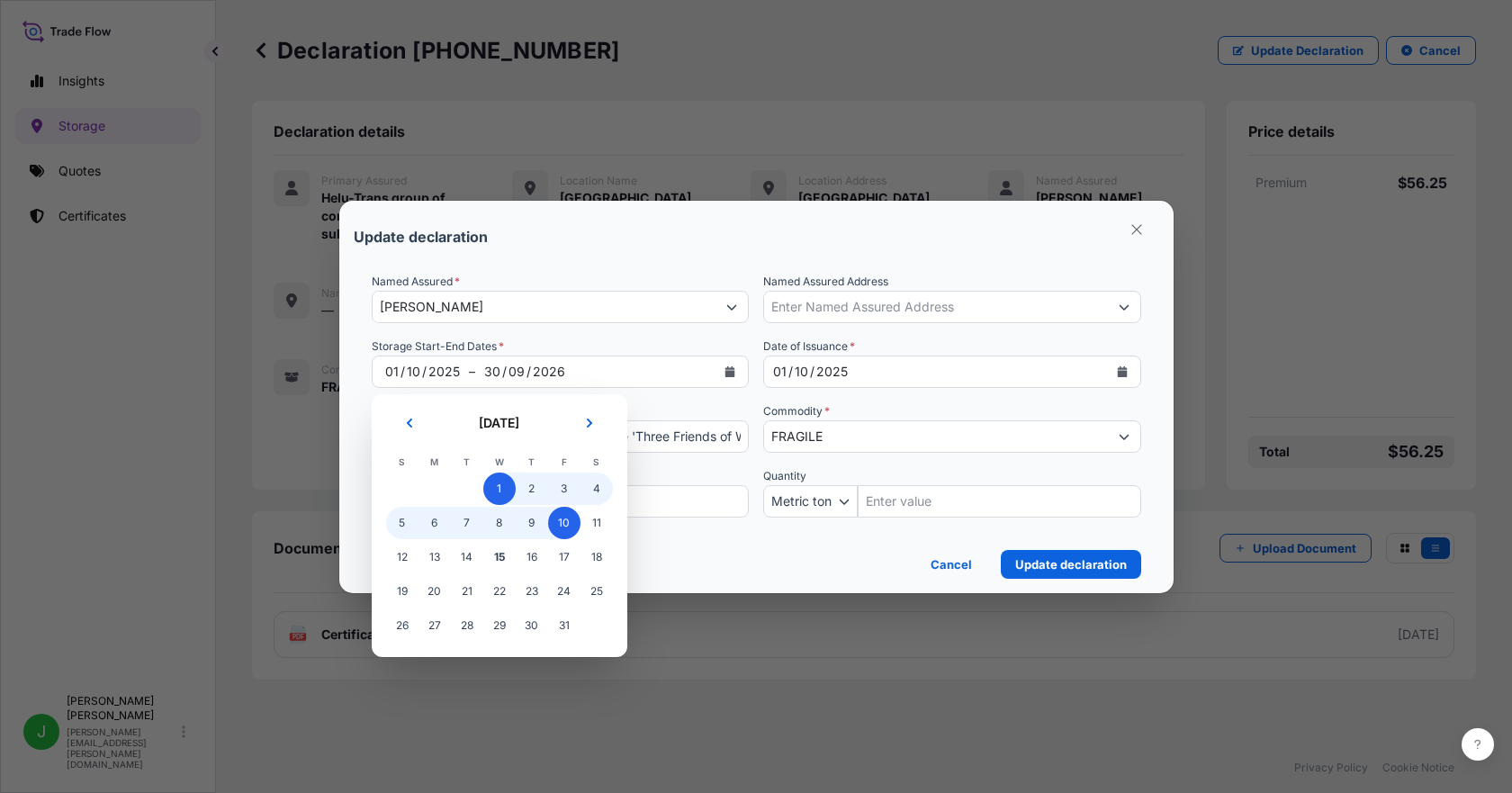
click at [570, 520] on span "10" at bounding box center [564, 522] width 32 height 32
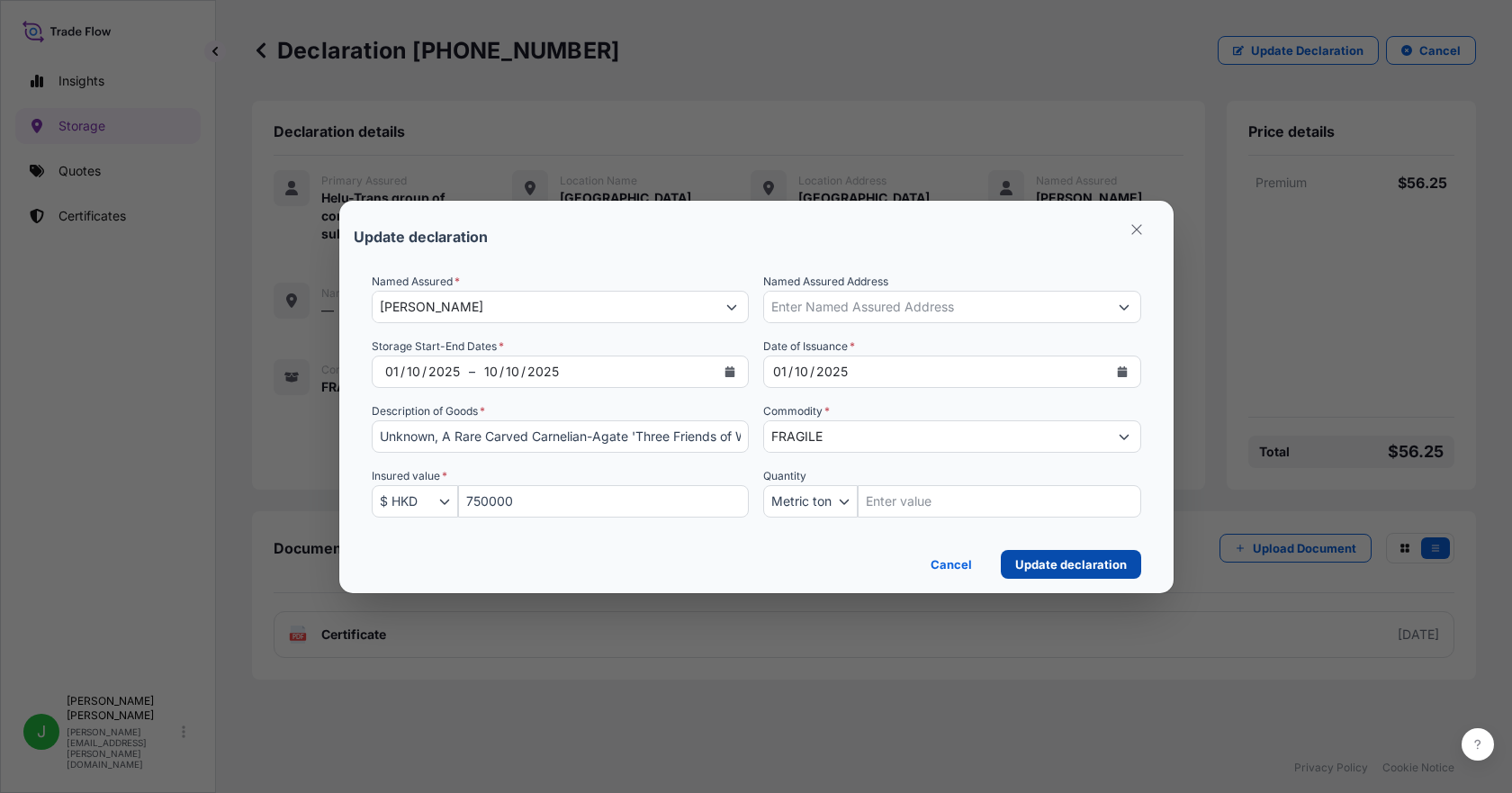
click at [1075, 566] on p "Update declaration" at bounding box center [1072, 564] width 112 height 18
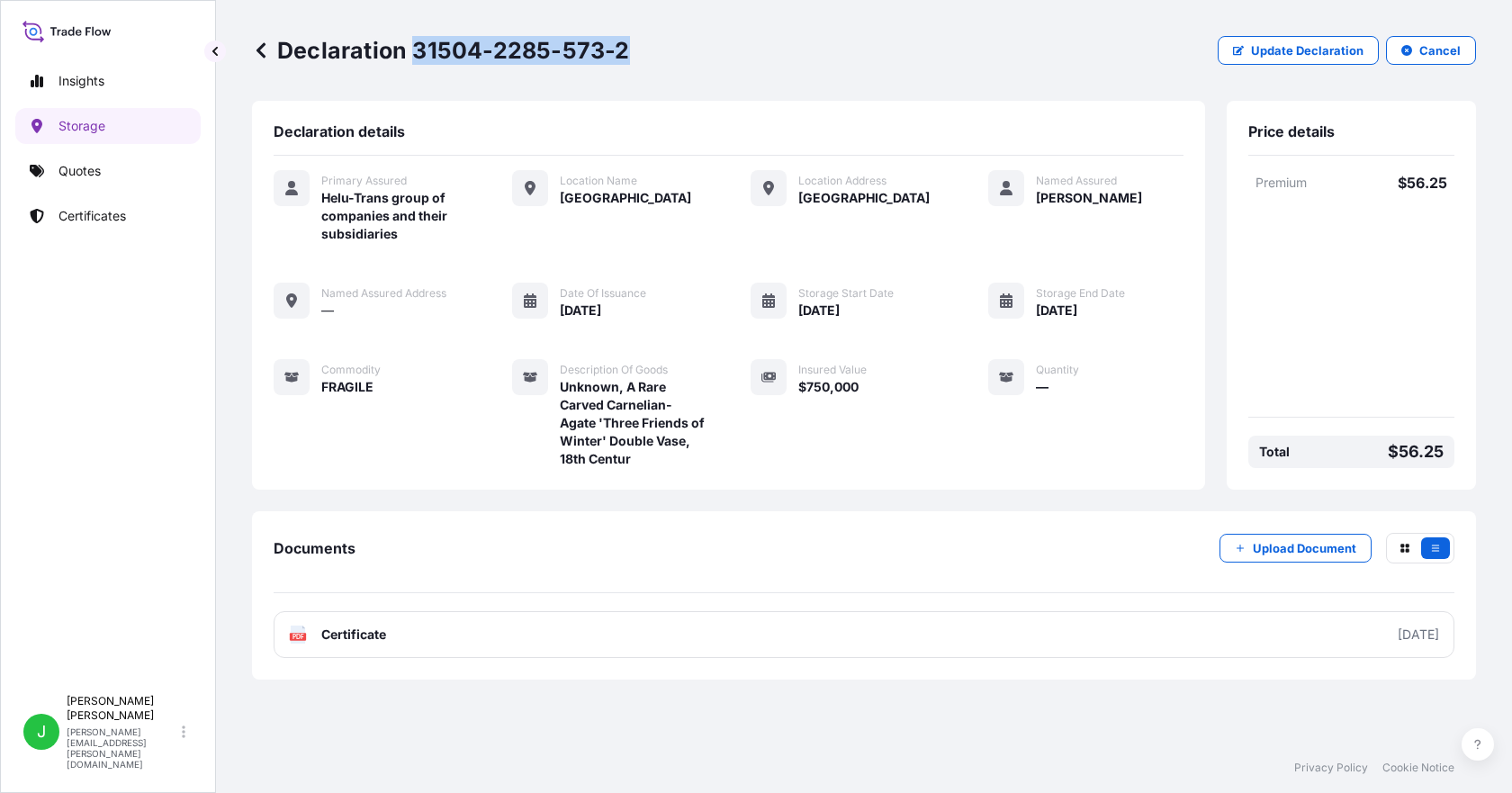
drag, startPoint x: 413, startPoint y: 48, endPoint x: 622, endPoint y: 56, distance: 209.2
click at [622, 56] on p "Declaration 31504-2285-573-2" at bounding box center [441, 50] width 378 height 28
copy p "31504-2285-573-2"
click at [100, 124] on p "Storage" at bounding box center [82, 125] width 47 height 18
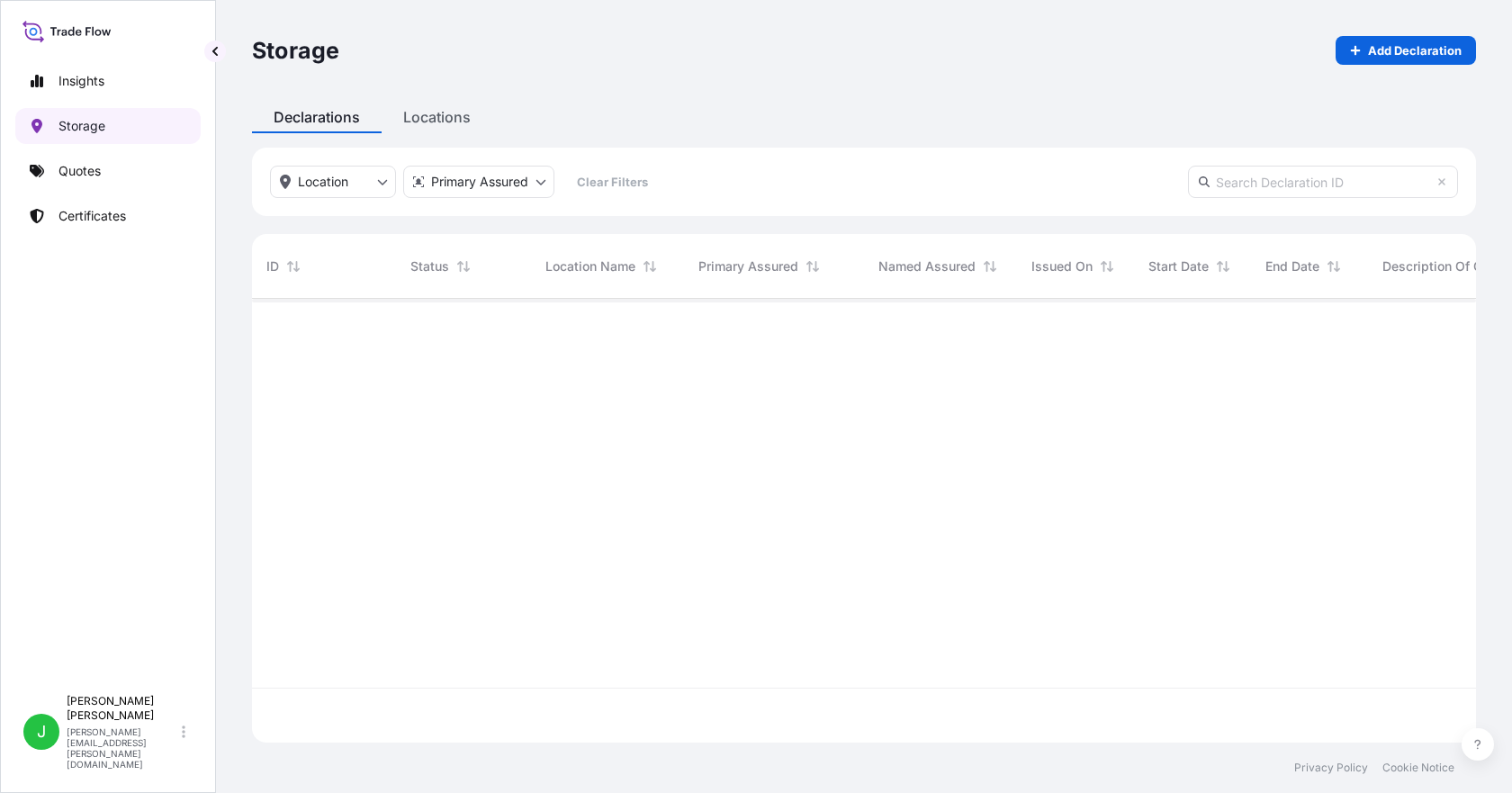
scroll to position [440, 1211]
click at [1305, 187] on input "text" at bounding box center [1323, 181] width 270 height 32
paste input "[PHONE_NUMBER]"
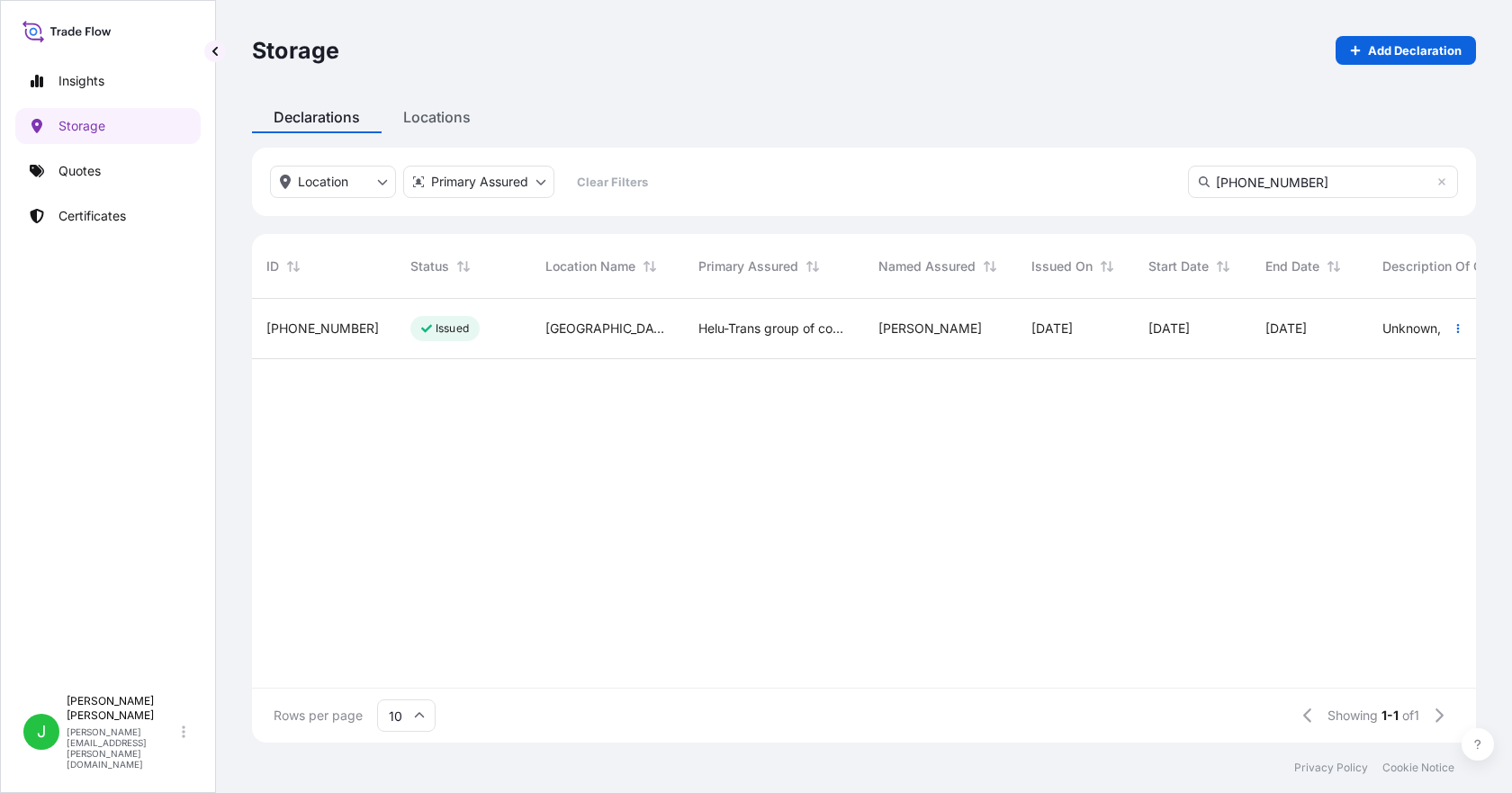
type input "[PHONE_NUMBER]"
click at [307, 326] on span "[PHONE_NUMBER]" at bounding box center [323, 328] width 113 height 18
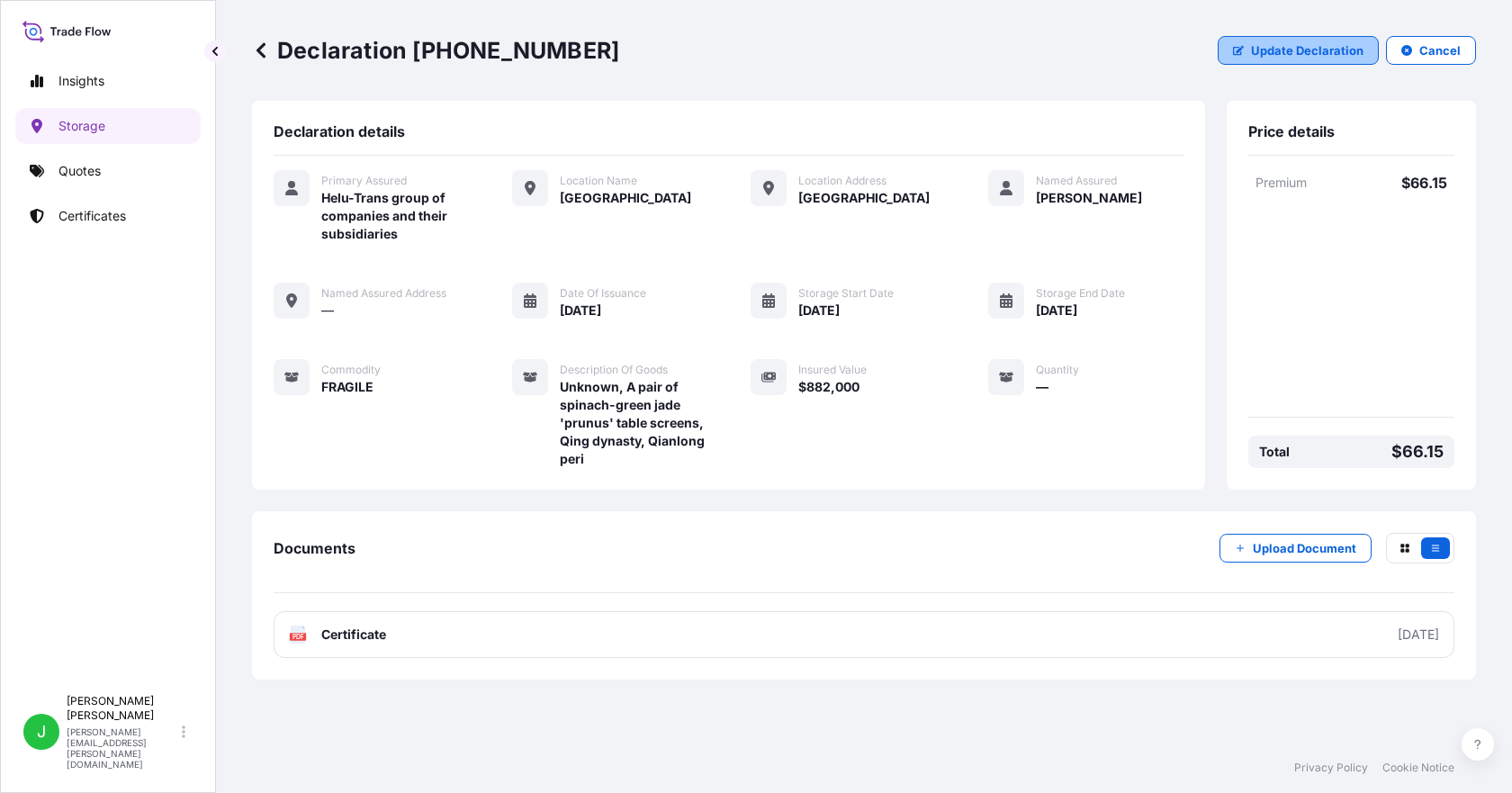
click at [1263, 51] on p "Update Declaration" at bounding box center [1307, 50] width 113 height 18
select select "HKD"
select select "mt"
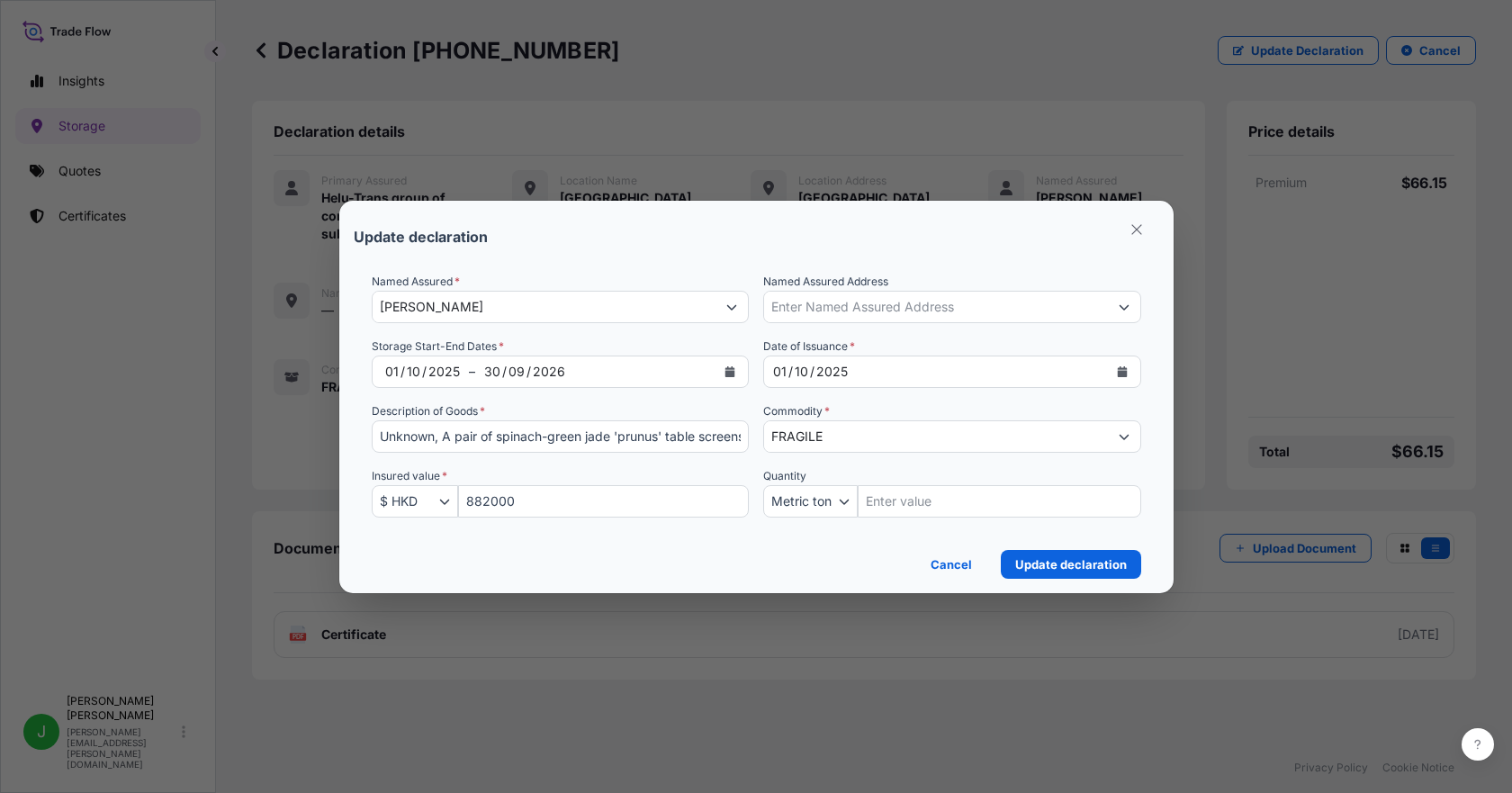
click at [728, 371] on icon "Calendar" at bounding box center [731, 372] width 10 height 11
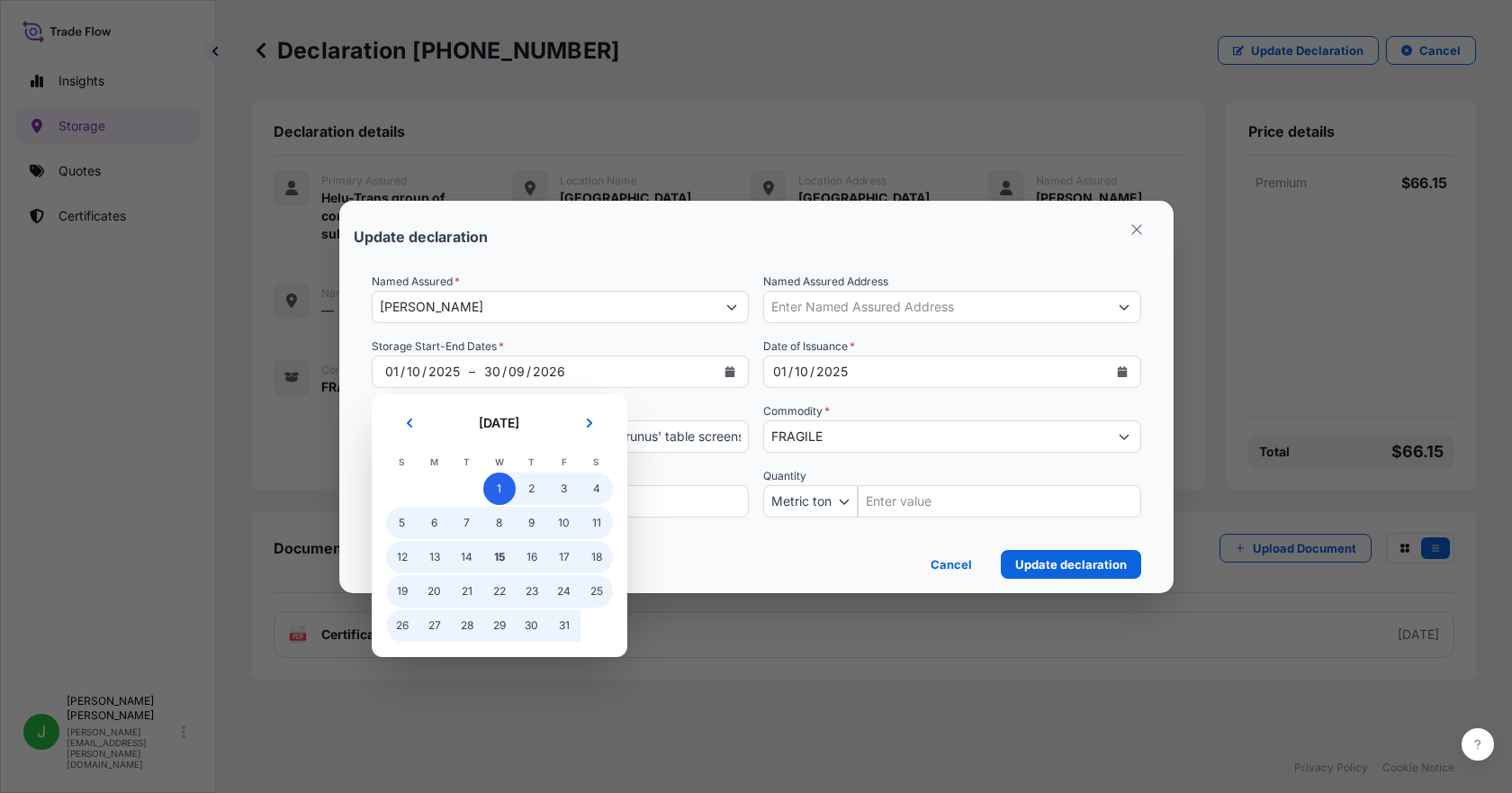
click at [500, 481] on span "1" at bounding box center [499, 488] width 32 height 32
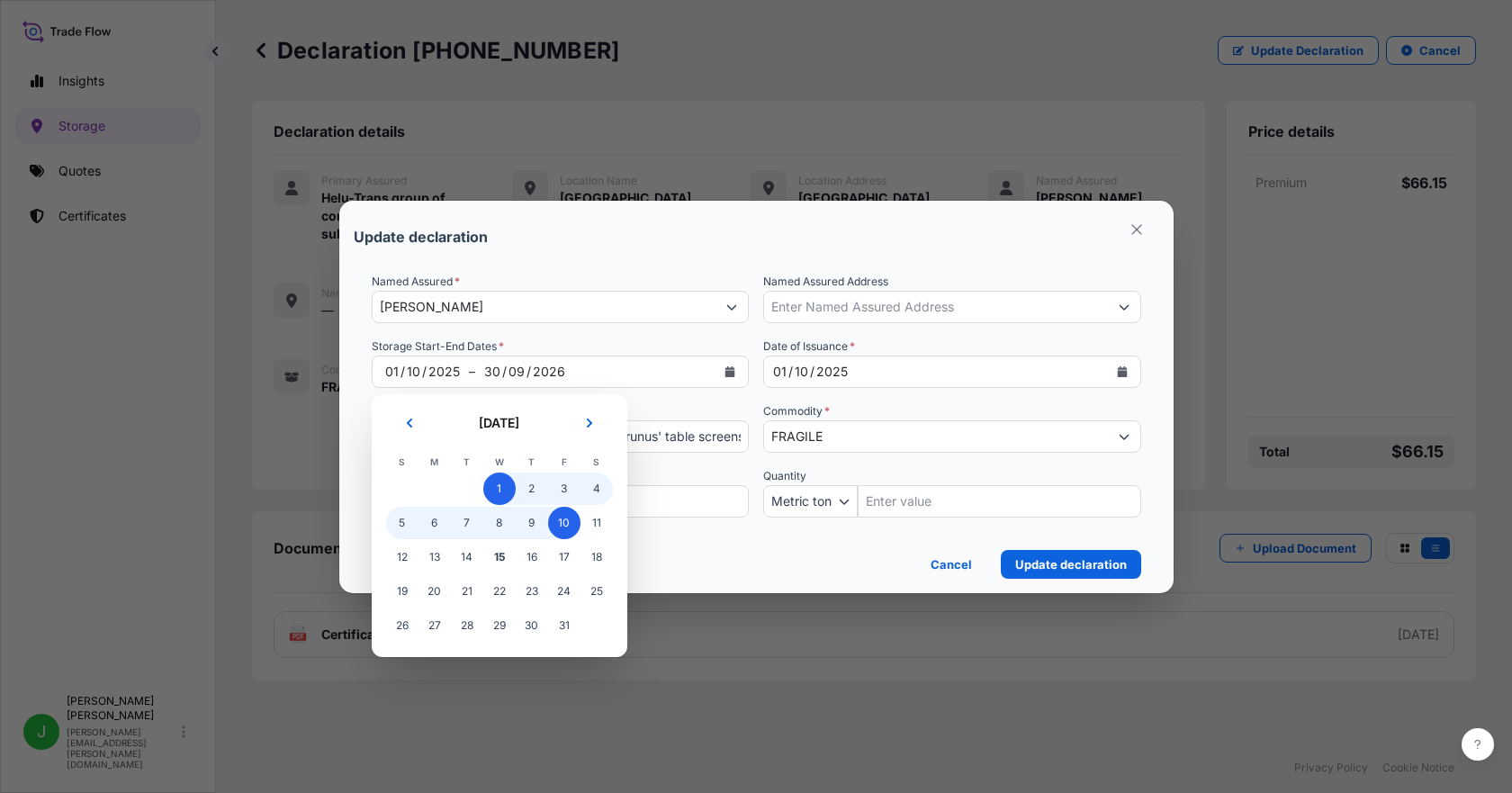
click at [556, 524] on span "10" at bounding box center [564, 522] width 32 height 32
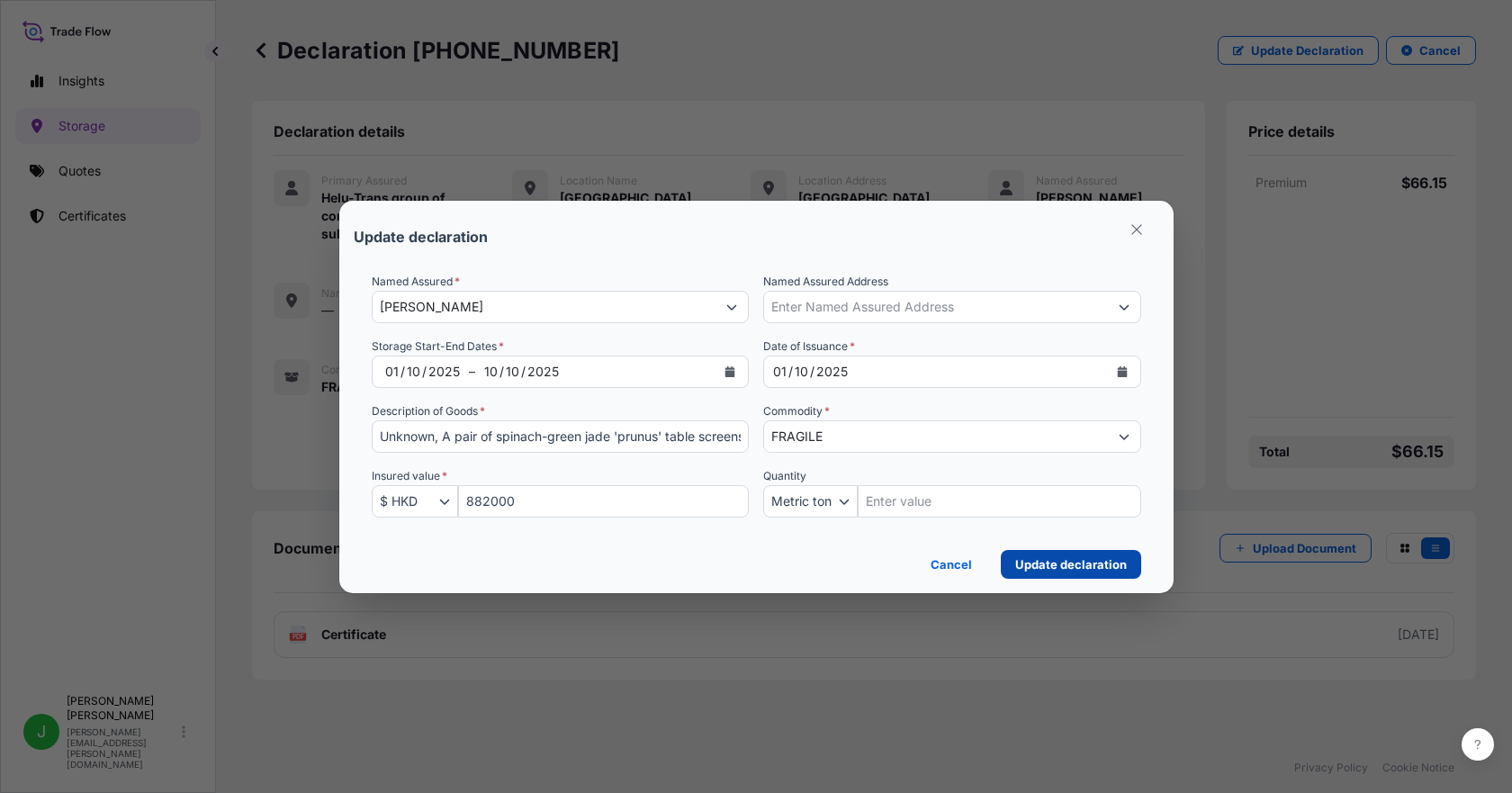
click at [1056, 559] on p "Update declaration" at bounding box center [1072, 564] width 112 height 18
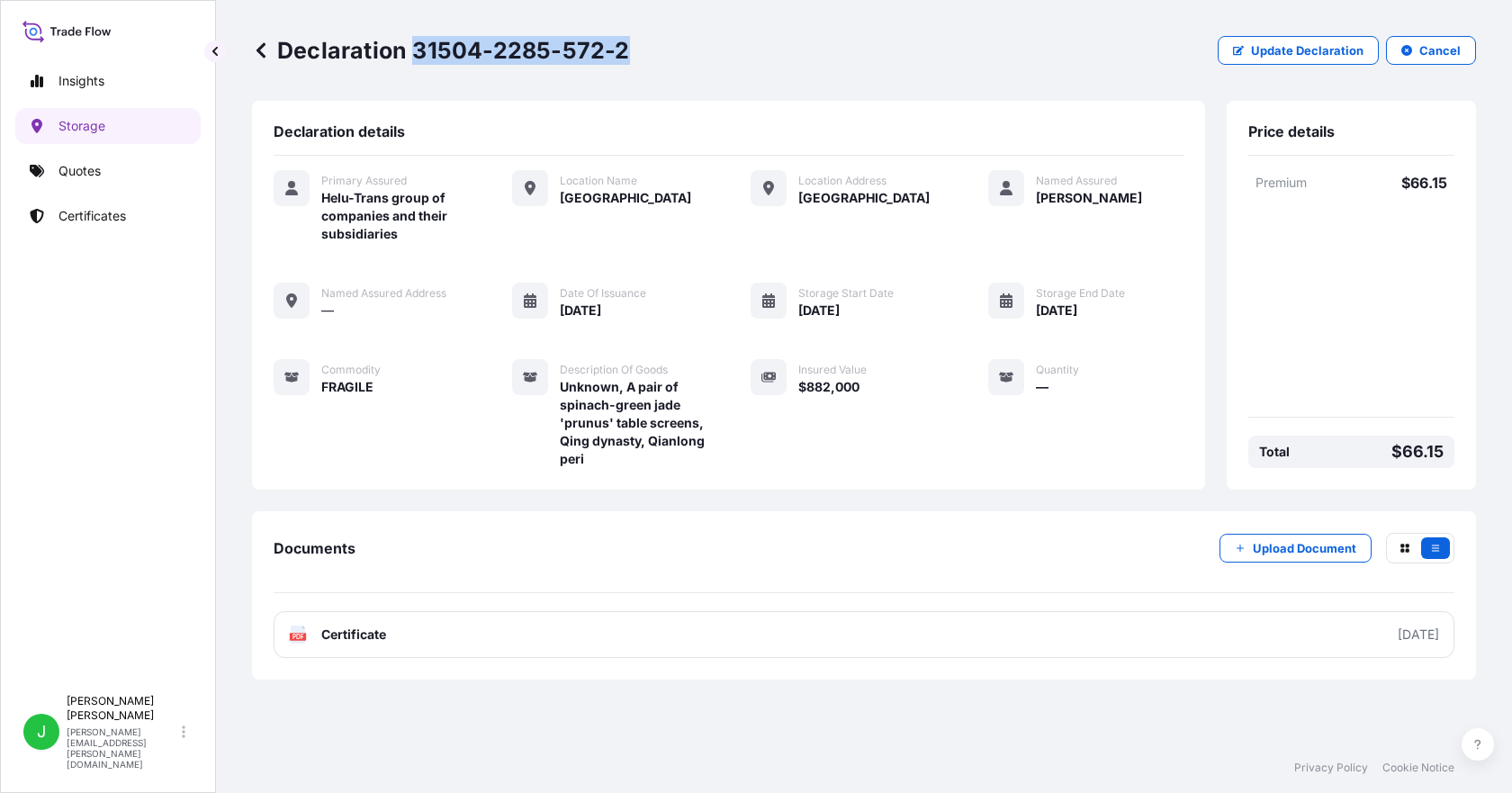
drag, startPoint x: 421, startPoint y: 57, endPoint x: 619, endPoint y: 55, distance: 198.0
click at [619, 55] on p "Declaration 31504-2285-572-2" at bounding box center [441, 50] width 378 height 28
copy p "31504-2285-572-2"
click at [151, 117] on link "Storage" at bounding box center [108, 125] width 185 height 36
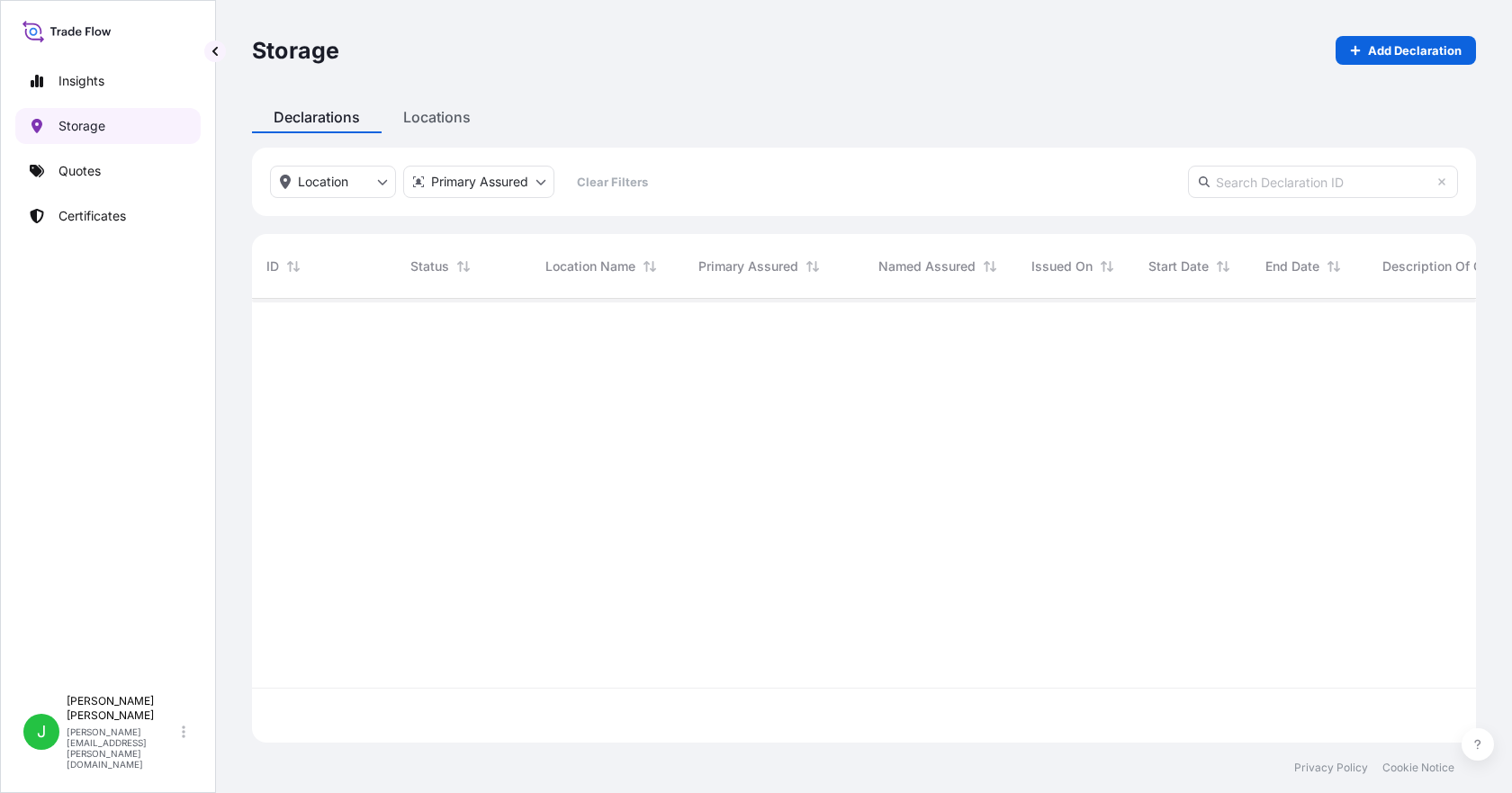
scroll to position [440, 1211]
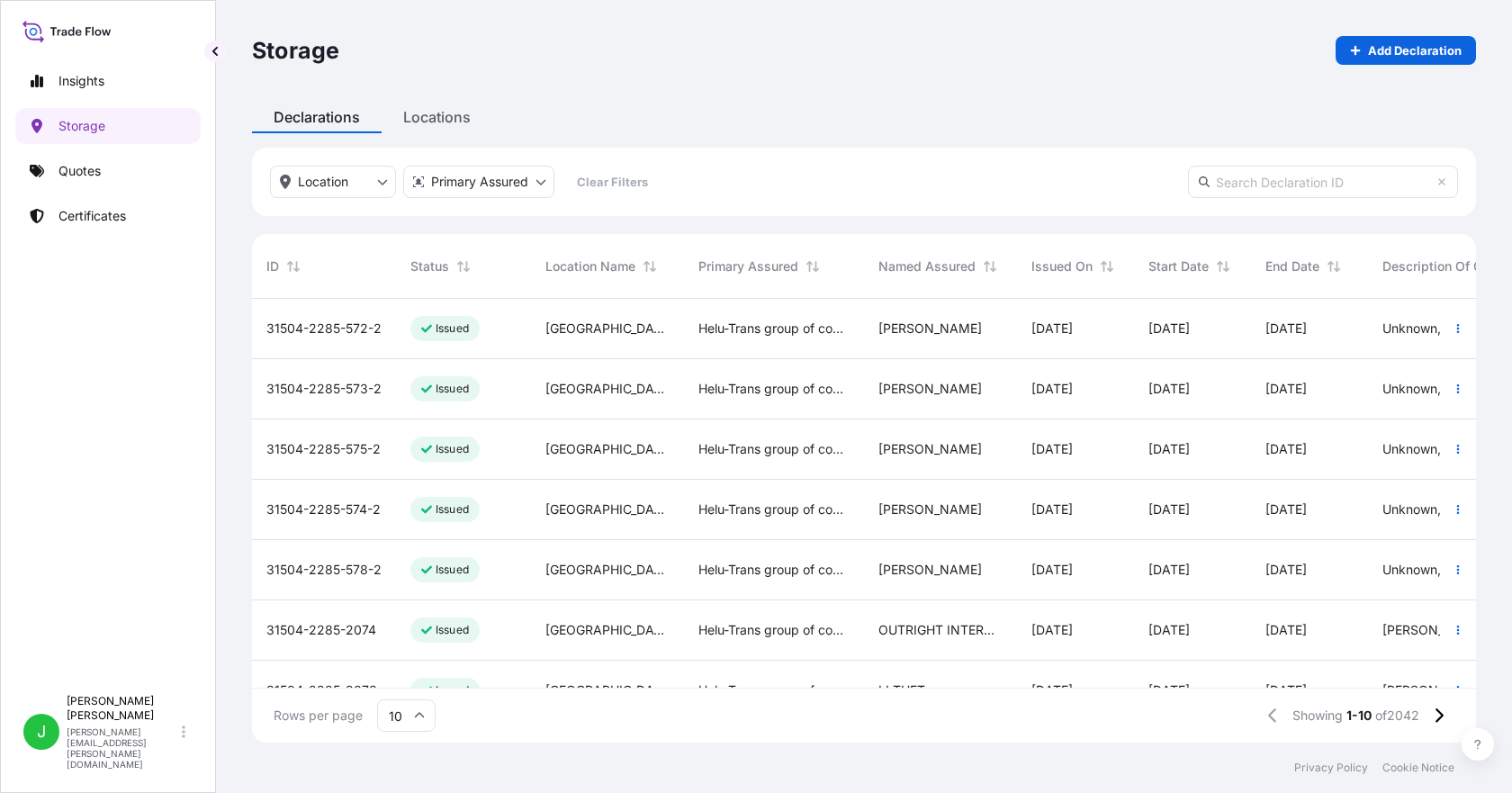
click at [1269, 199] on div "Location Primary Assured Clear Filters" at bounding box center [864, 182] width 1225 height 69
click at [1282, 189] on input "text" at bounding box center [1323, 181] width 270 height 32
paste input "[PHONE_NUMBER]"
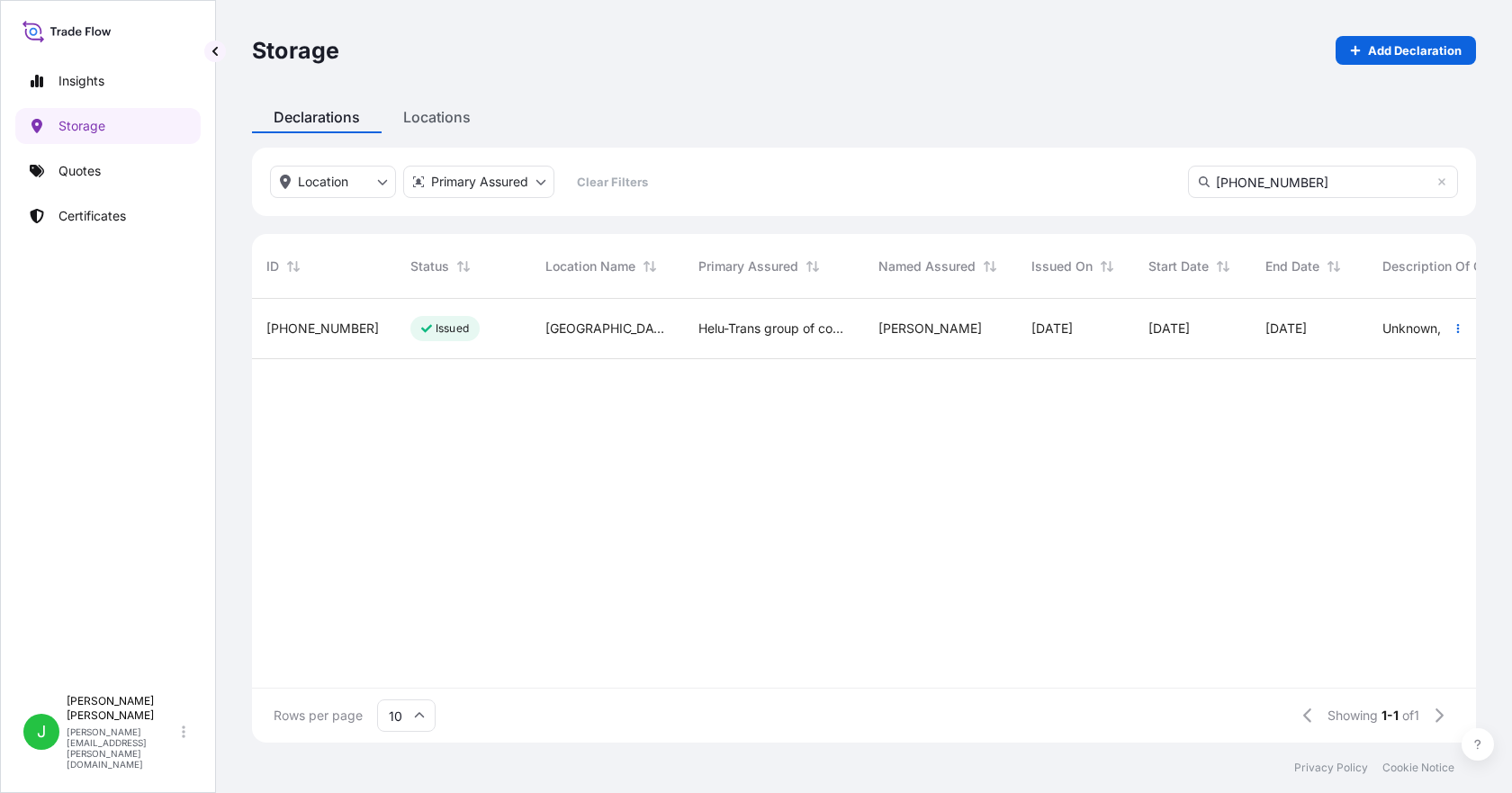
type input "[PHONE_NUMBER]"
click at [315, 326] on span "[PHONE_NUMBER]" at bounding box center [323, 328] width 113 height 18
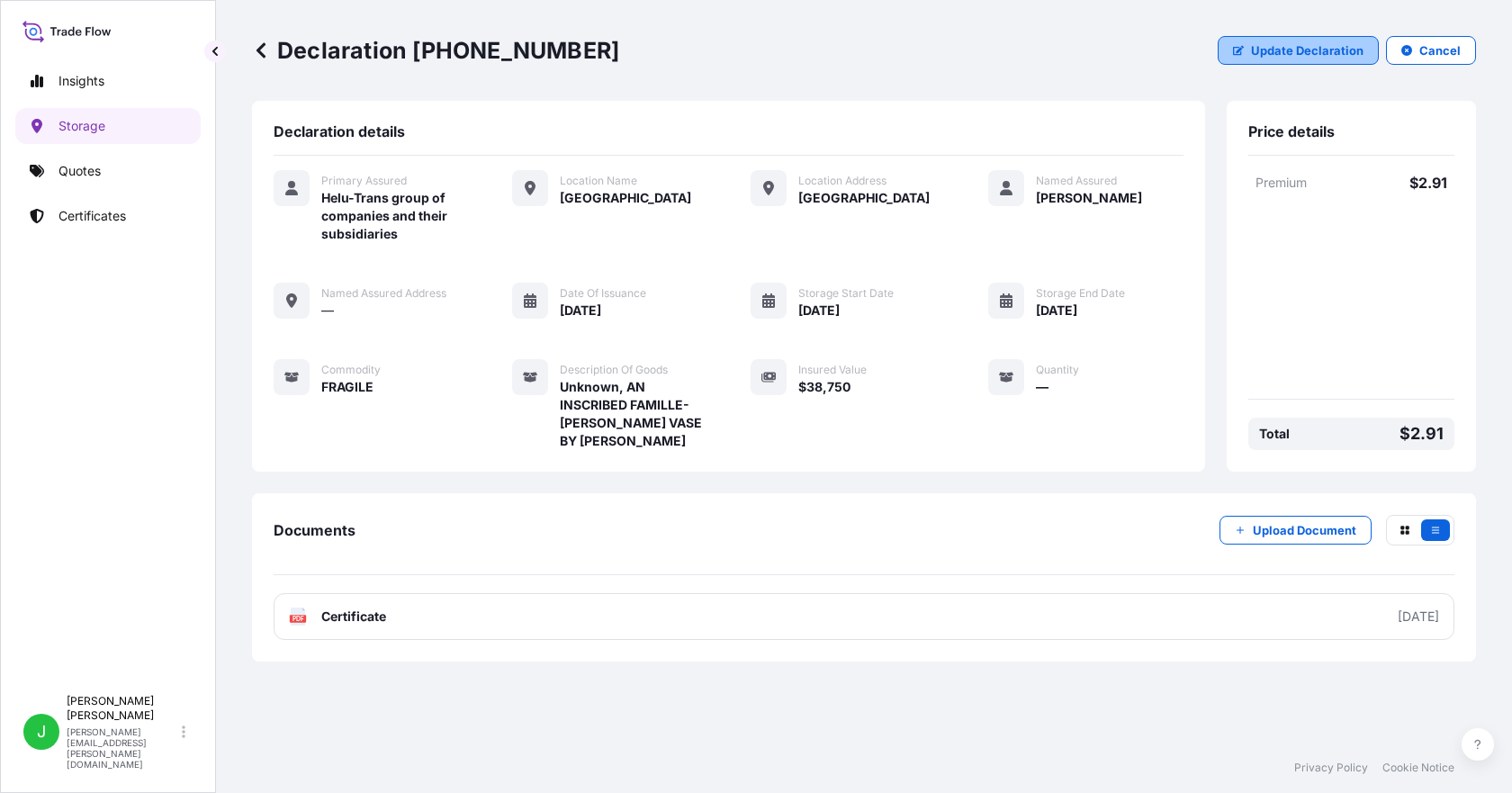
click at [1296, 48] on p "Update Declaration" at bounding box center [1307, 50] width 113 height 18
select select "HKD"
select select "mt"
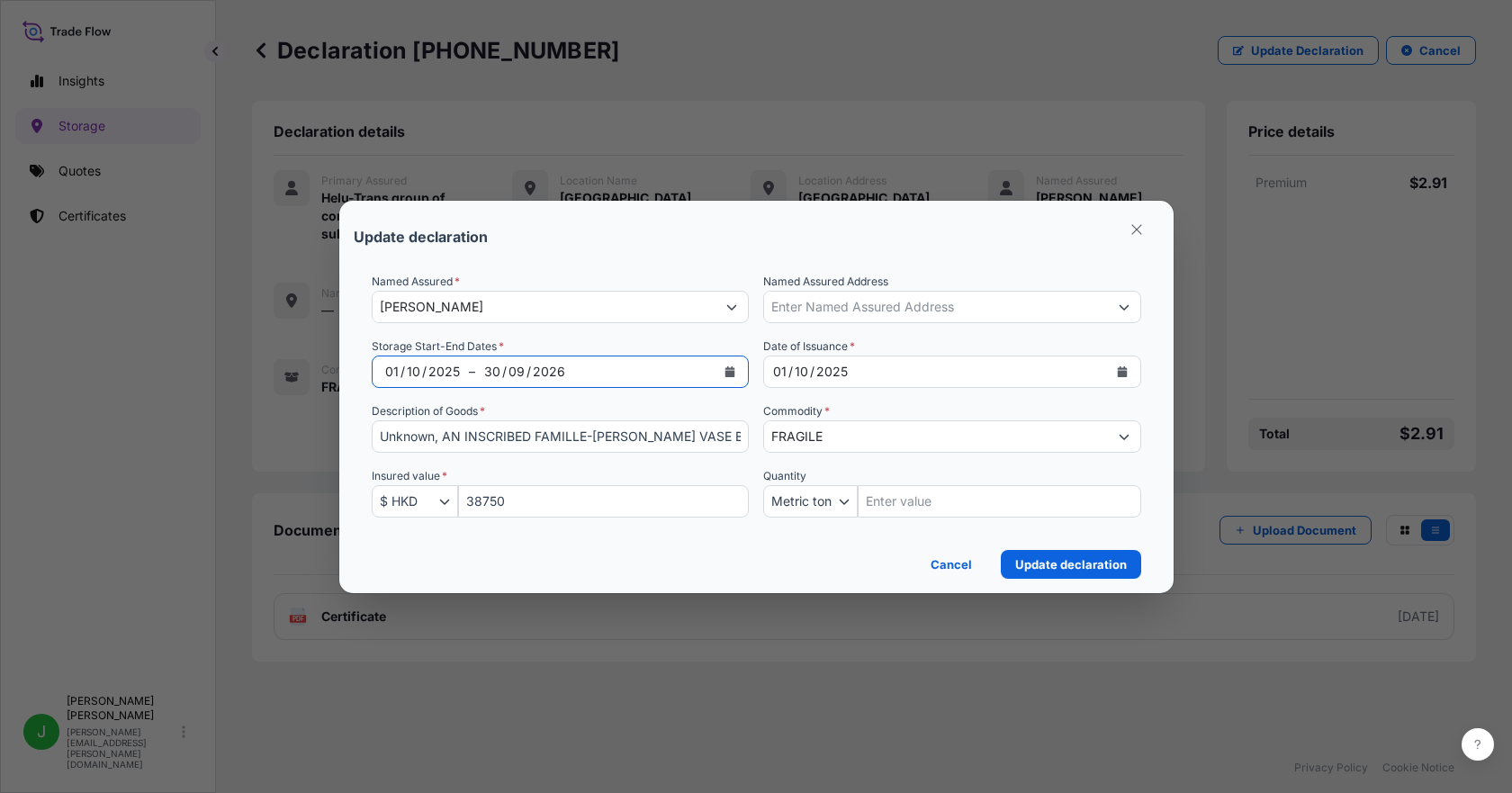
click at [733, 376] on icon "Calendar" at bounding box center [731, 372] width 10 height 11
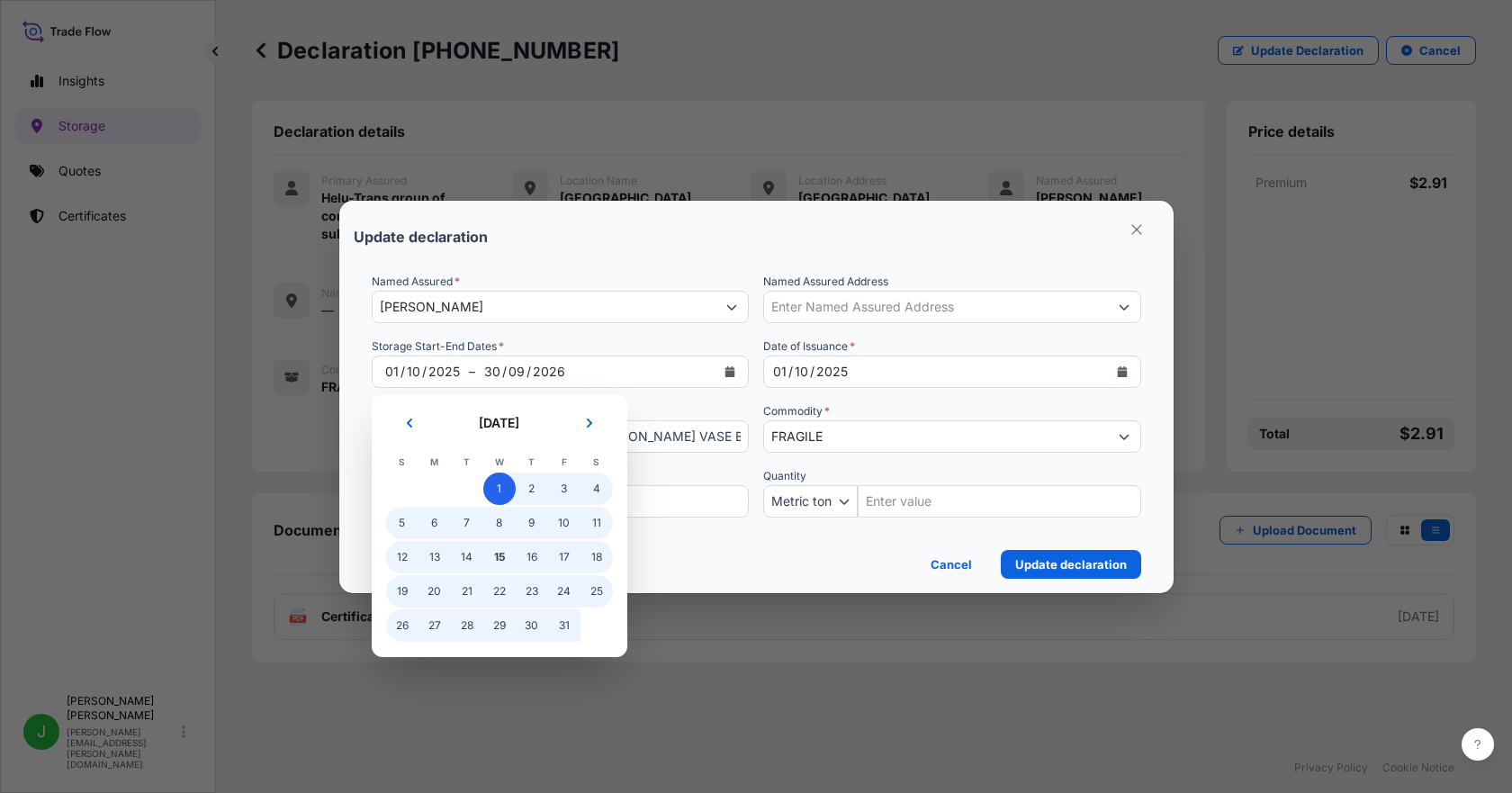
click at [500, 482] on span "1" at bounding box center [499, 488] width 32 height 32
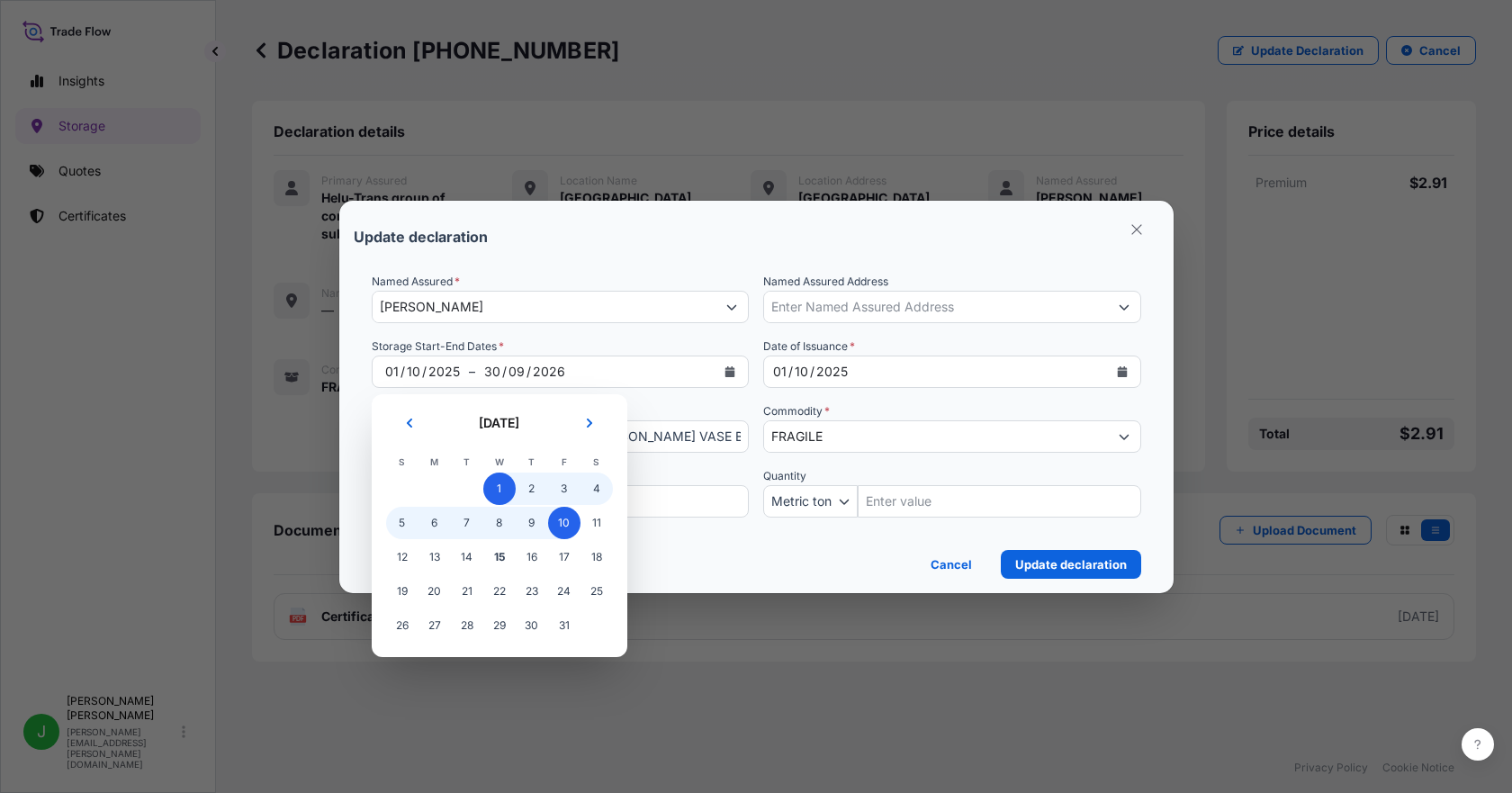
click at [559, 521] on span "10" at bounding box center [564, 522] width 32 height 32
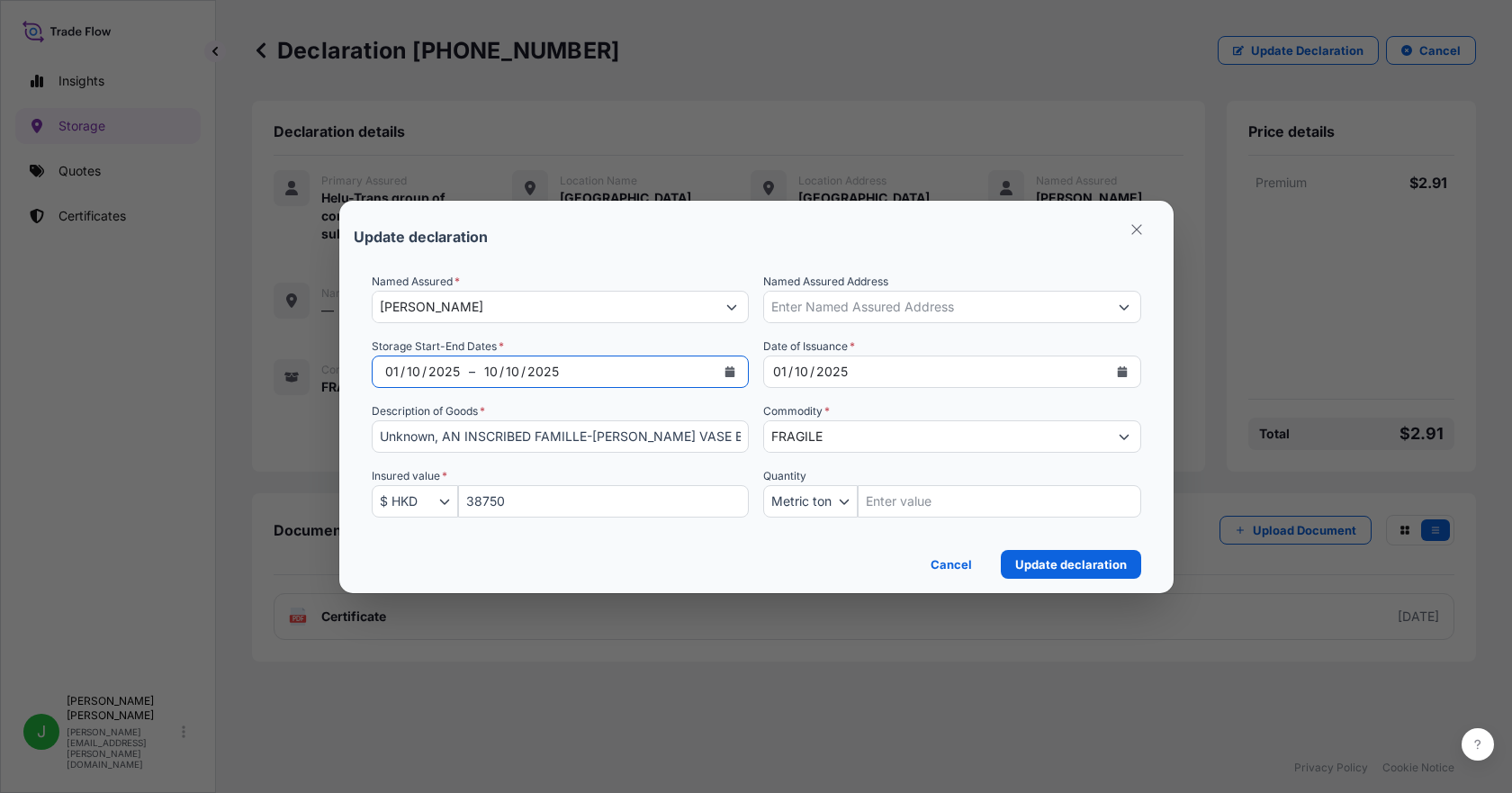
click at [581, 549] on div "Cancel Update declaration" at bounding box center [756, 559] width 770 height 39
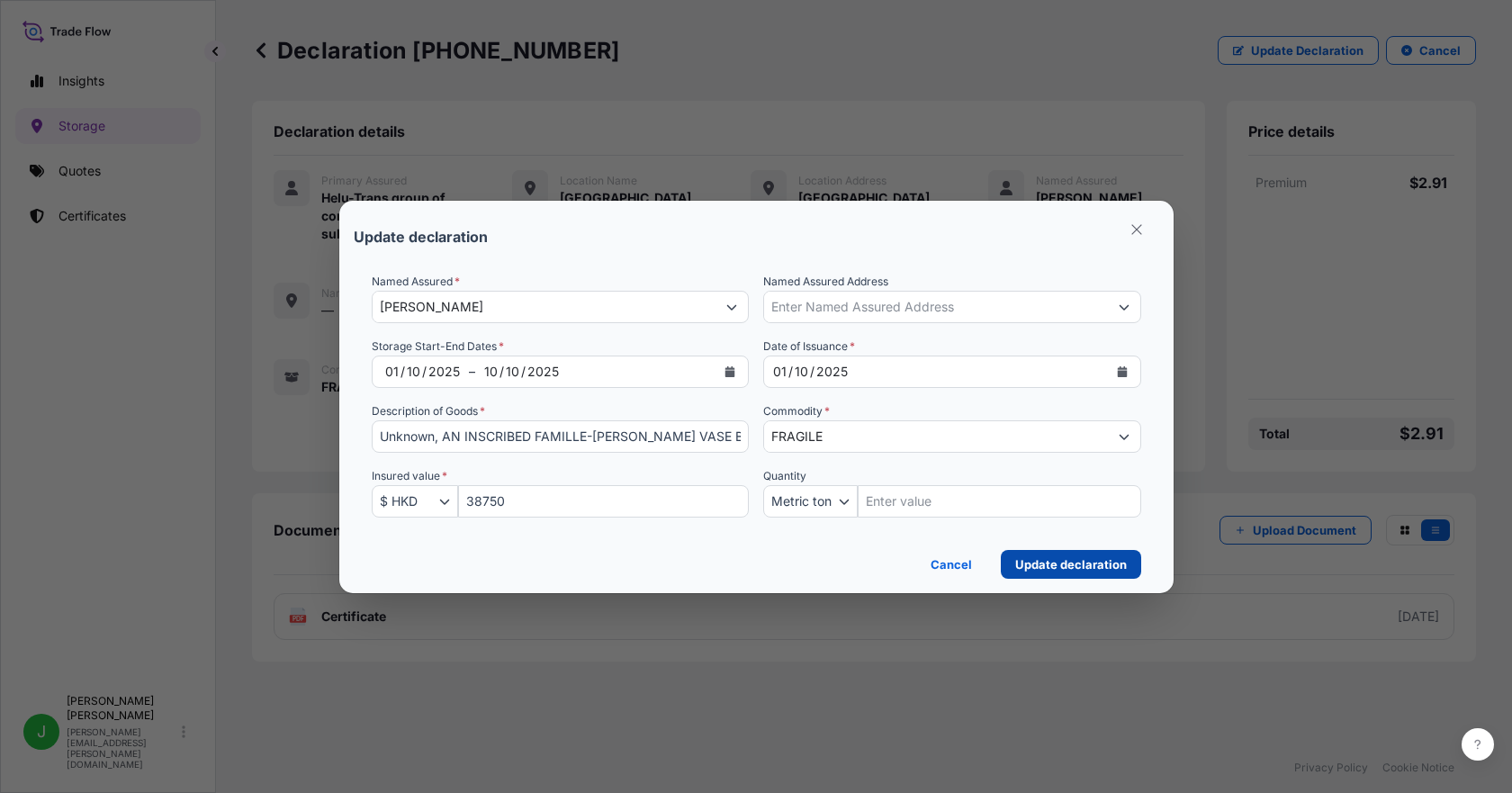
click at [1074, 565] on p "Update declaration" at bounding box center [1072, 564] width 112 height 18
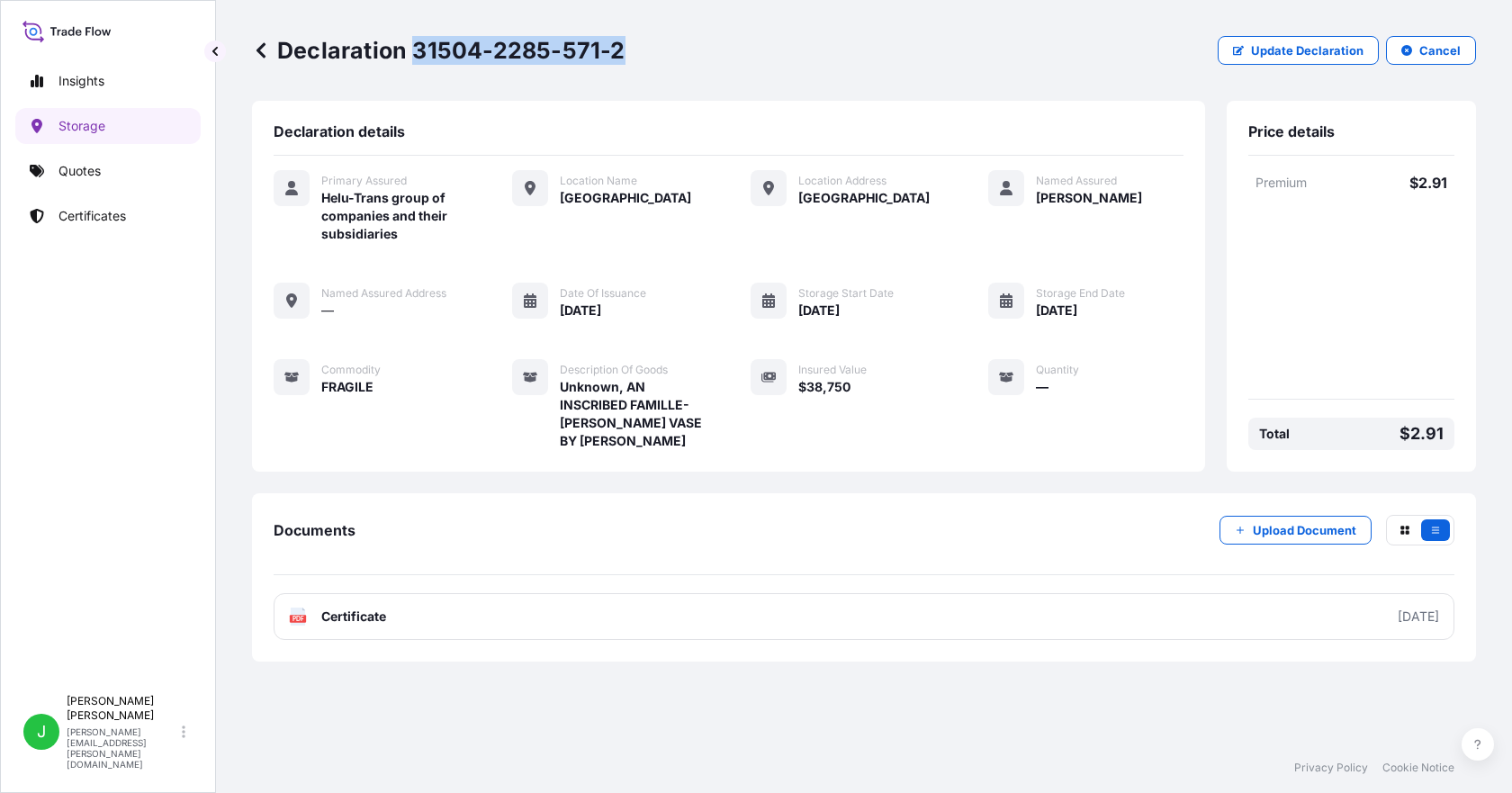
drag, startPoint x: 412, startPoint y: 50, endPoint x: 619, endPoint y: 60, distance: 207.2
click at [619, 60] on p "Declaration 31504-2285-571-2" at bounding box center [438, 50] width 374 height 28
copy p "31504-2285-571-2"
click at [70, 118] on p "Storage" at bounding box center [82, 125] width 47 height 18
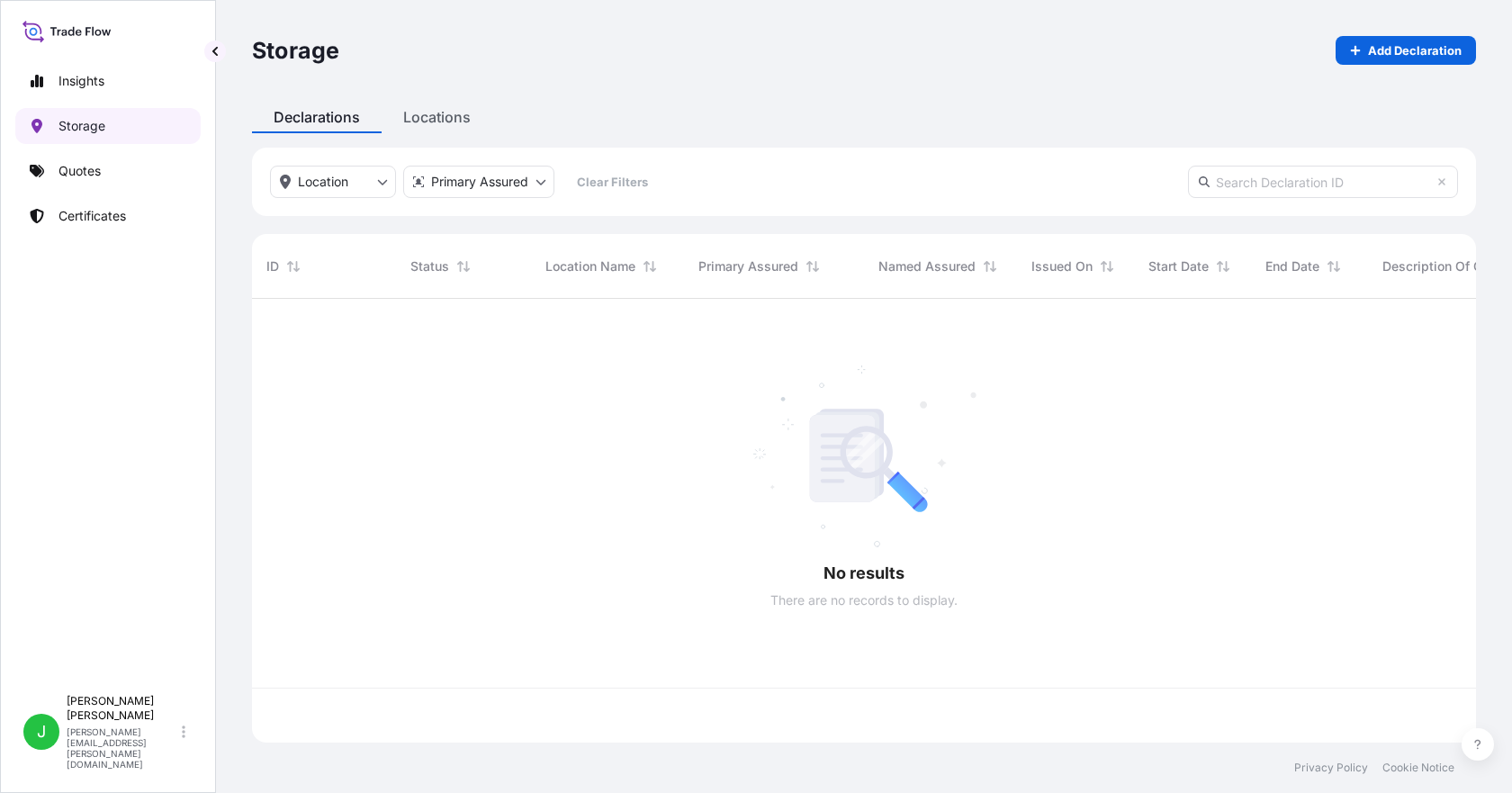
scroll to position [440, 1211]
click at [1255, 182] on input "text" at bounding box center [1323, 181] width 270 height 32
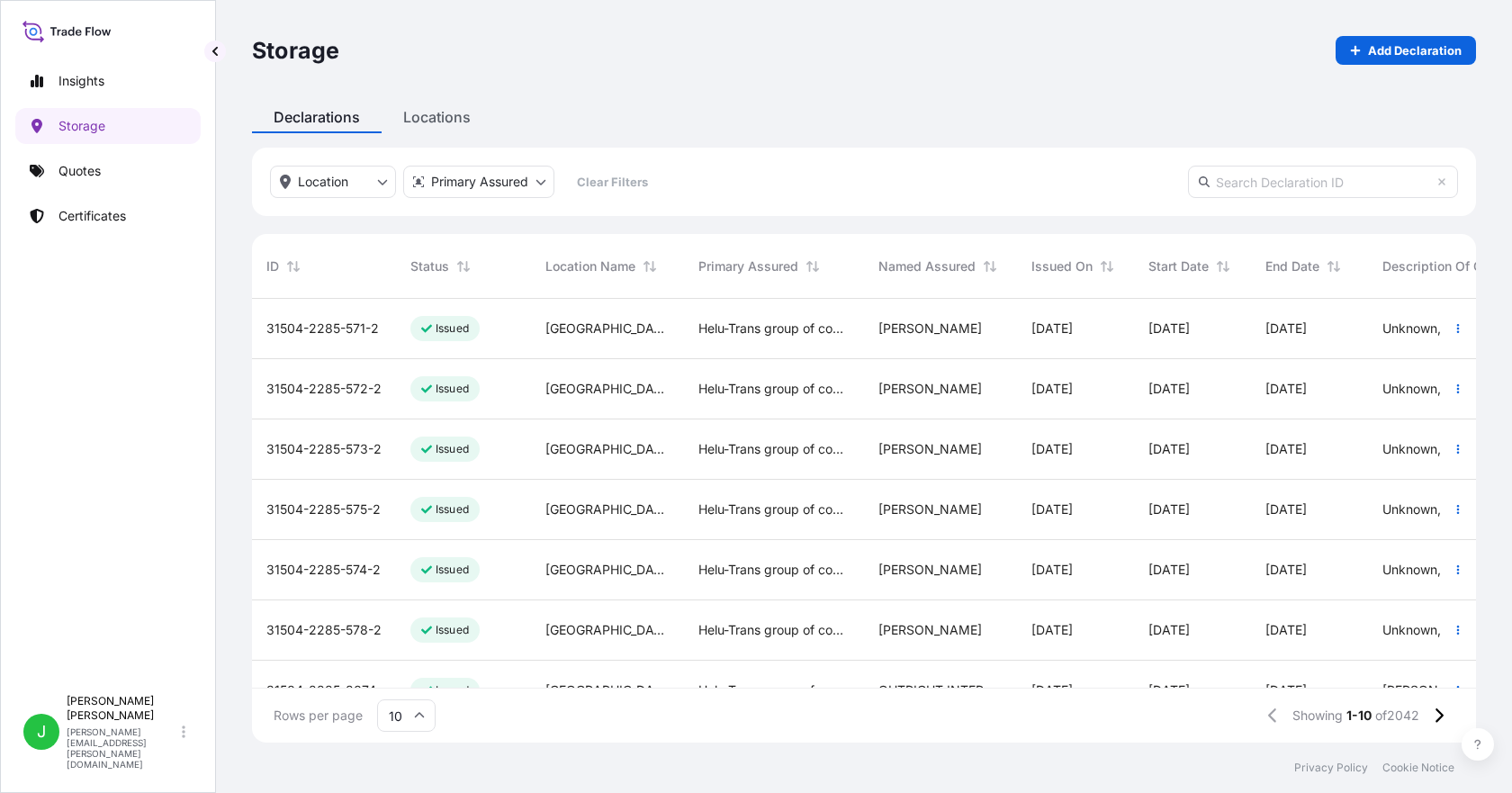
paste input "[PHONE_NUMBER]"
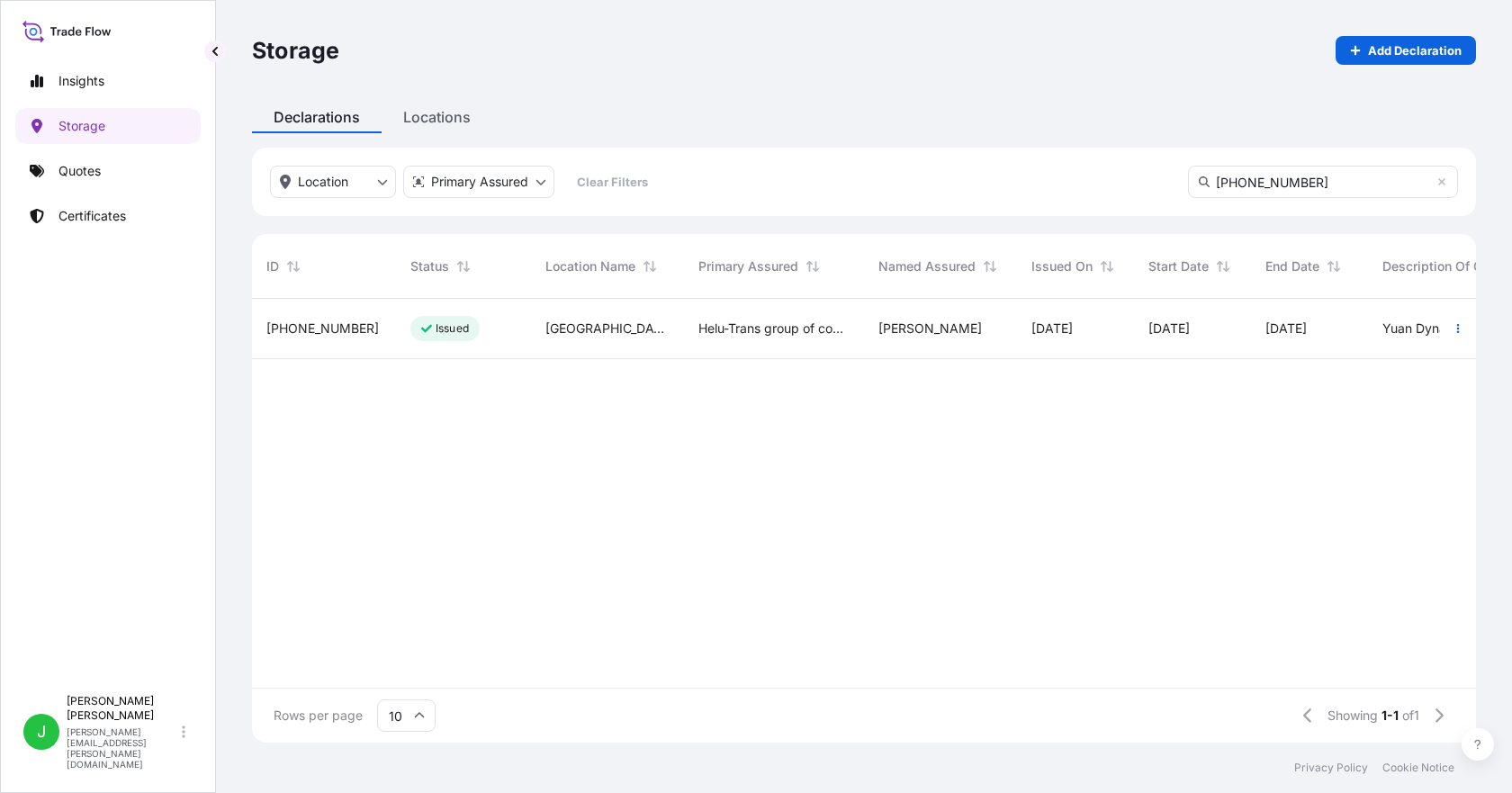
type input "[PHONE_NUMBER]"
click at [325, 321] on span "[PHONE_NUMBER]" at bounding box center [323, 328] width 113 height 18
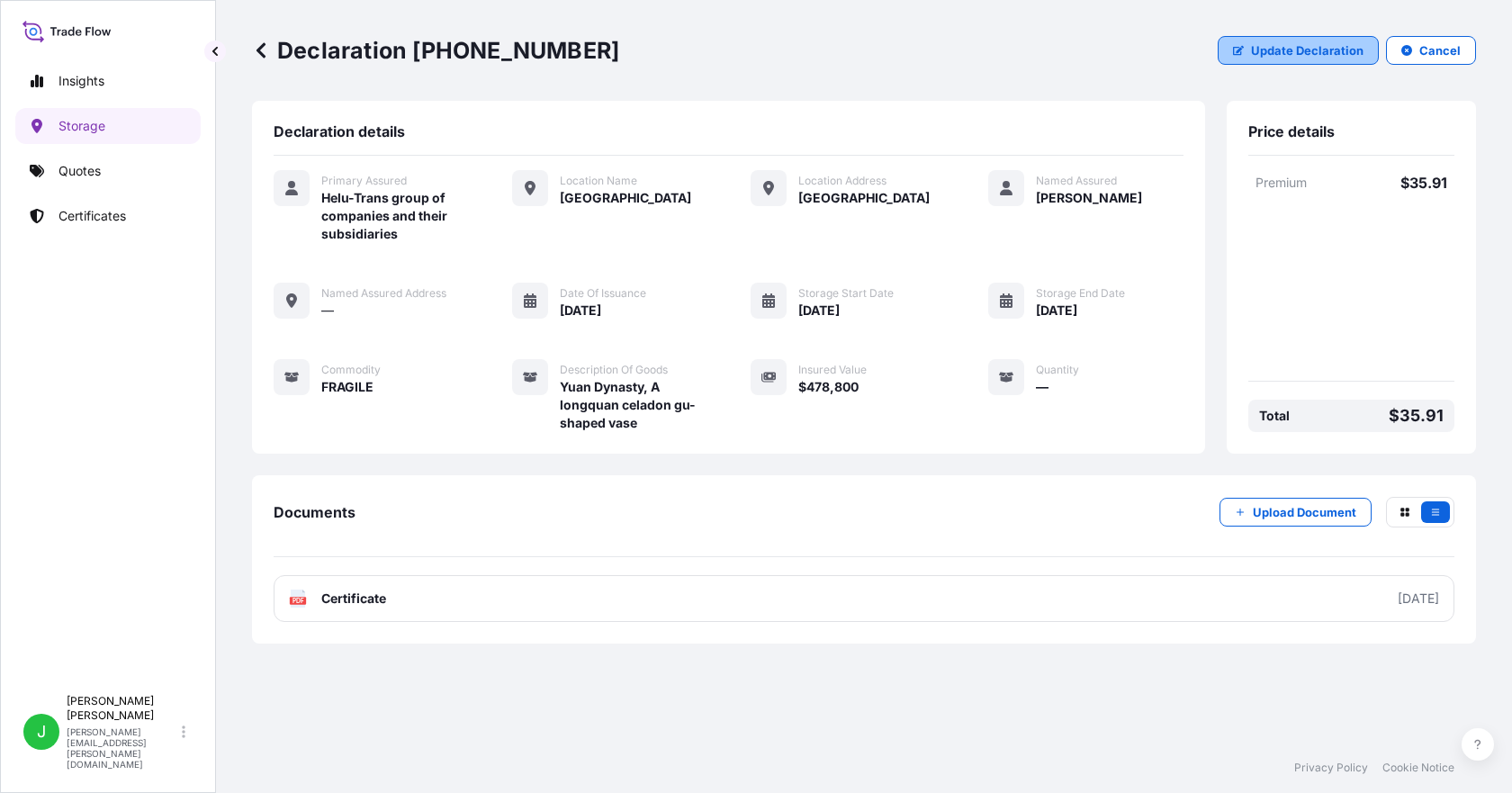
click at [1277, 40] on button "Update Declaration" at bounding box center [1298, 50] width 161 height 28
select select "HKD"
select select "mt"
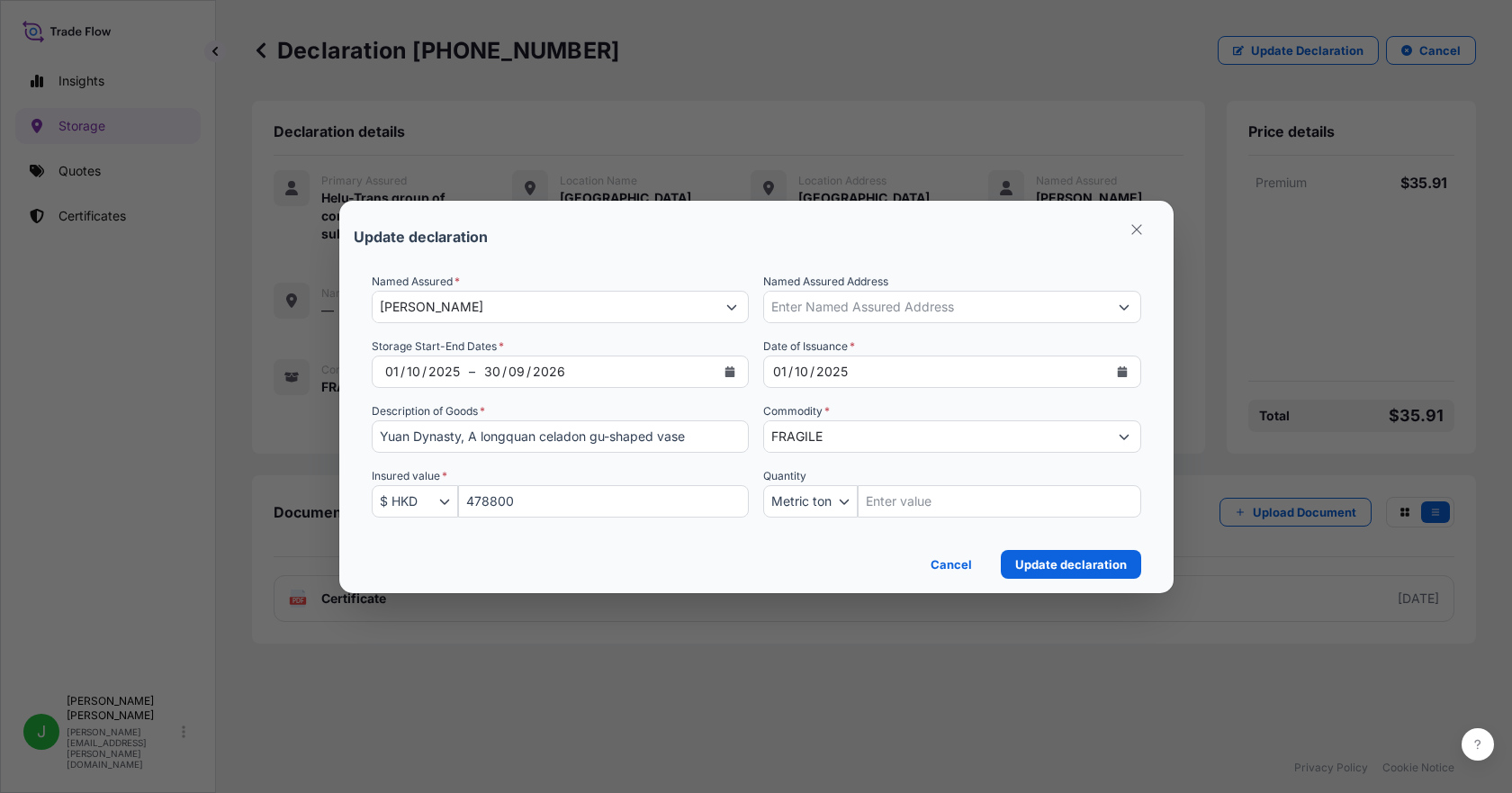
click at [728, 372] on icon "Calendar" at bounding box center [731, 372] width 10 height 11
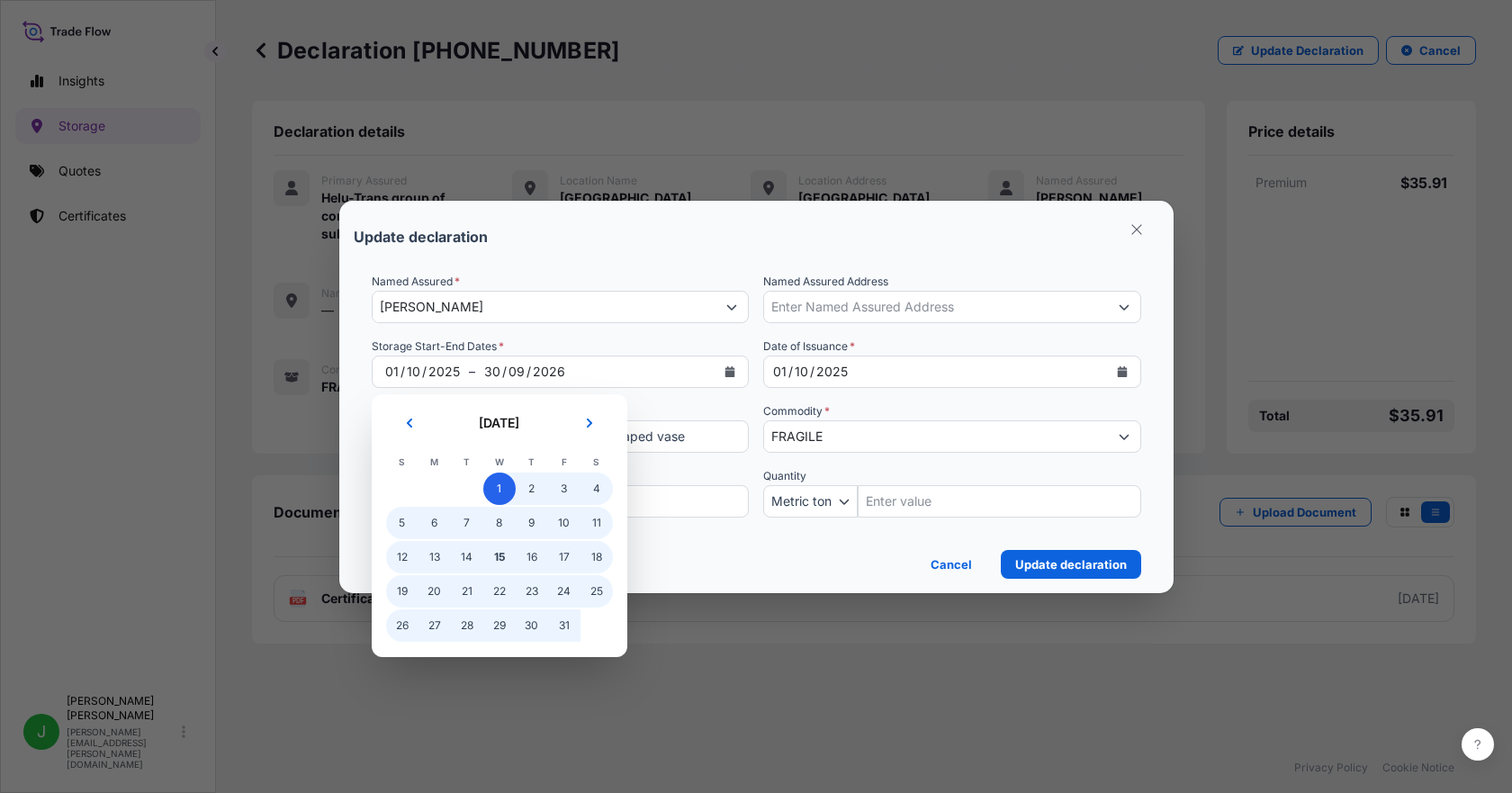
click at [495, 485] on span "1" at bounding box center [499, 488] width 32 height 32
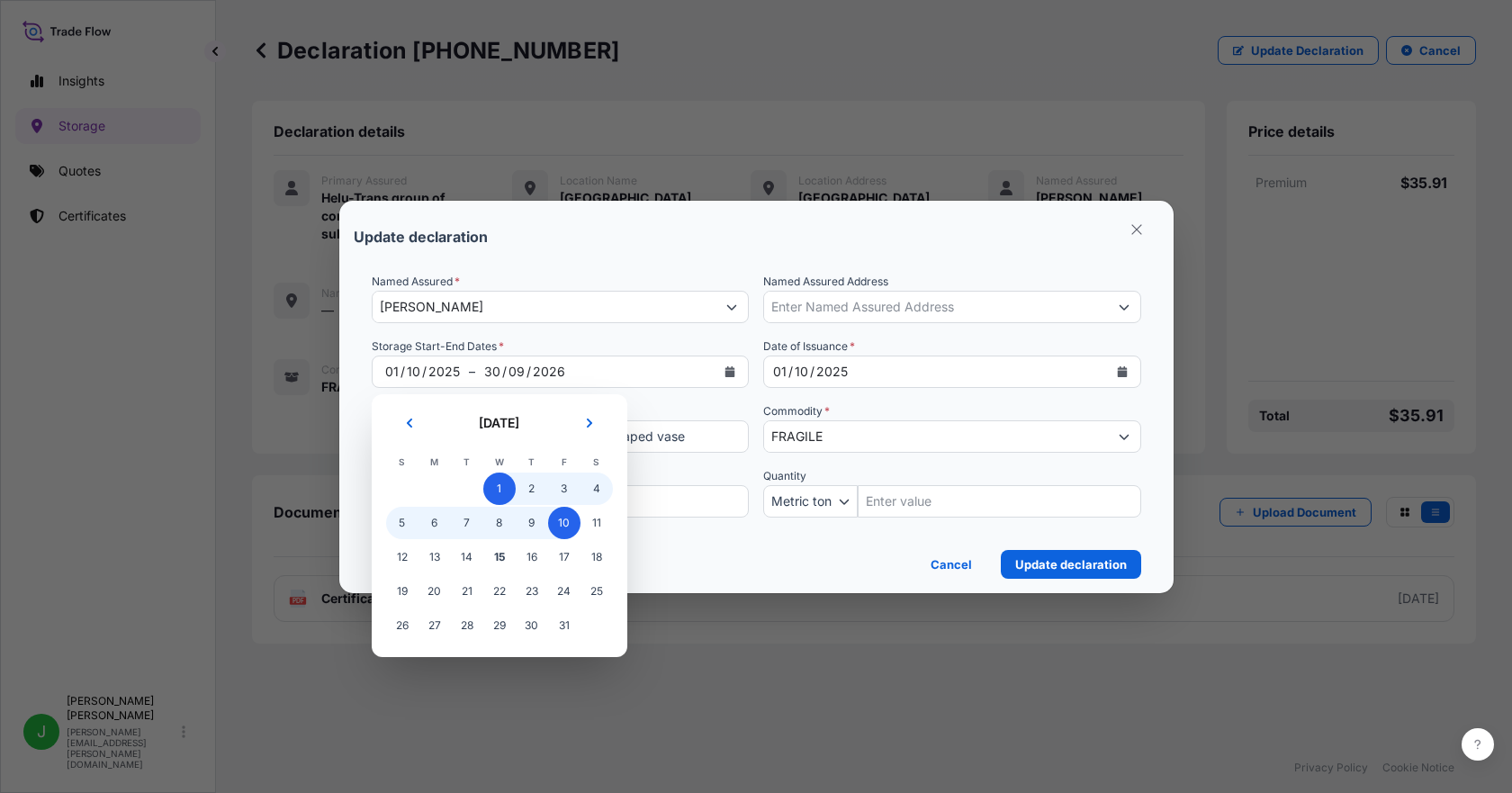
click at [569, 526] on span "10" at bounding box center [564, 522] width 32 height 32
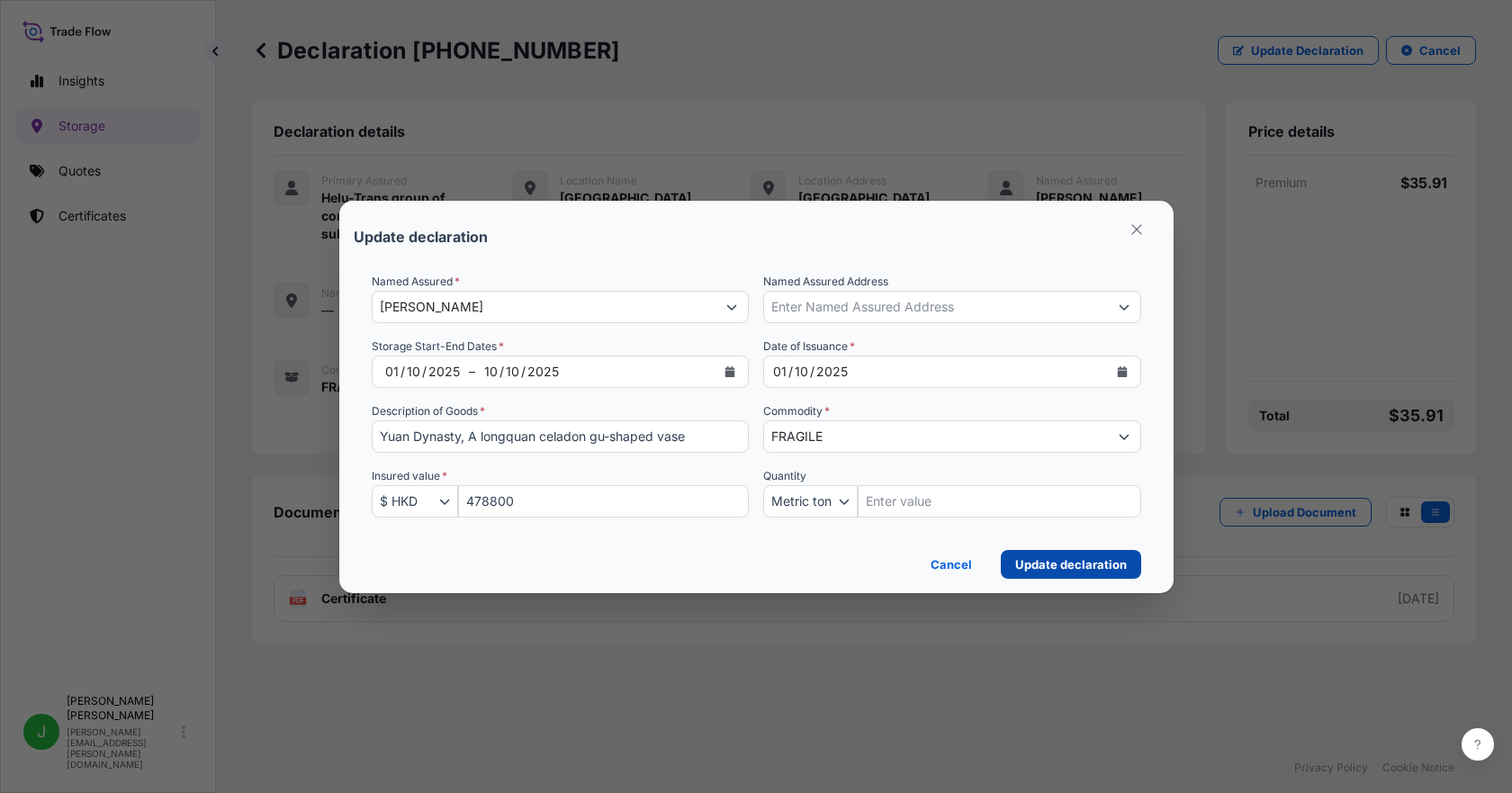
click at [1067, 564] on p "Update declaration" at bounding box center [1072, 564] width 112 height 18
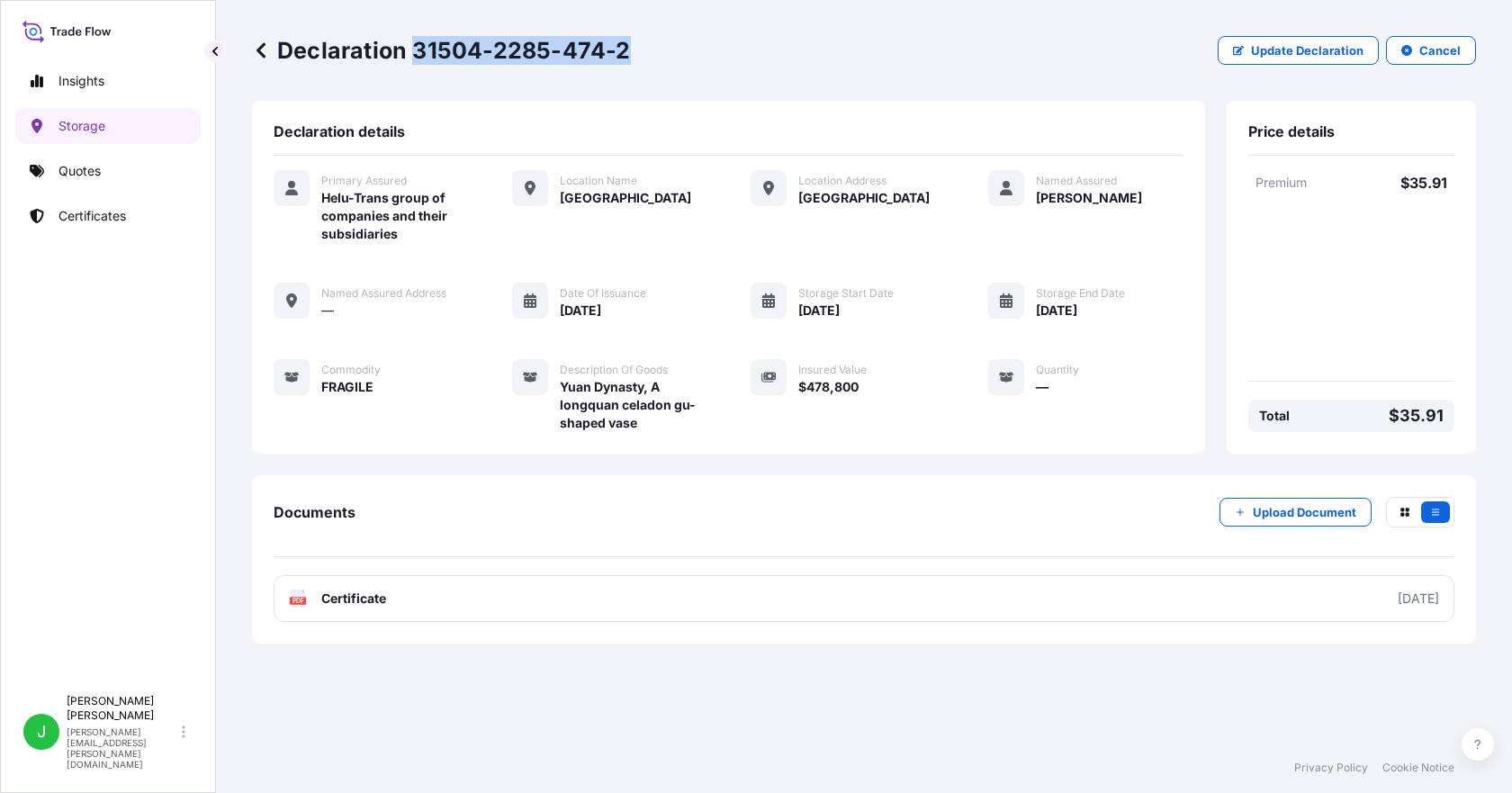
drag, startPoint x: 416, startPoint y: 49, endPoint x: 642, endPoint y: 77, distance: 227.7
click at [642, 77] on div "Declaration 31504-2285-474-2 Update Declaration Cancel" at bounding box center [864, 50] width 1225 height 101
copy p "31504-2285-474-2"
click at [88, 127] on p "Storage" at bounding box center [82, 125] width 47 height 18
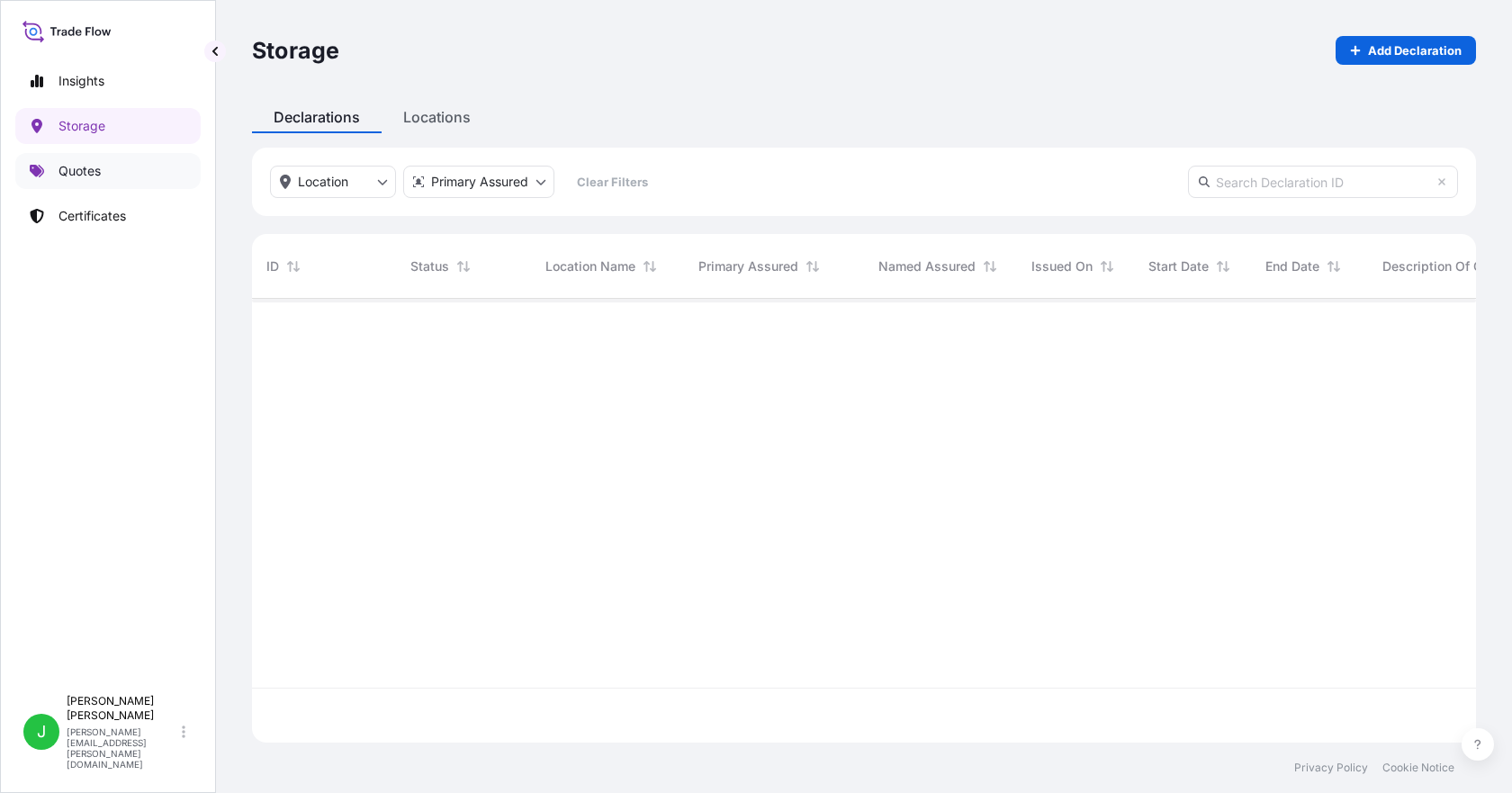
scroll to position [440, 1211]
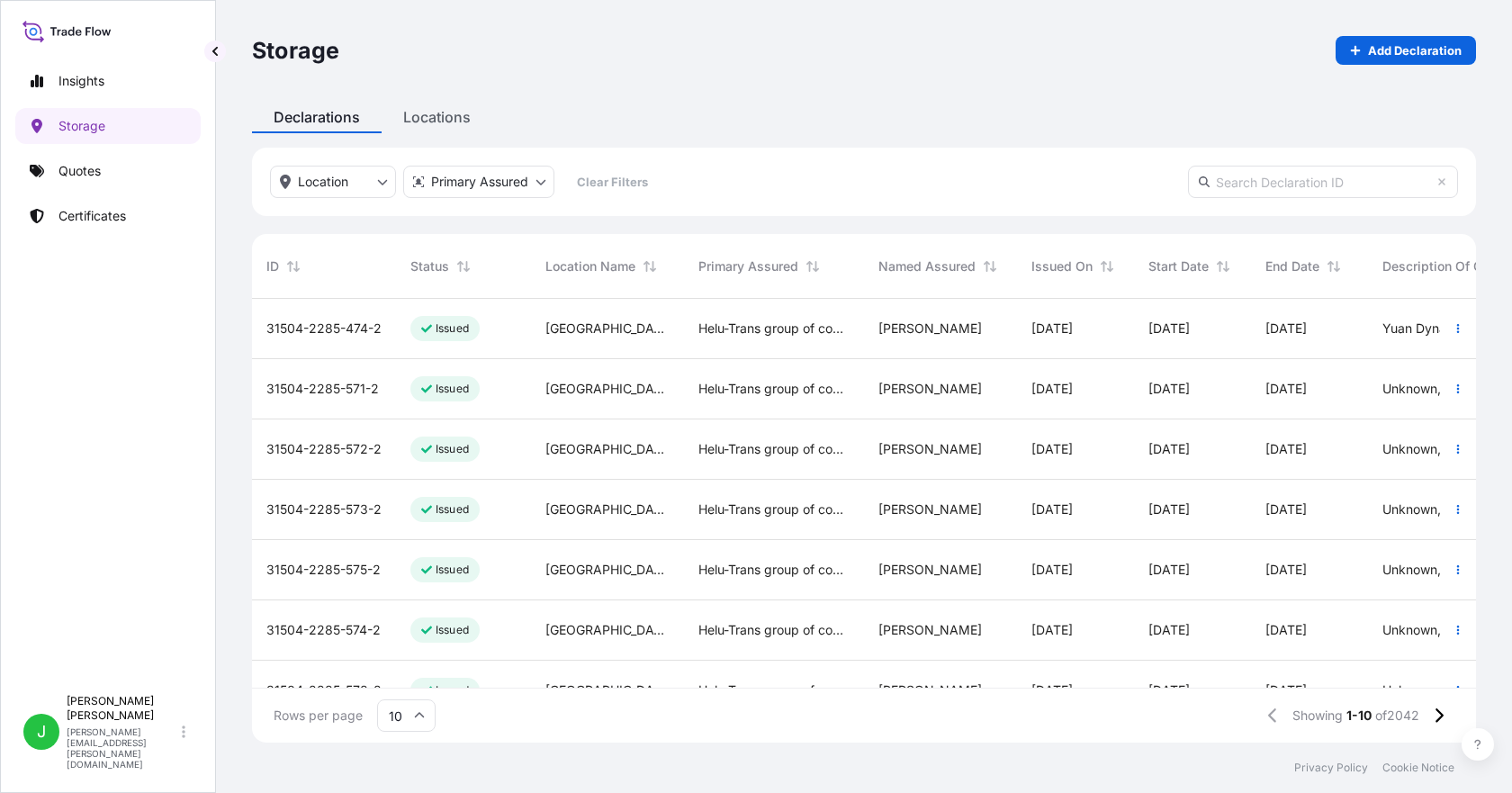
click at [1252, 186] on input "text" at bounding box center [1323, 181] width 270 height 32
paste input "[PHONE_NUMBER]"
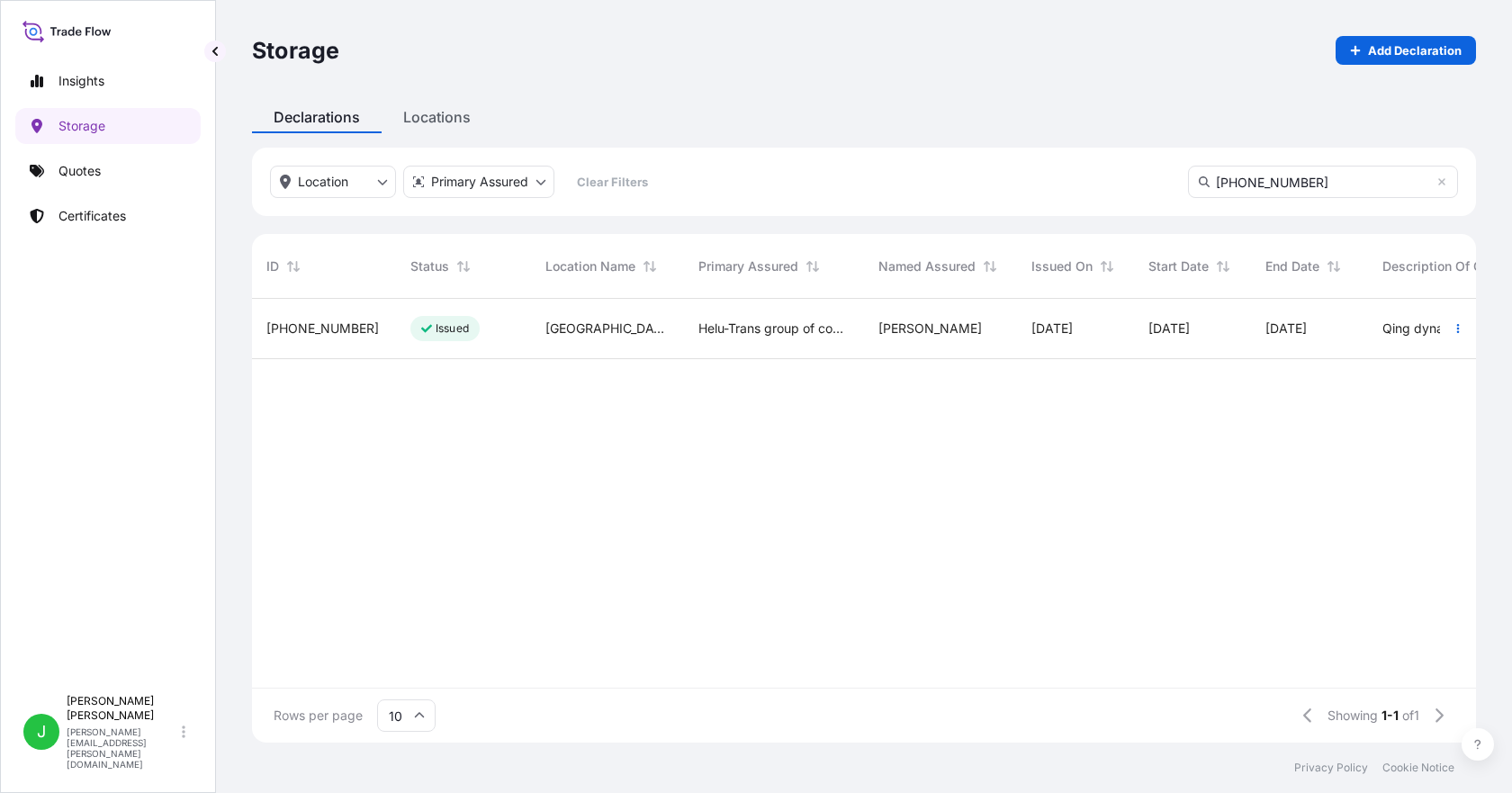
type input "[PHONE_NUMBER]"
click at [321, 326] on span "[PHONE_NUMBER]" at bounding box center [323, 328] width 113 height 18
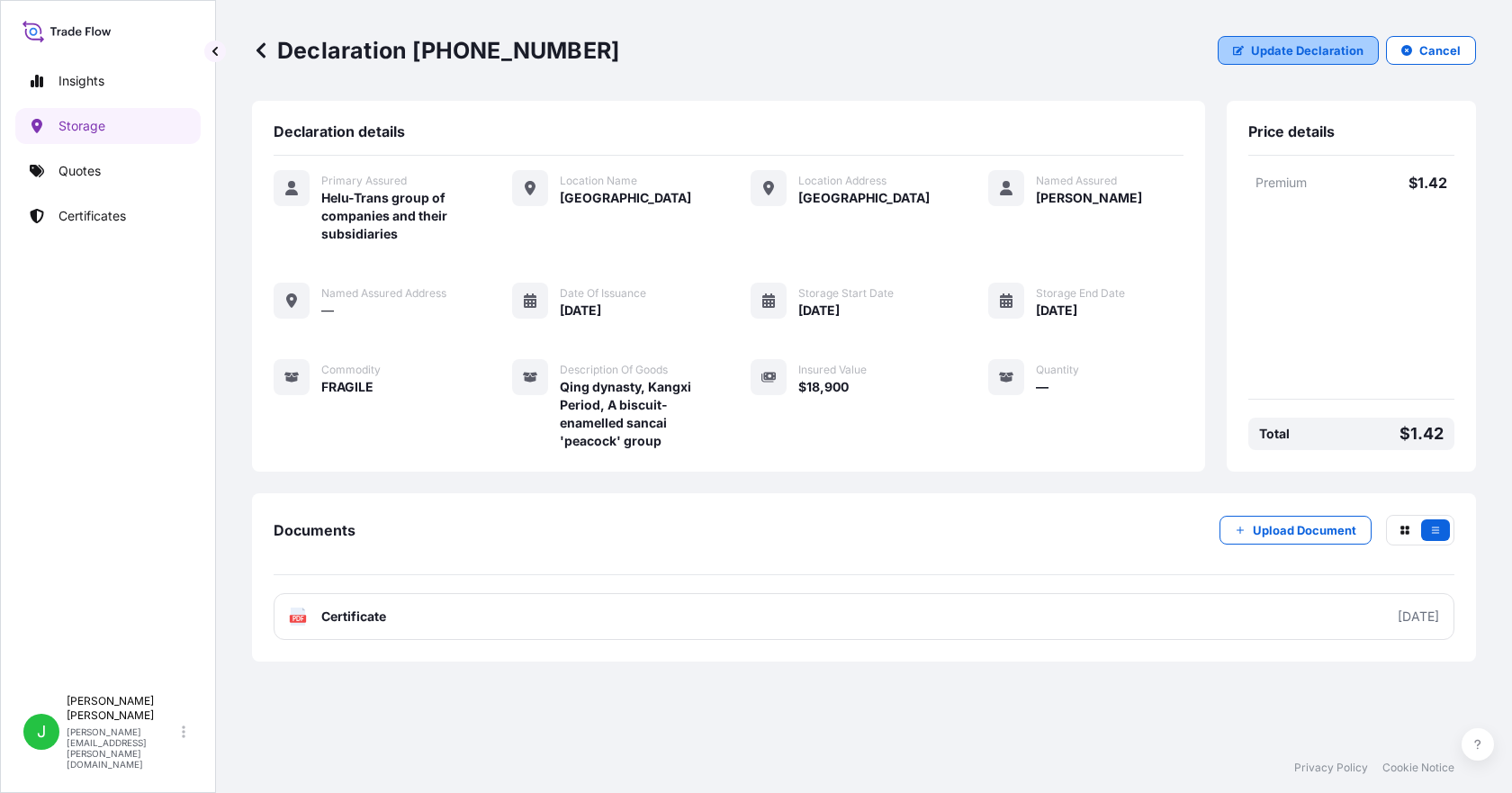
click at [1267, 46] on p "Update Declaration" at bounding box center [1307, 50] width 113 height 18
select select "HKD"
select select "mt"
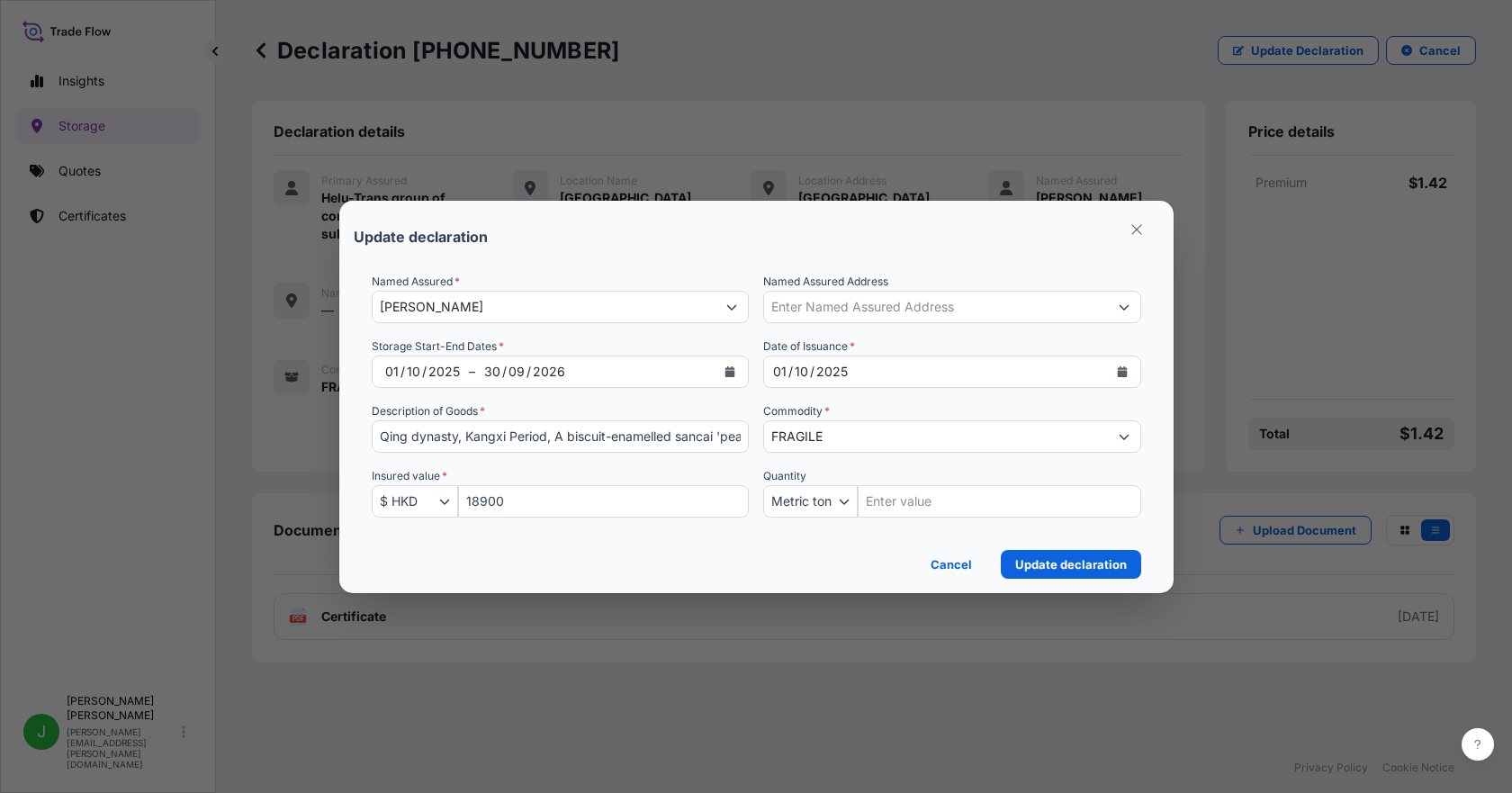
click at [731, 376] on icon "Calendar" at bounding box center [731, 372] width 10 height 11
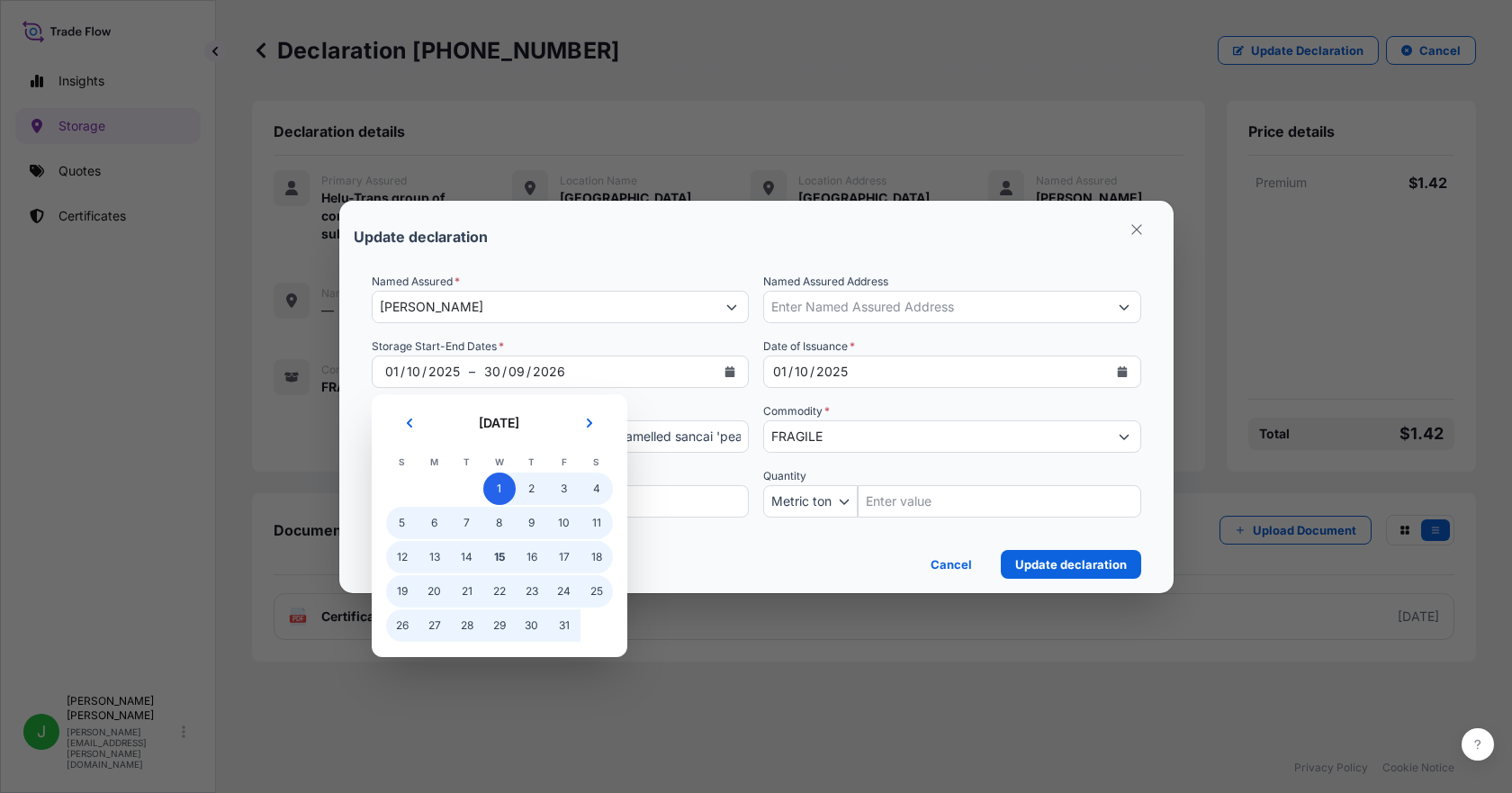
click at [500, 488] on span "1" at bounding box center [499, 488] width 32 height 32
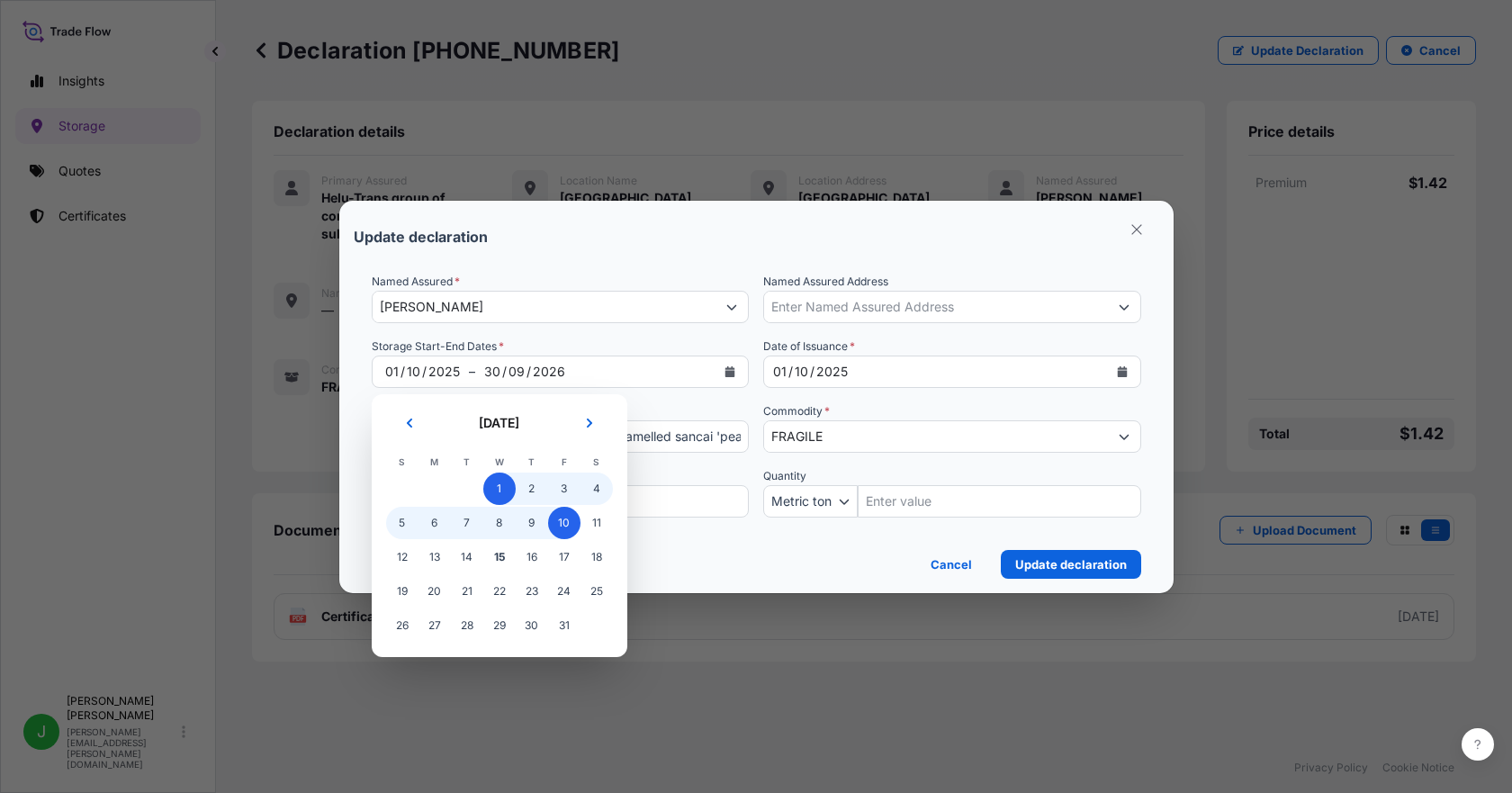
click at [565, 526] on span "10" at bounding box center [564, 522] width 32 height 32
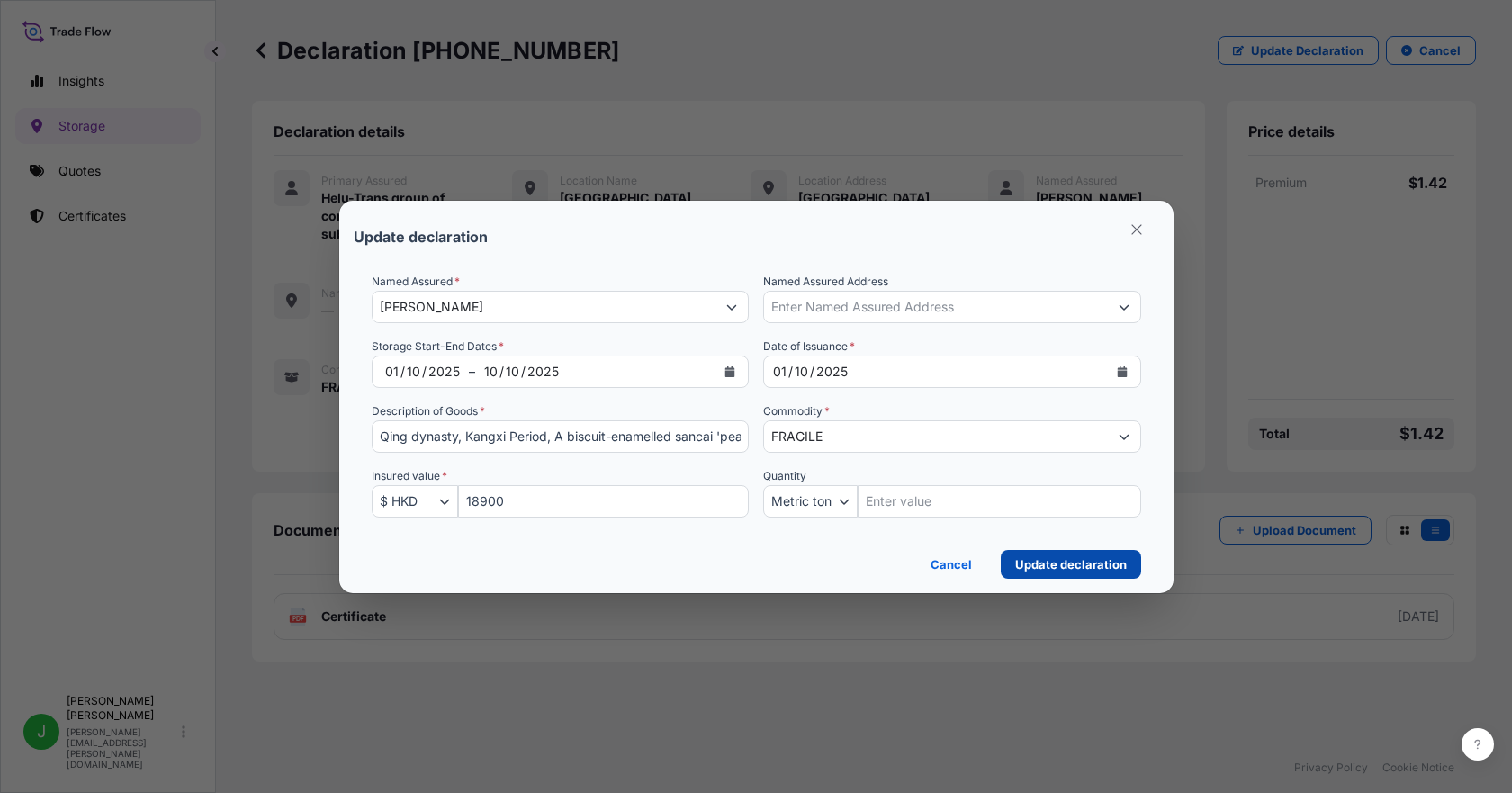
click at [1071, 567] on p "Update declaration" at bounding box center [1072, 564] width 112 height 18
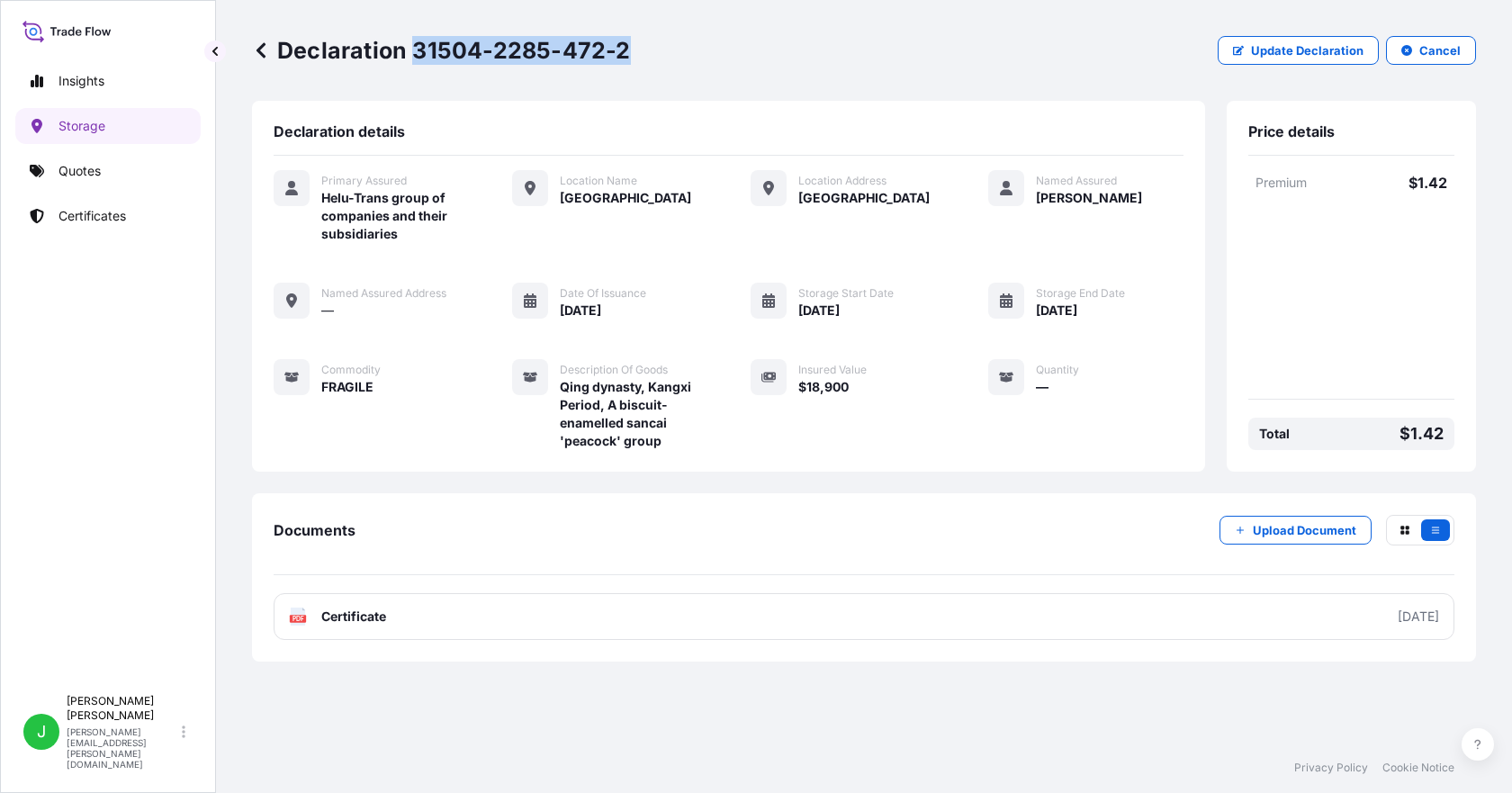
drag, startPoint x: 416, startPoint y: 47, endPoint x: 624, endPoint y: 61, distance: 208.5
click at [624, 61] on p "Declaration 31504-2285-472-2" at bounding box center [441, 50] width 379 height 28
copy p "31504-2285-472-2"
click at [95, 120] on p "Storage" at bounding box center [82, 125] width 47 height 18
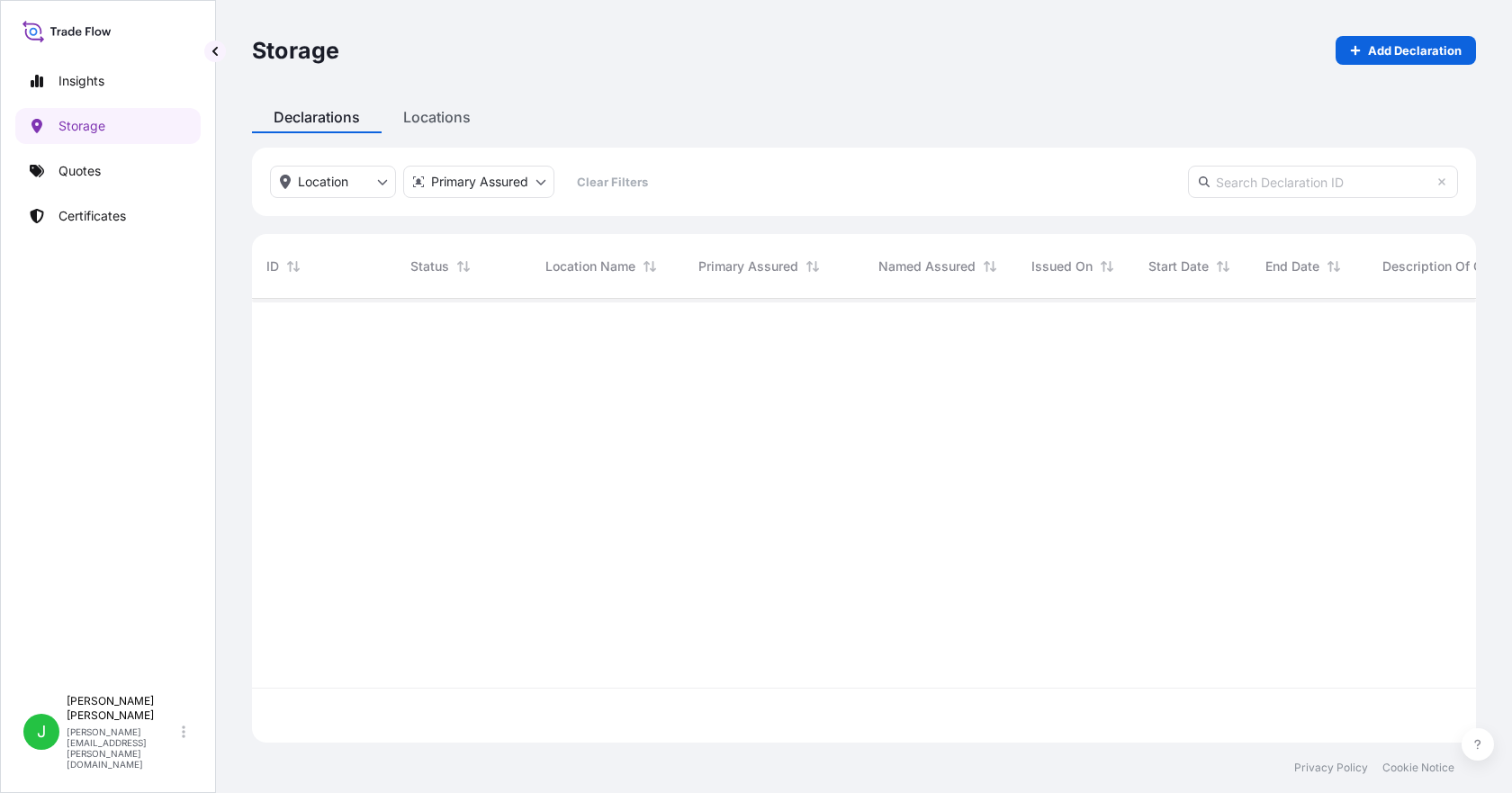
scroll to position [440, 1211]
click at [1261, 189] on input "text" at bounding box center [1323, 181] width 270 height 32
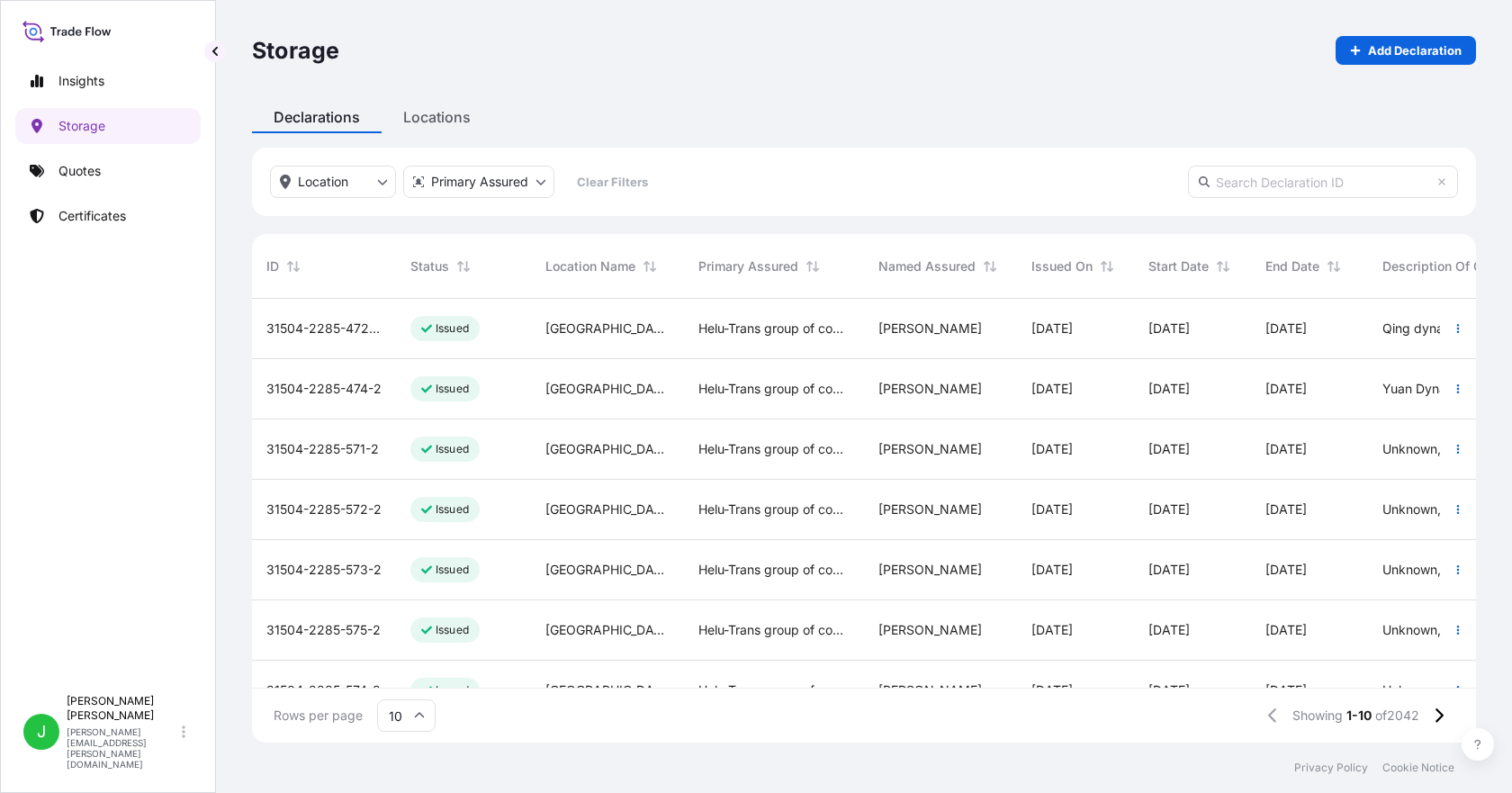
paste input "[PHONE_NUMBER]"
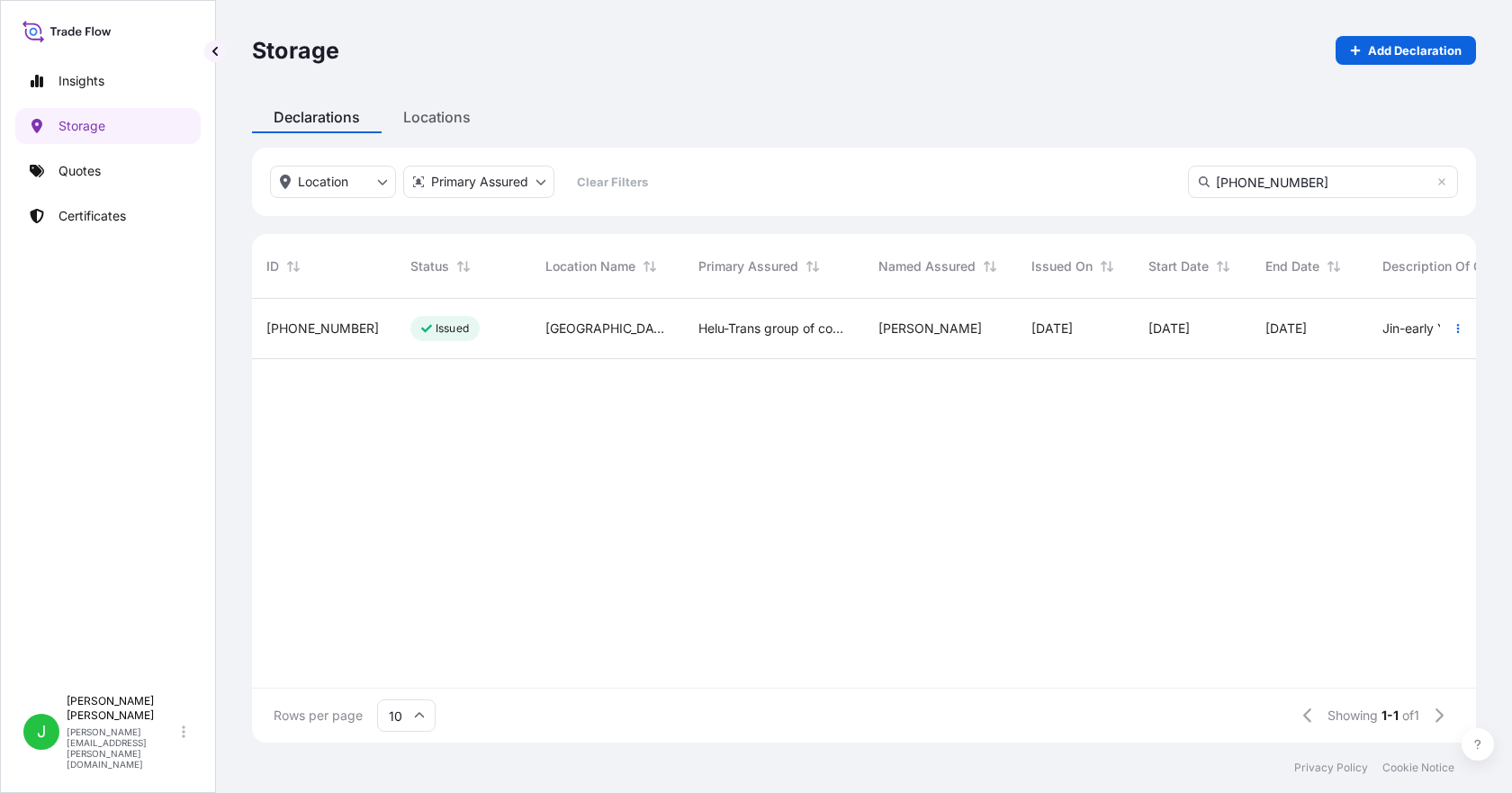
type input "[PHONE_NUMBER]"
click at [316, 331] on span "[PHONE_NUMBER]" at bounding box center [323, 328] width 113 height 18
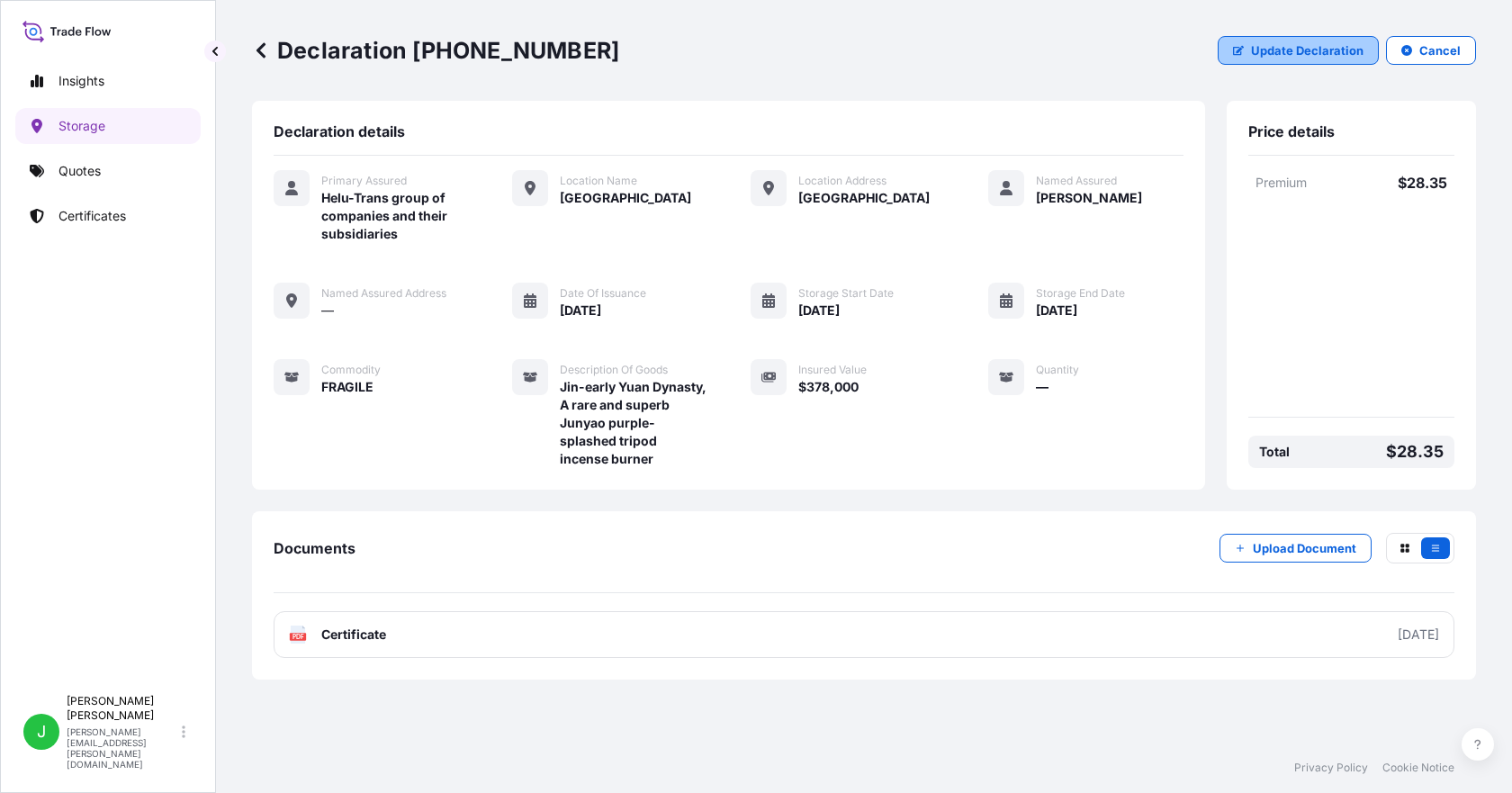
click at [1258, 52] on p "Update Declaration" at bounding box center [1307, 50] width 113 height 18
select select "HKD"
select select "mt"
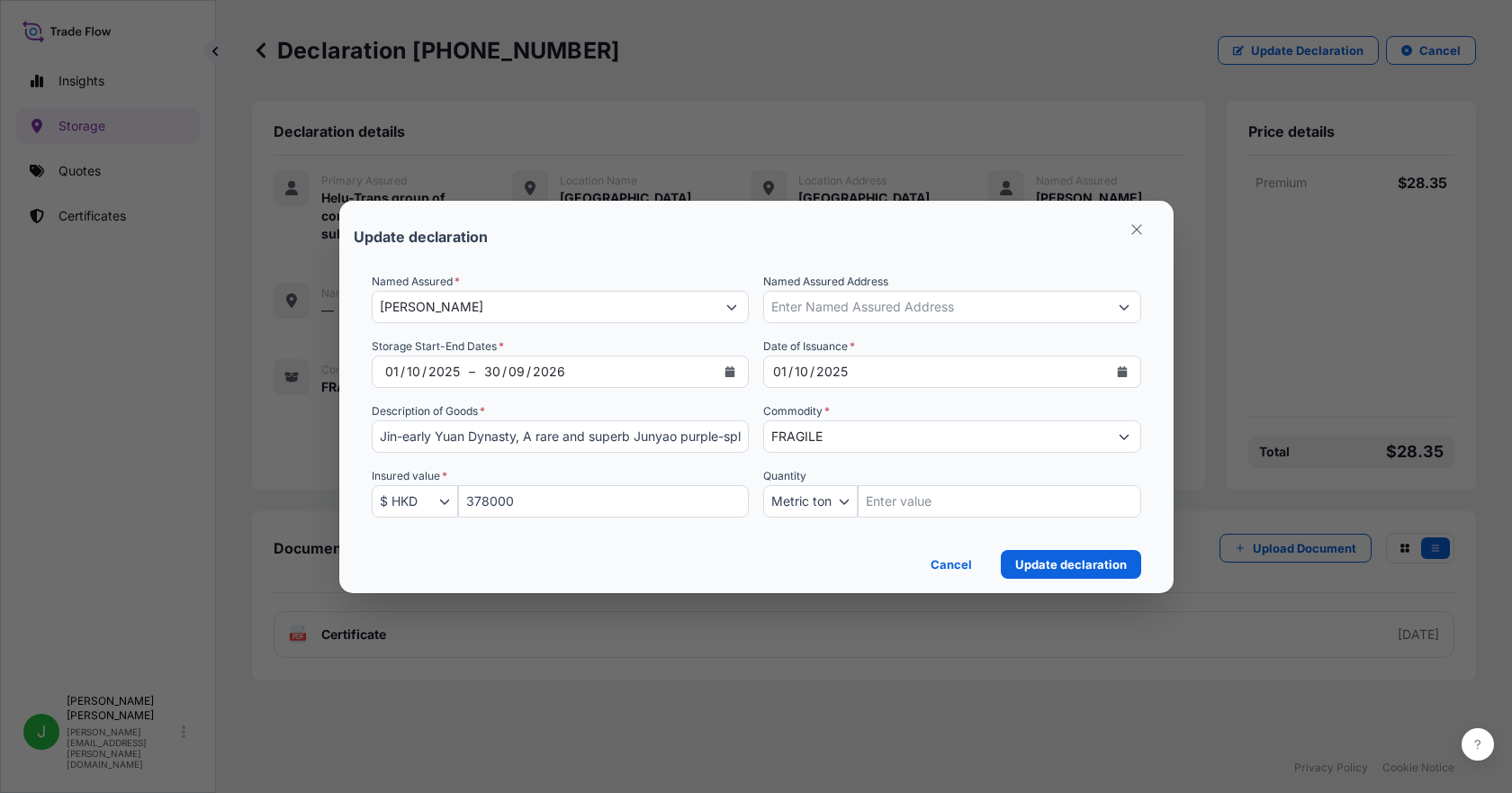
click at [725, 374] on icon "Calendar" at bounding box center [730, 372] width 11 height 11
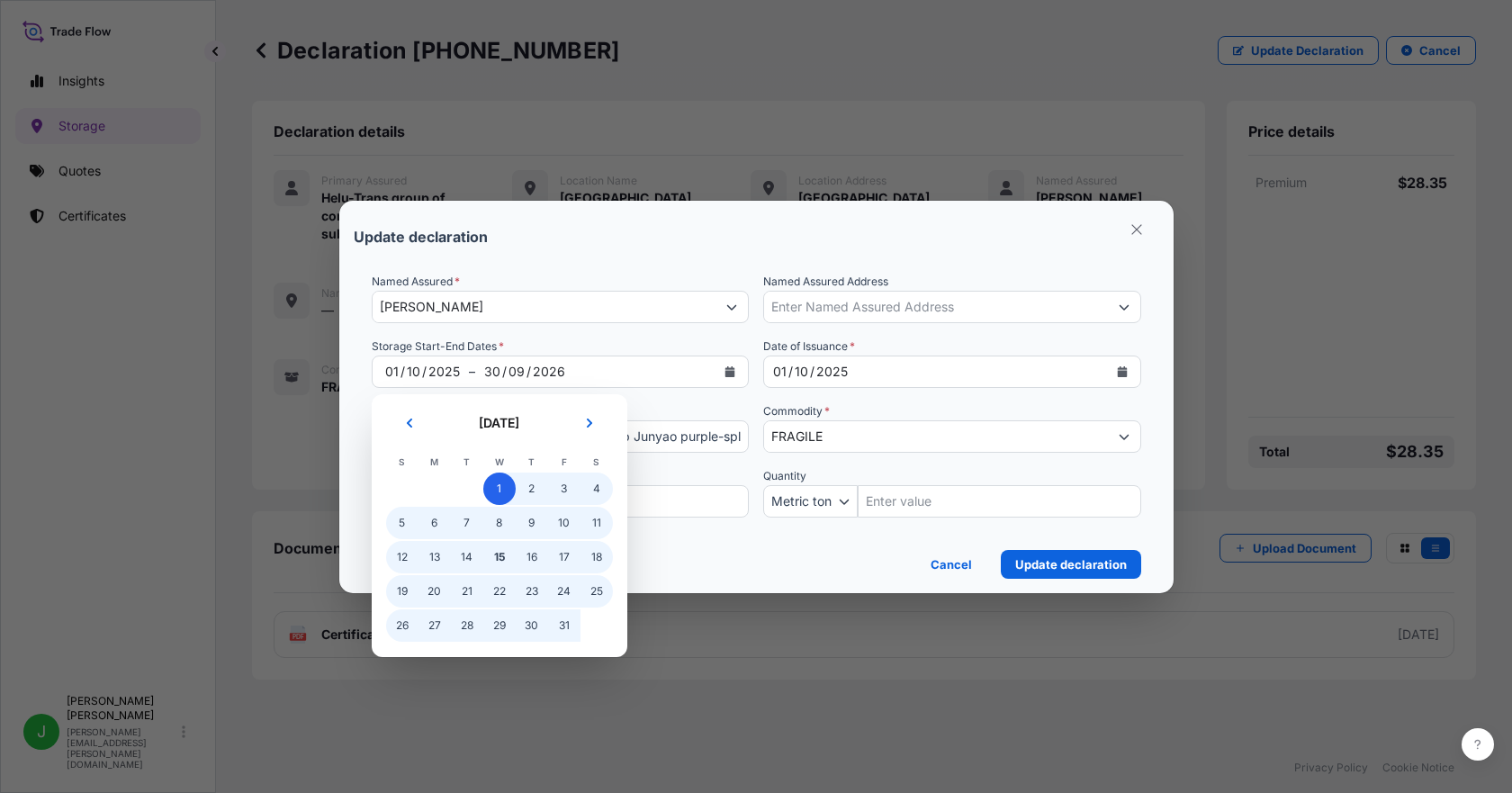
click at [505, 488] on span "1" at bounding box center [499, 488] width 32 height 32
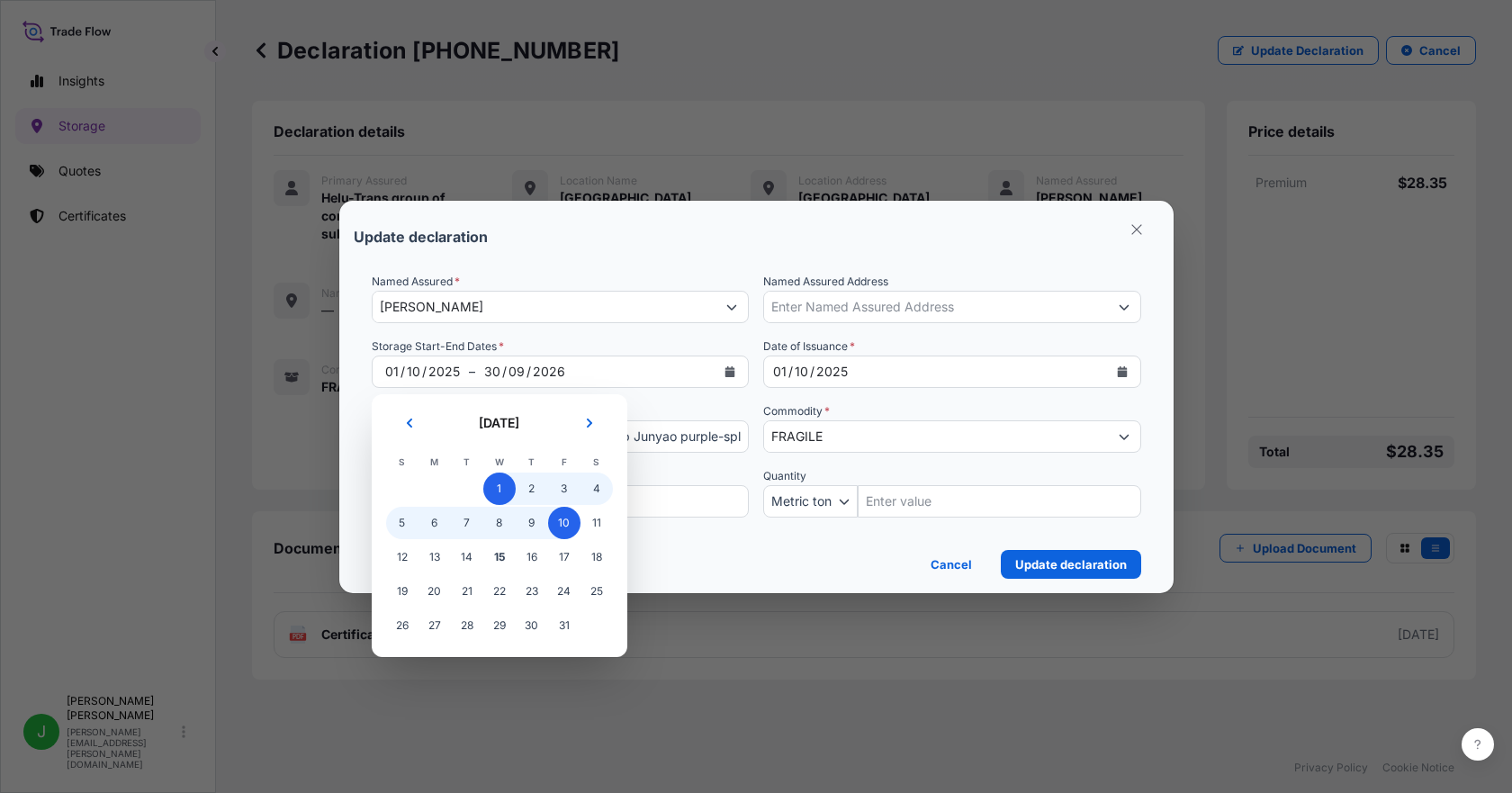
click at [564, 529] on span "10" at bounding box center [564, 522] width 32 height 32
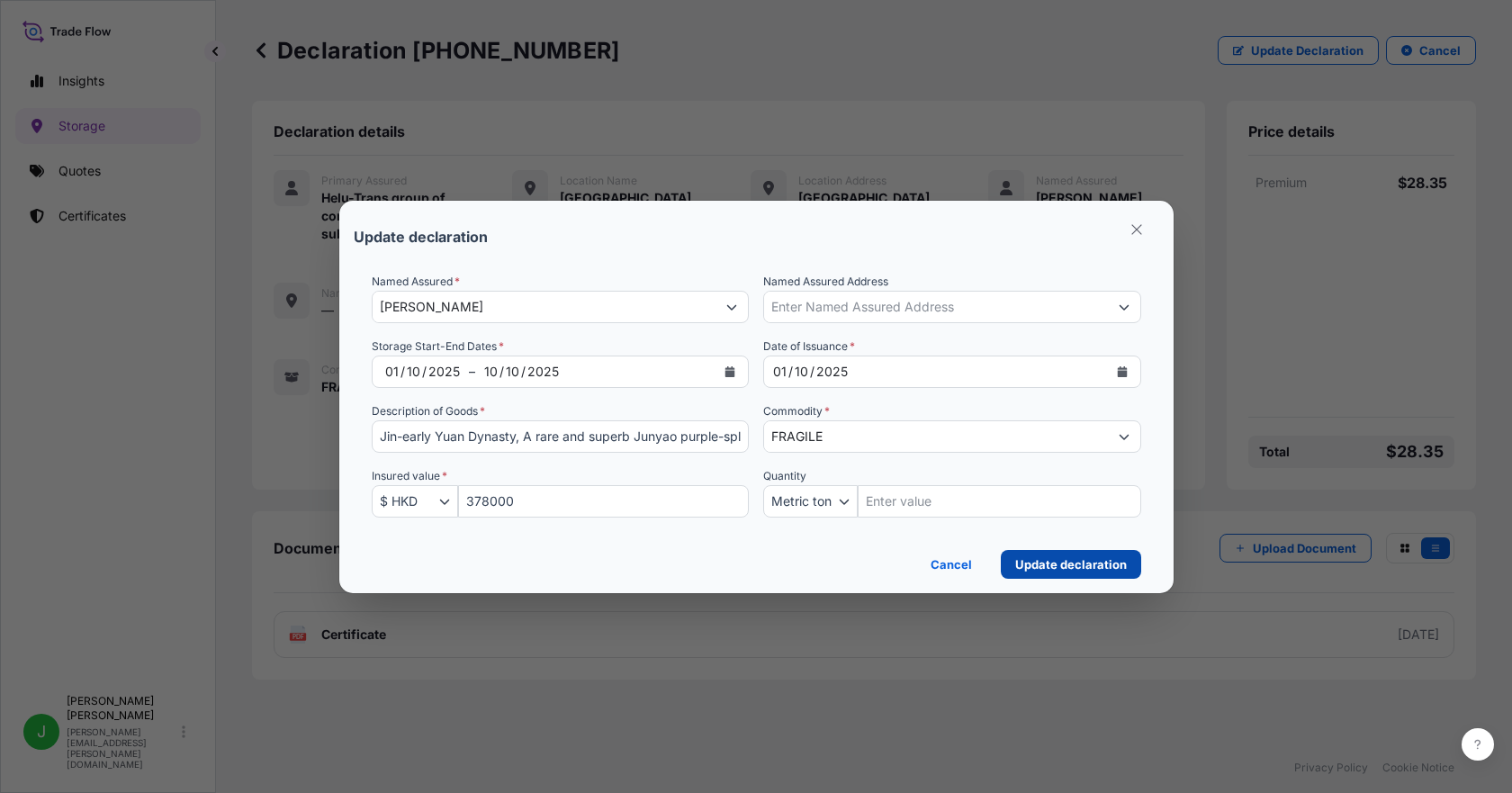
click at [1066, 564] on p "Update declaration" at bounding box center [1072, 564] width 112 height 18
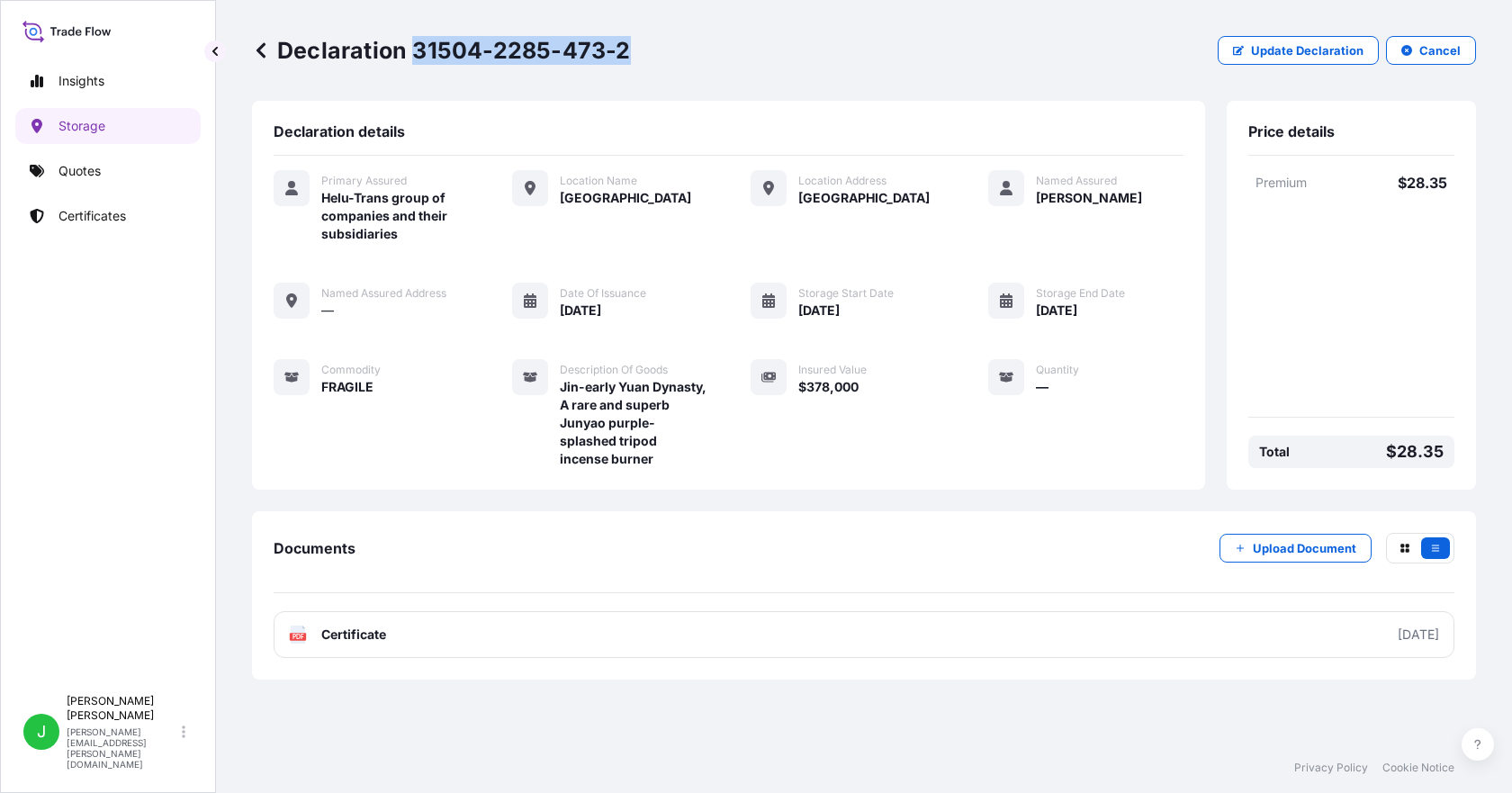
drag, startPoint x: 412, startPoint y: 49, endPoint x: 623, endPoint y: 59, distance: 211.2
click at [623, 59] on p "Declaration 31504-2285-473-2" at bounding box center [441, 50] width 379 height 28
copy p "31504-2285-473-2"
click at [117, 132] on link "Storage" at bounding box center [108, 125] width 185 height 36
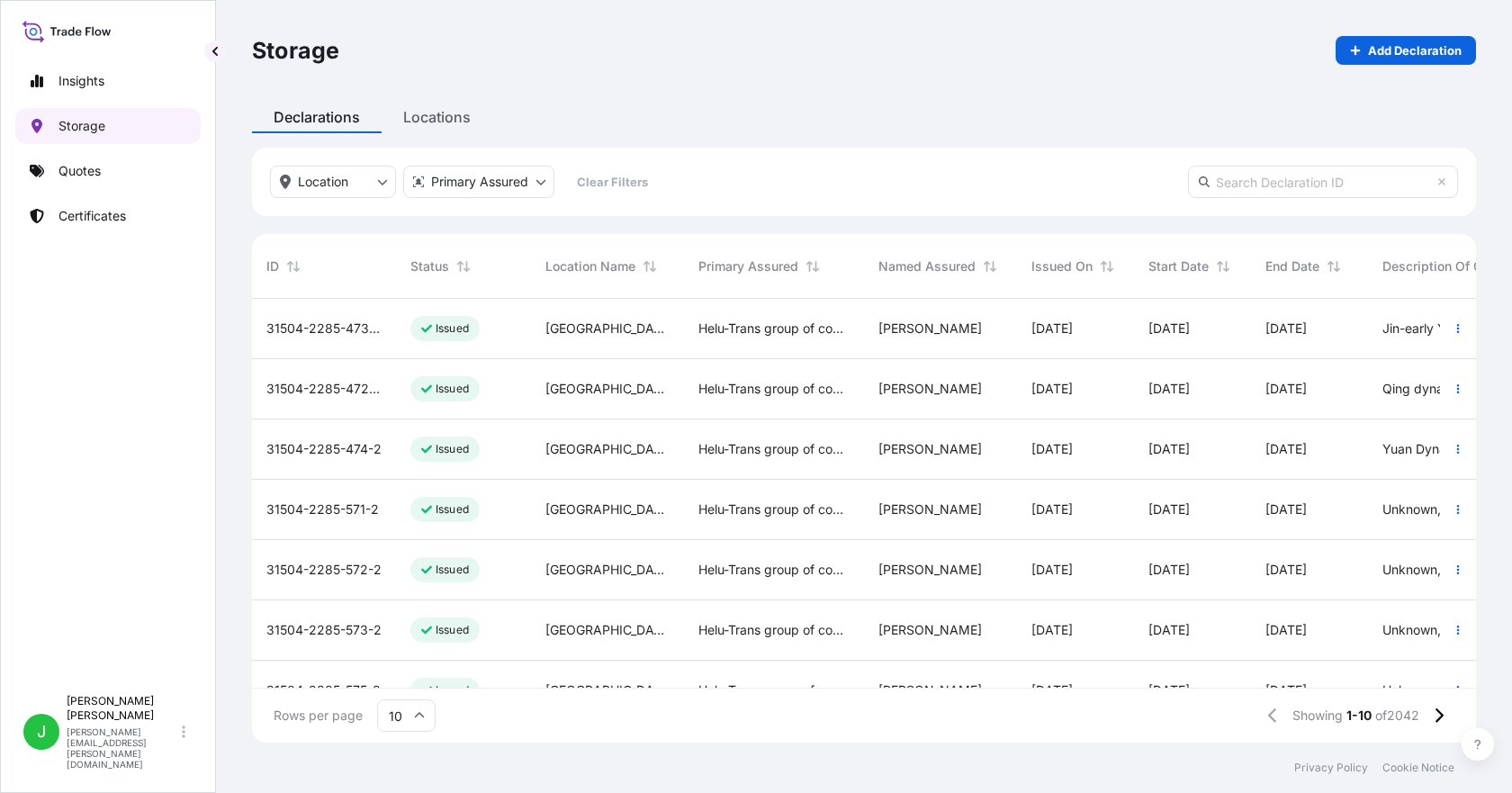
click at [97, 130] on p "Storage" at bounding box center [82, 125] width 47 height 18
click at [95, 149] on div "Insights Storage Quotes Certificates" at bounding box center [108, 367] width 185 height 639
click at [978, 478] on div "[PERSON_NAME]" at bounding box center [940, 450] width 153 height 61
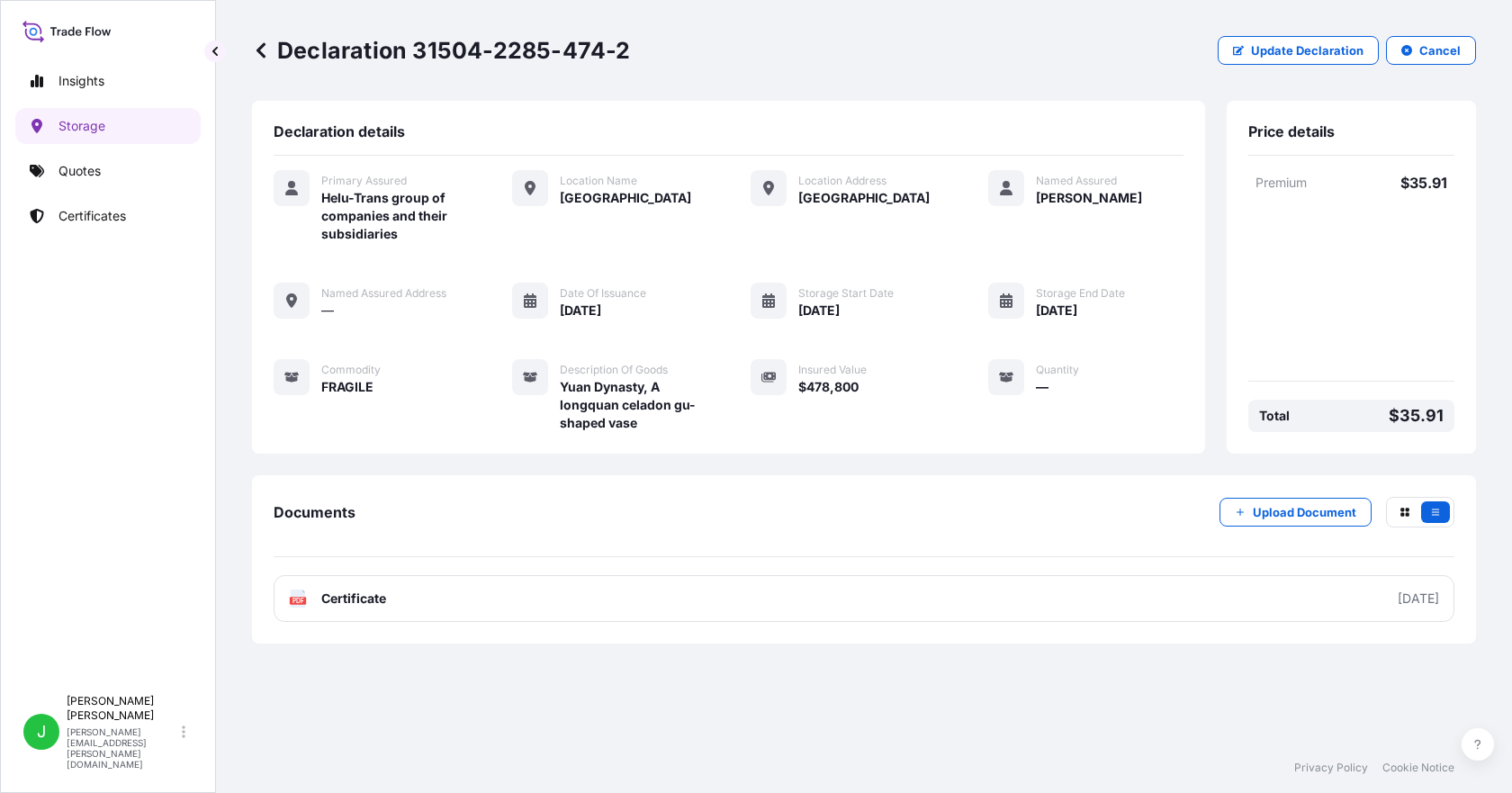
click at [260, 52] on icon at bounding box center [261, 50] width 9 height 16
